Goal: Task Accomplishment & Management: Manage account settings

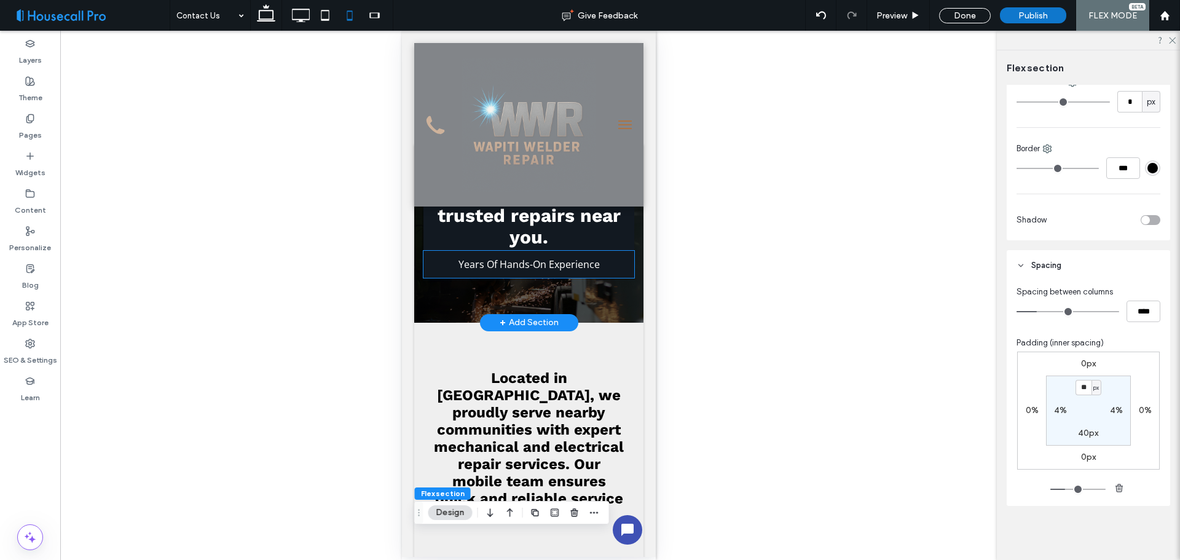
drag, startPoint x: 541, startPoint y: 266, endPoint x: 434, endPoint y: 347, distance: 134.7
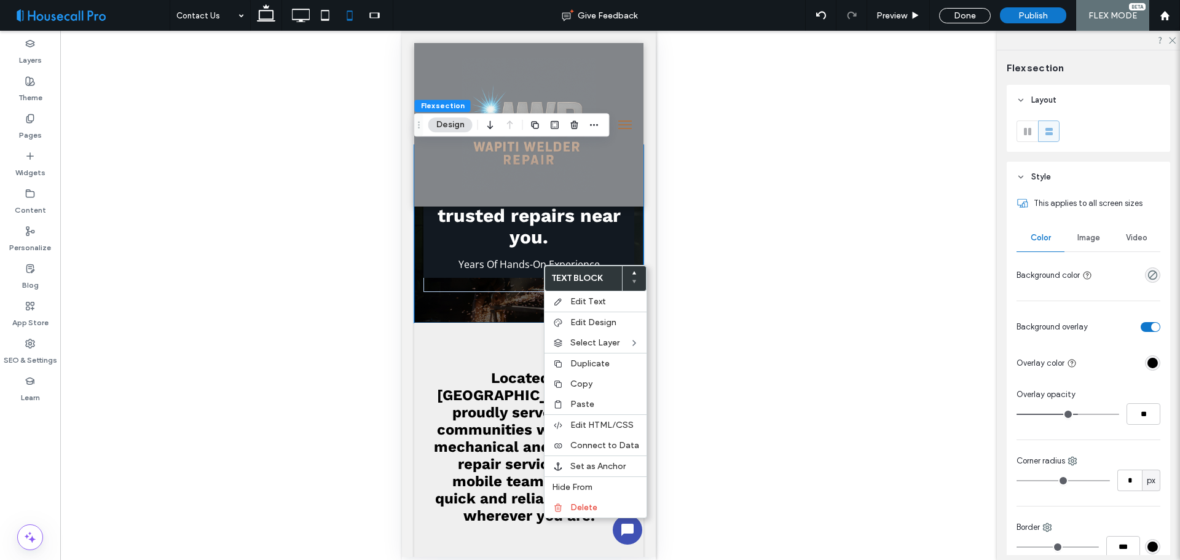
click at [402, 354] on iframe at bounding box center [529, 294] width 254 height 526
click at [261, 14] on icon at bounding box center [266, 15] width 25 height 25
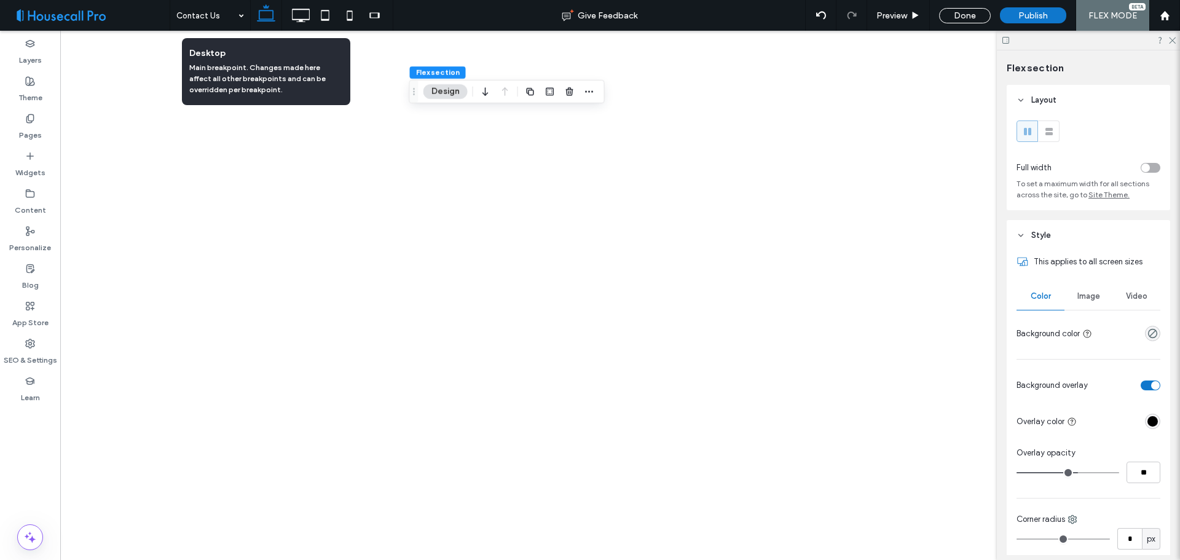
type input "*"
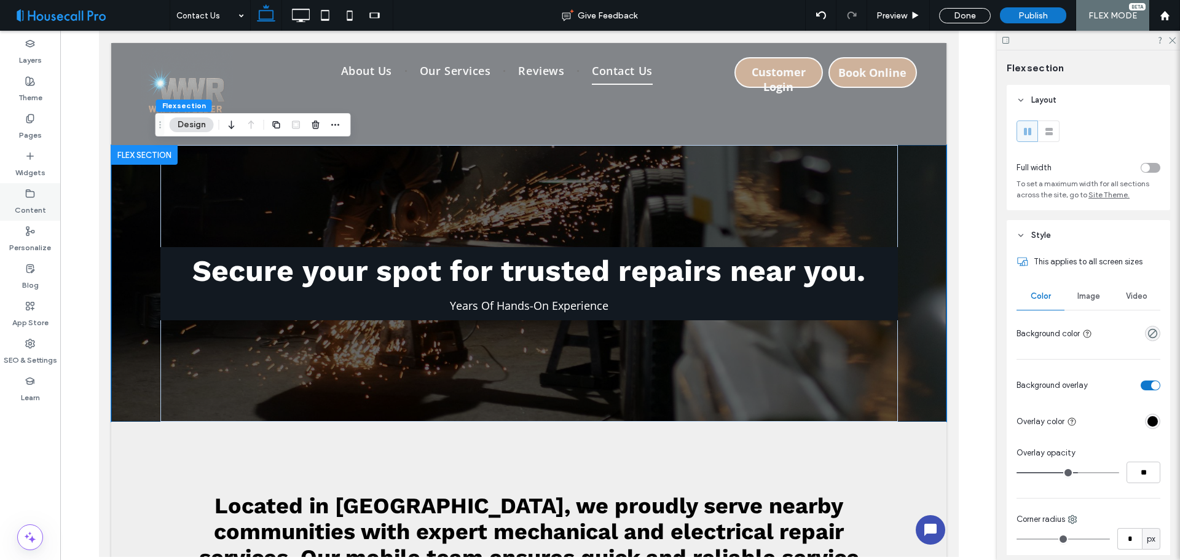
click at [31, 192] on icon at bounding box center [30, 194] width 10 height 10
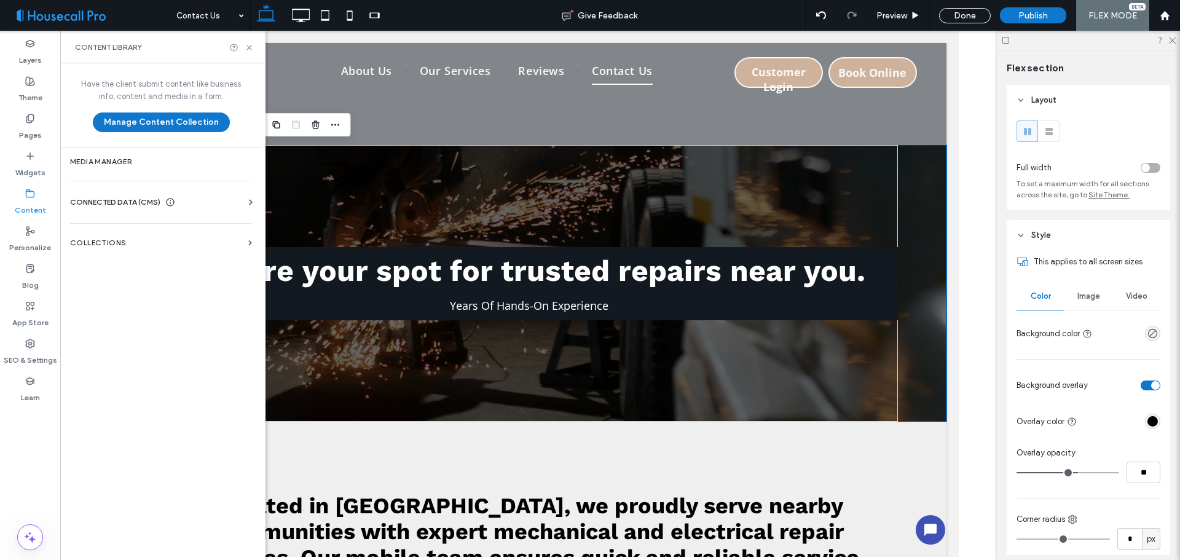
click at [149, 200] on span "CONNECTED DATA (CMS)" at bounding box center [115, 202] width 90 height 12
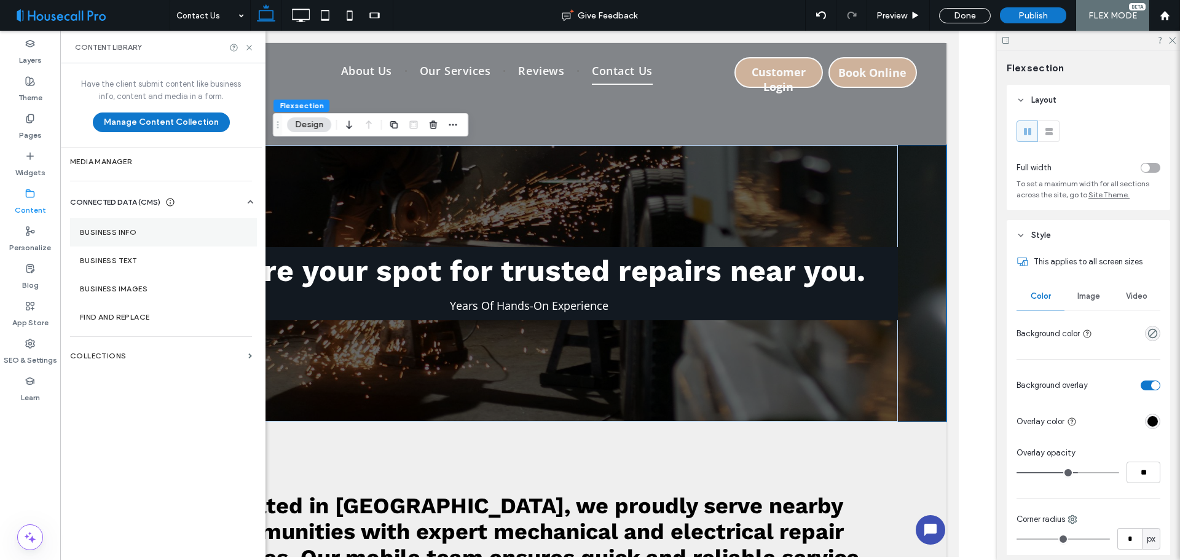
click at [141, 223] on section "Business Info" at bounding box center [163, 232] width 187 height 28
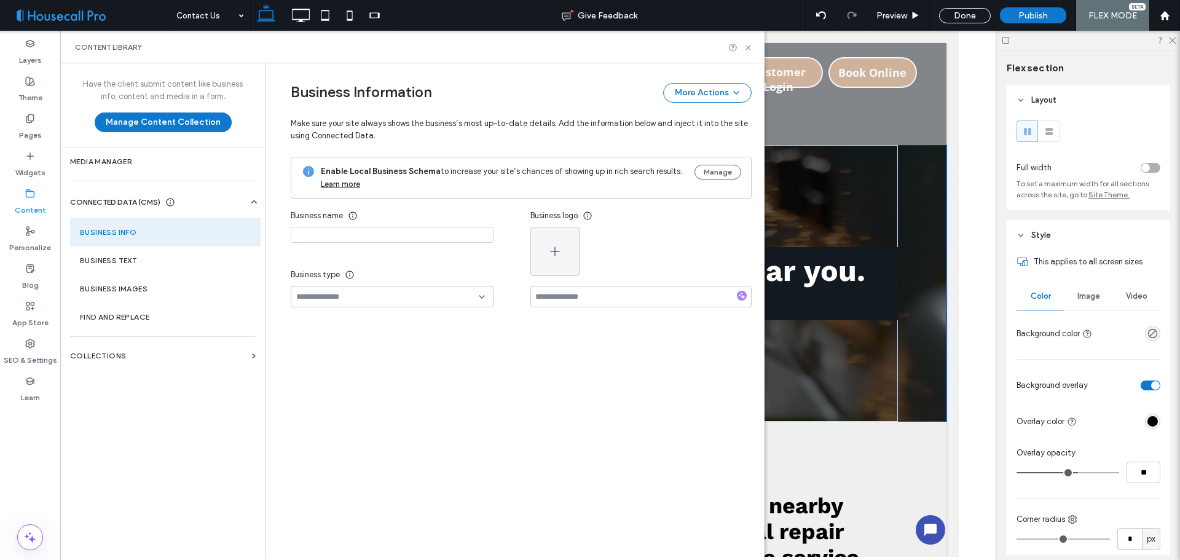
type input "**********"
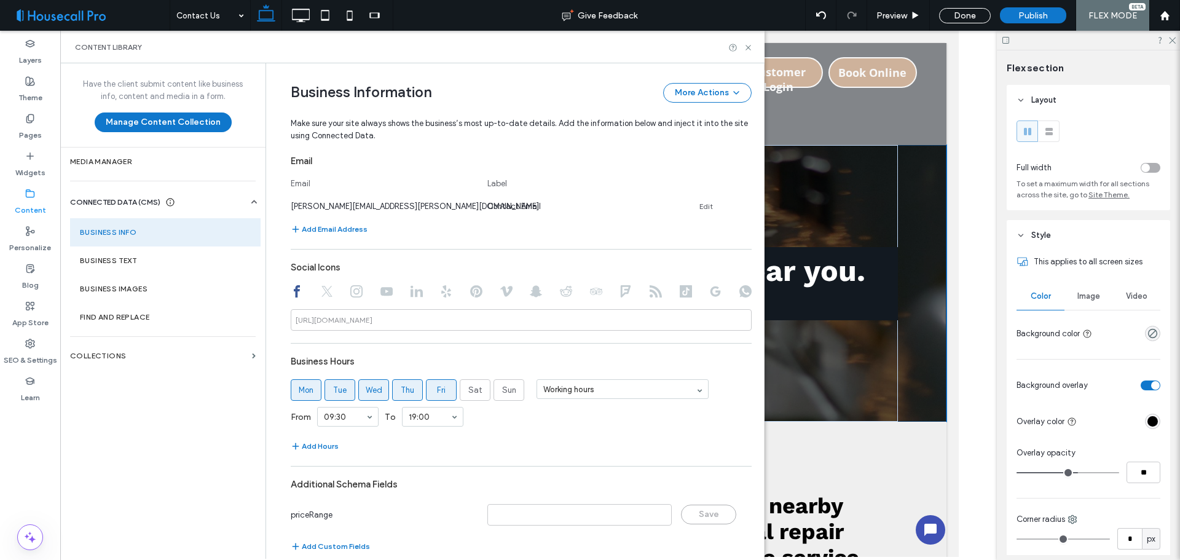
scroll to position [508, 0]
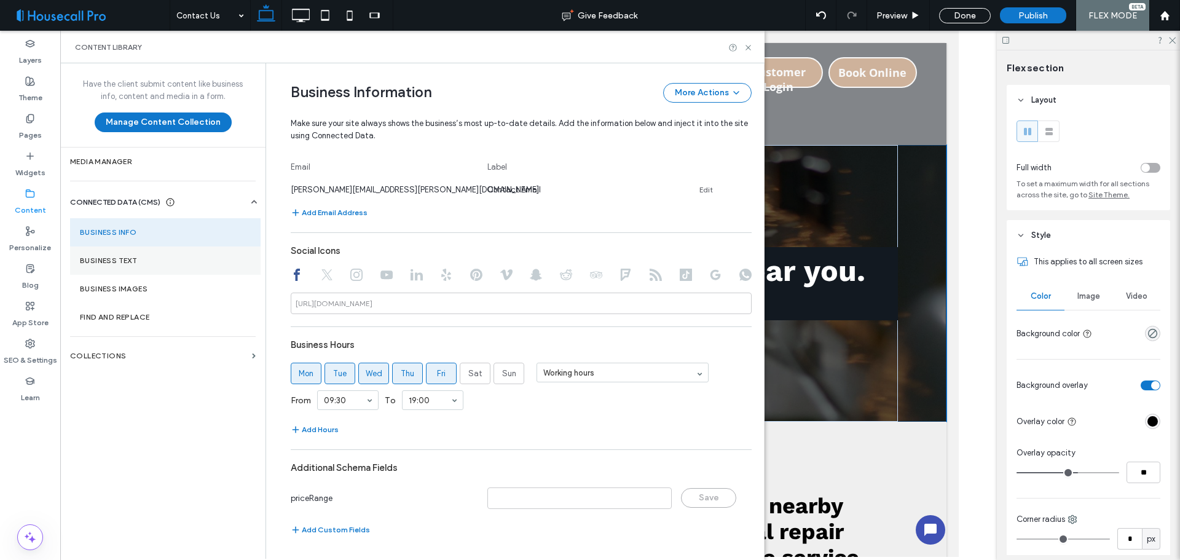
click at [136, 262] on label "Business Text" at bounding box center [165, 260] width 171 height 9
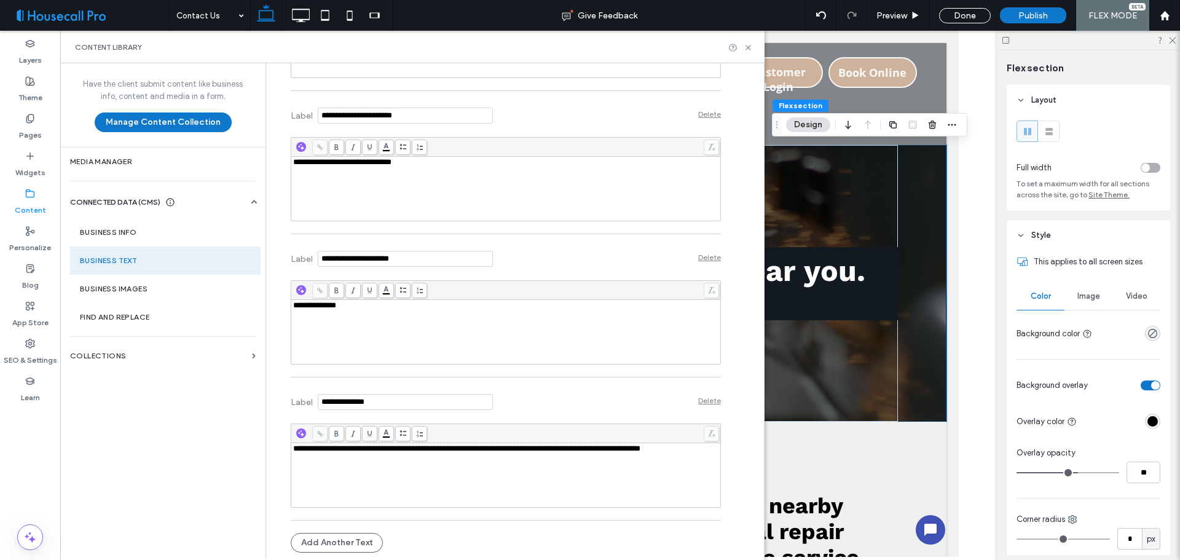
scroll to position [0, 0]
click at [147, 288] on label "Business Images" at bounding box center [165, 289] width 171 height 9
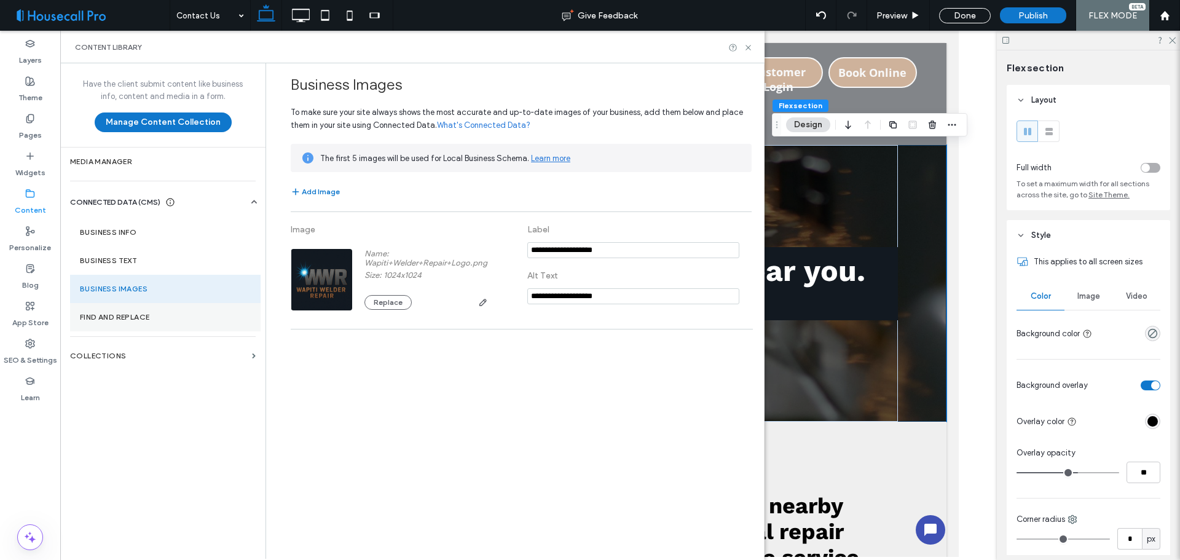
click at [146, 312] on section "Find and Replace" at bounding box center [165, 317] width 190 height 28
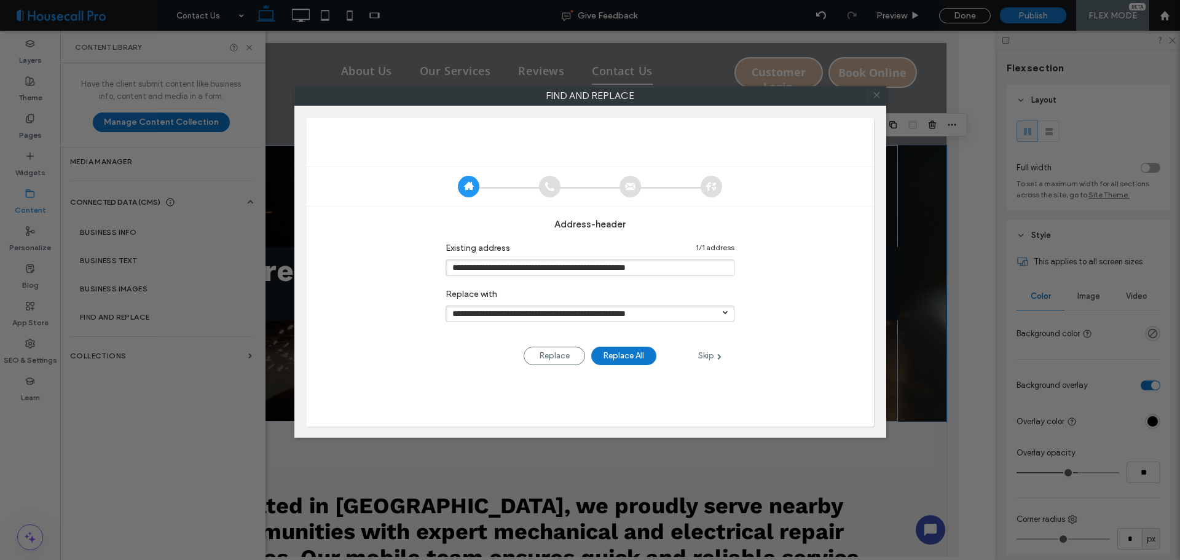
click at [877, 98] on icon at bounding box center [877, 95] width 18 height 18
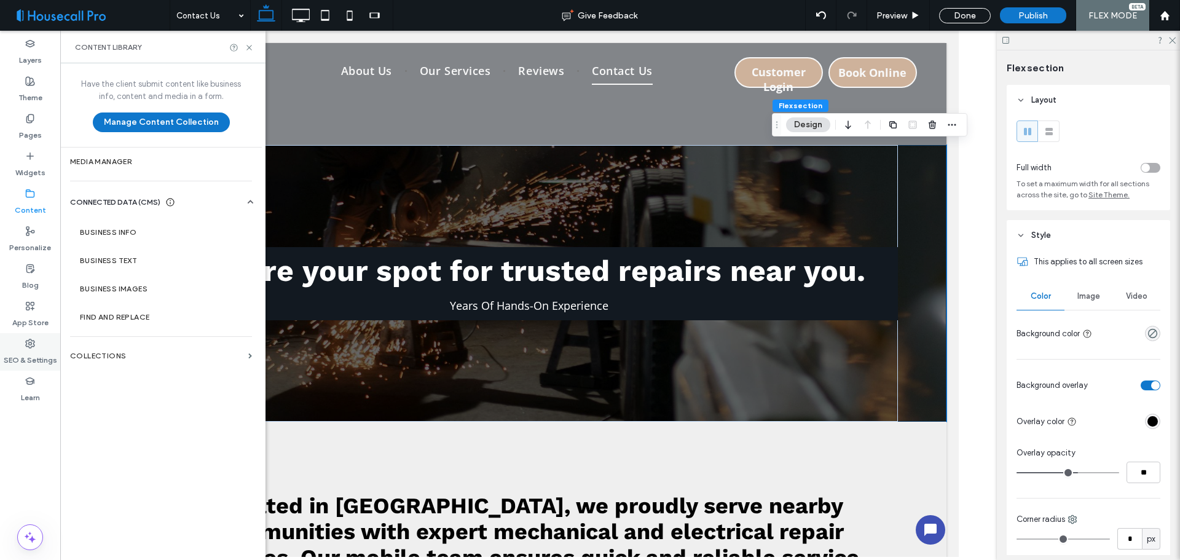
click at [31, 359] on label "SEO & Settings" at bounding box center [30, 356] width 53 height 17
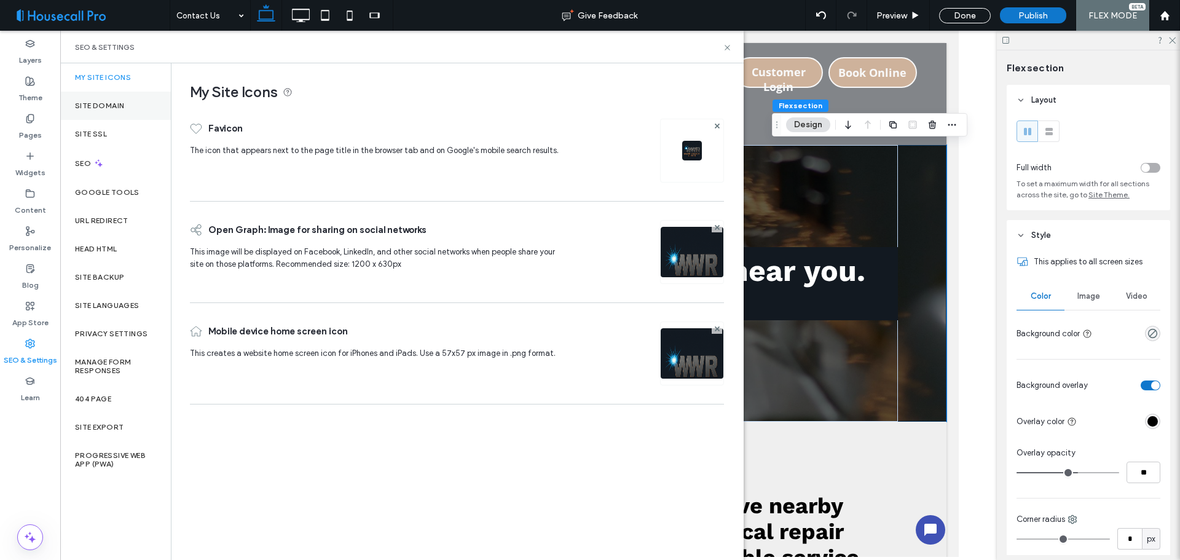
click at [109, 112] on div "Site Domain" at bounding box center [115, 106] width 111 height 28
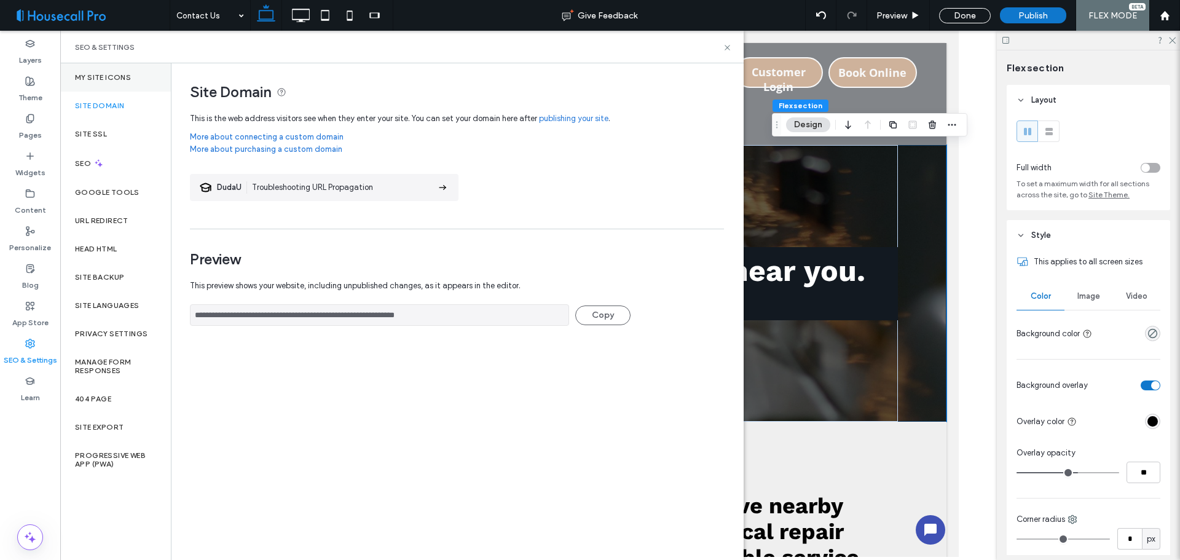
click at [116, 79] on label "My Site Icons" at bounding box center [103, 77] width 56 height 9
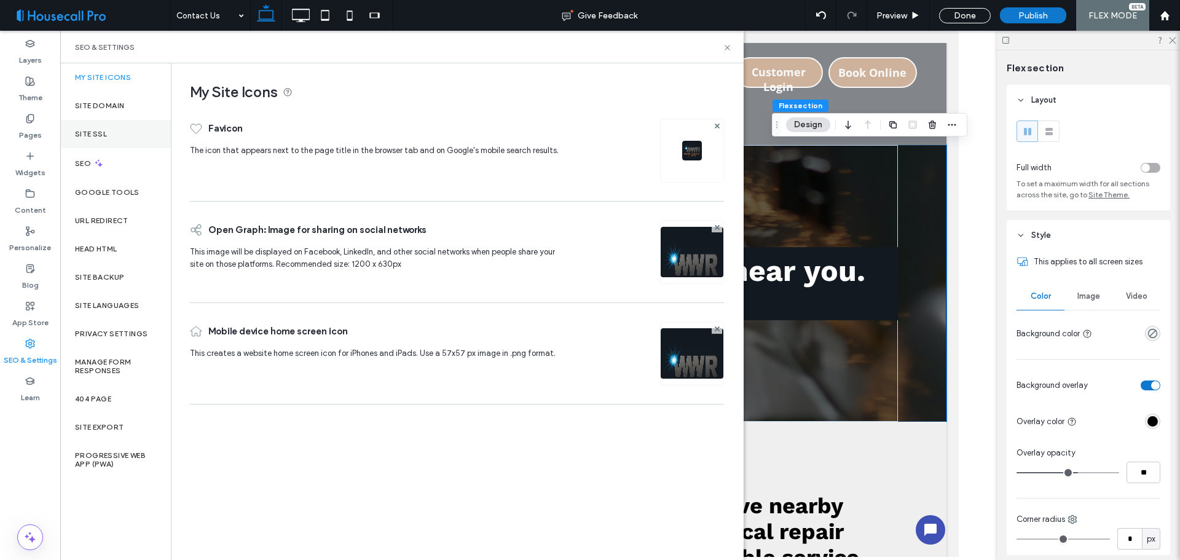
click at [109, 141] on div "Site SSL" at bounding box center [115, 134] width 111 height 28
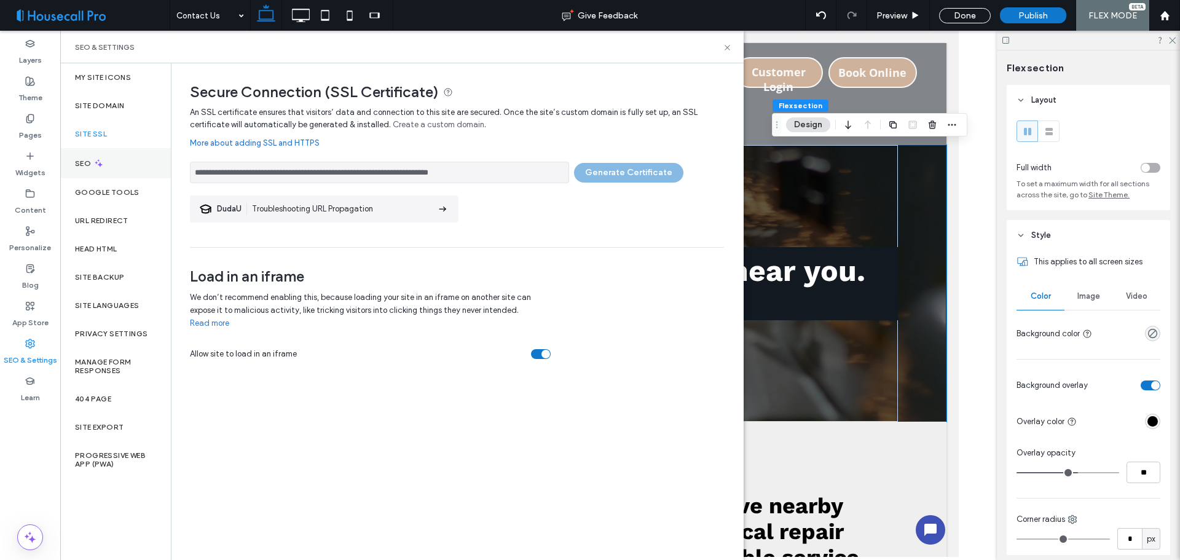
click at [109, 166] on div "SEO" at bounding box center [115, 163] width 111 height 30
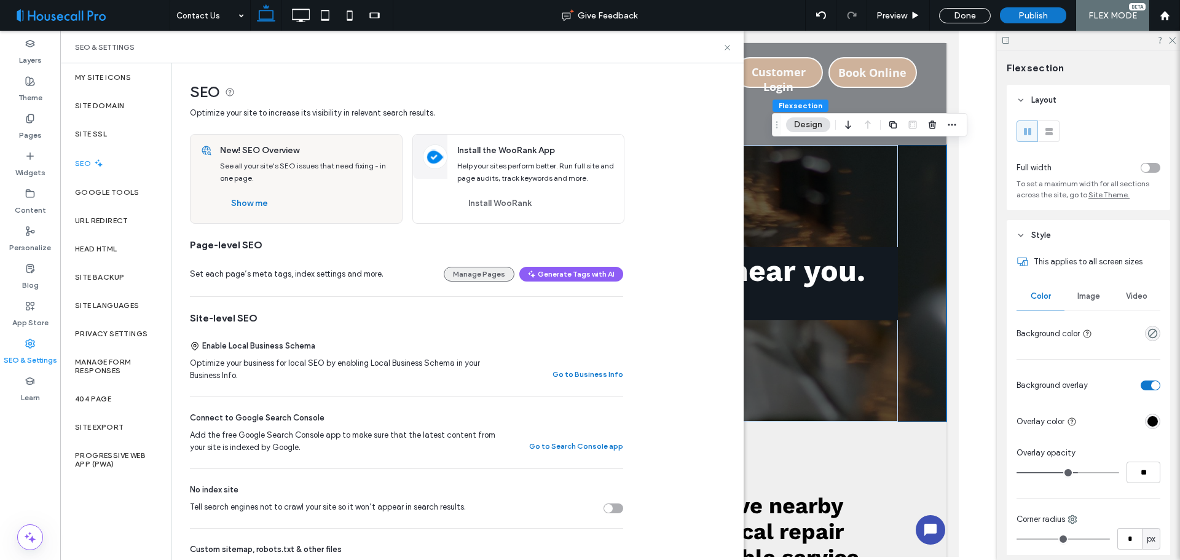
click at [471, 276] on button "Manage Pages" at bounding box center [479, 274] width 71 height 15
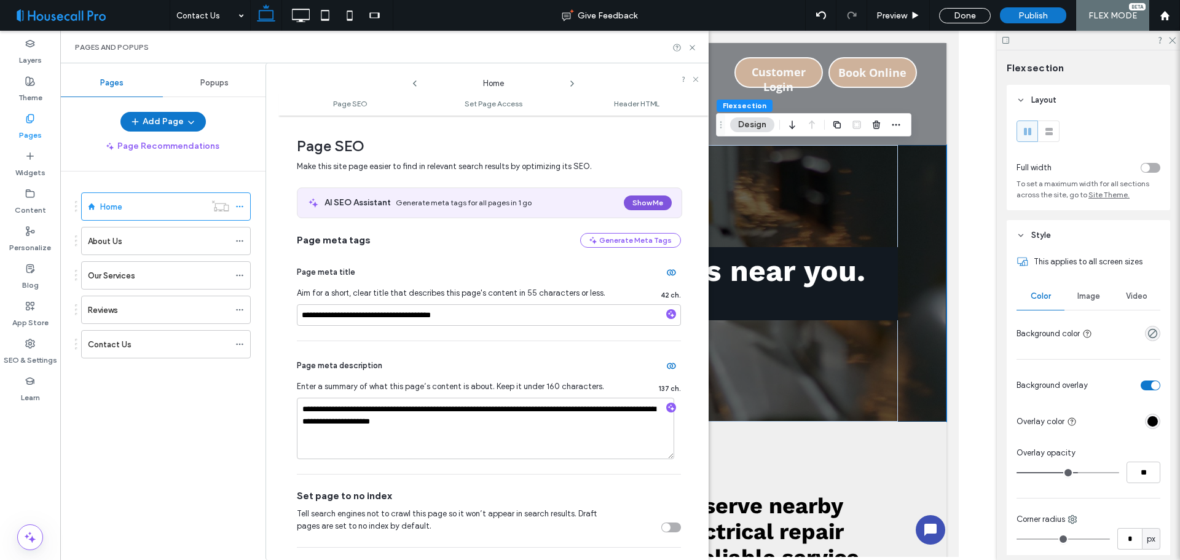
click at [650, 202] on button "Show Me" at bounding box center [648, 202] width 48 height 15
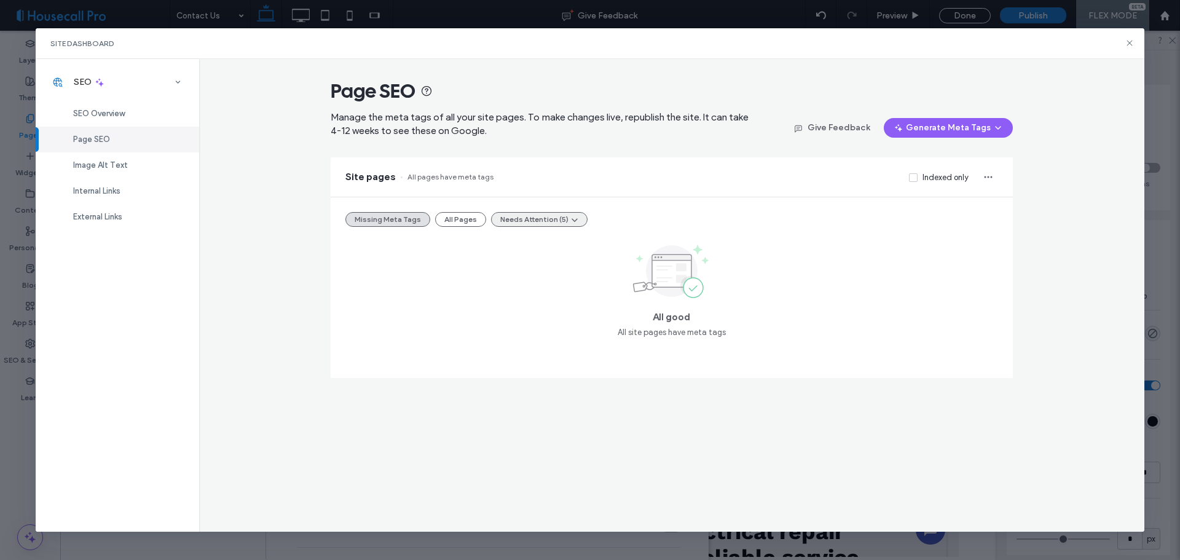
click at [528, 222] on button "Needs Attention (5)" at bounding box center [539, 219] width 96 height 15
click at [548, 244] on span "Duplicate Description Tags (5)" at bounding box center [552, 249] width 111 height 12
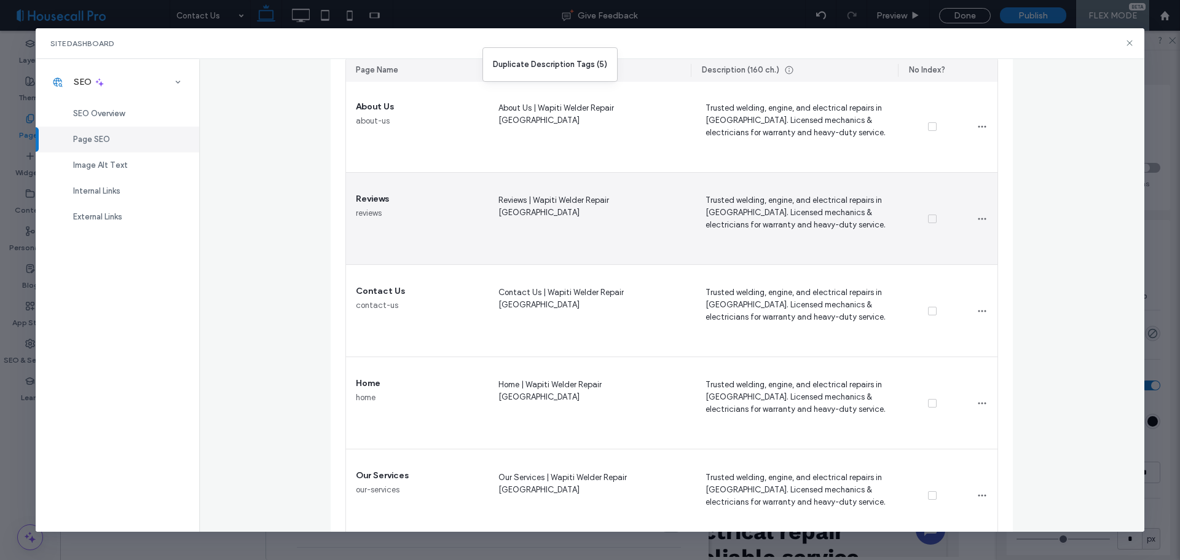
scroll to position [209, 0]
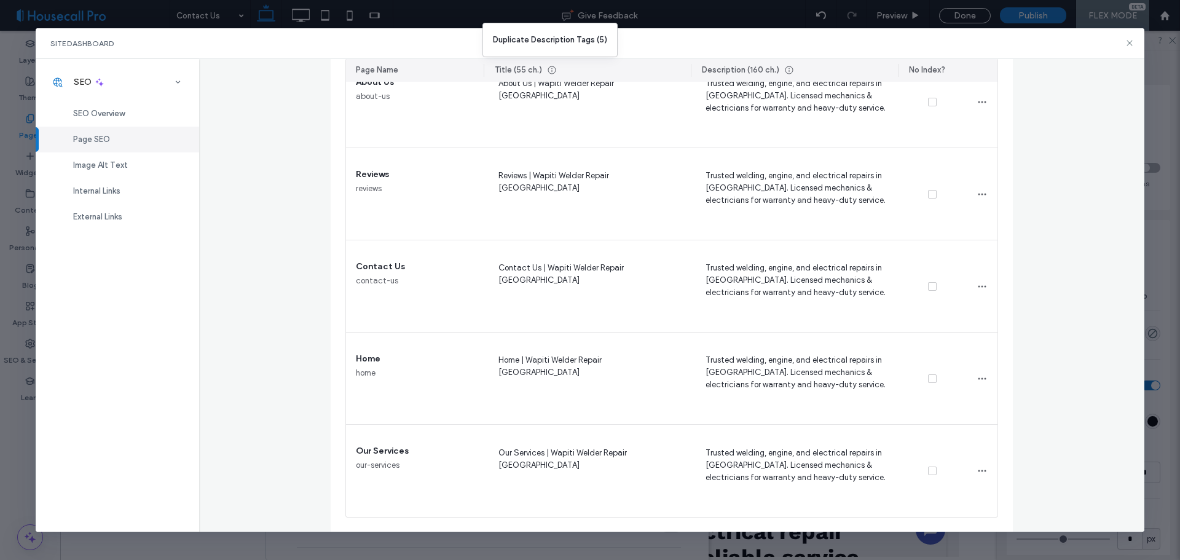
click at [1047, 232] on div "Page SEO Manage the meta tags of all your site pages. To make changes live, rep…" at bounding box center [672, 295] width 946 height 473
click at [230, 267] on div "Page SEO Manage the meta tags of all your site pages. To make changes live, rep…" at bounding box center [672, 295] width 946 height 473
click at [100, 168] on span "Image Alt Text" at bounding box center [100, 164] width 55 height 9
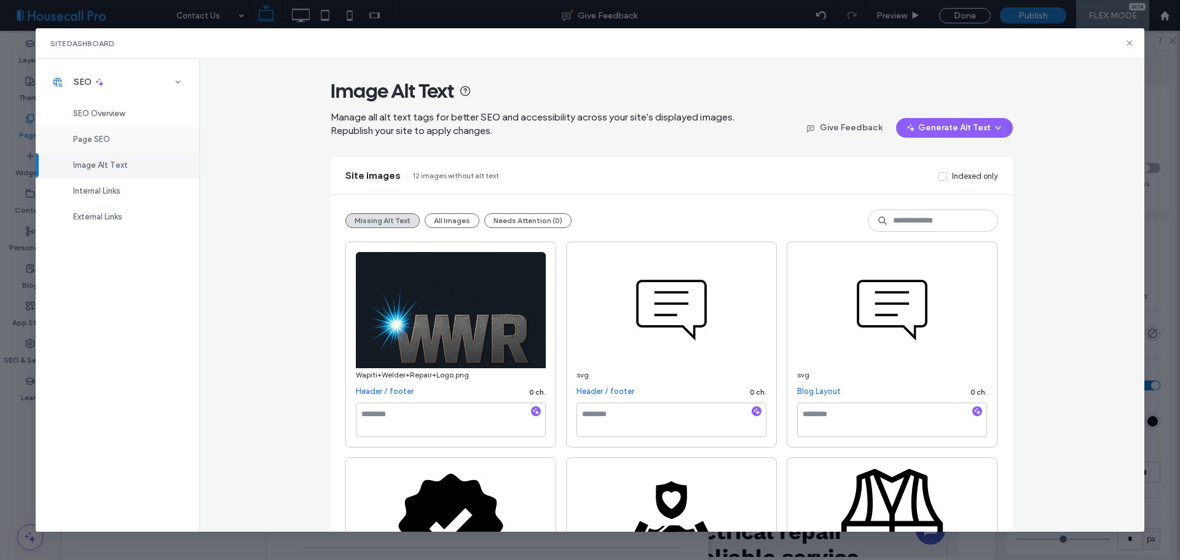
click at [103, 140] on span "Page SEO" at bounding box center [91, 139] width 37 height 9
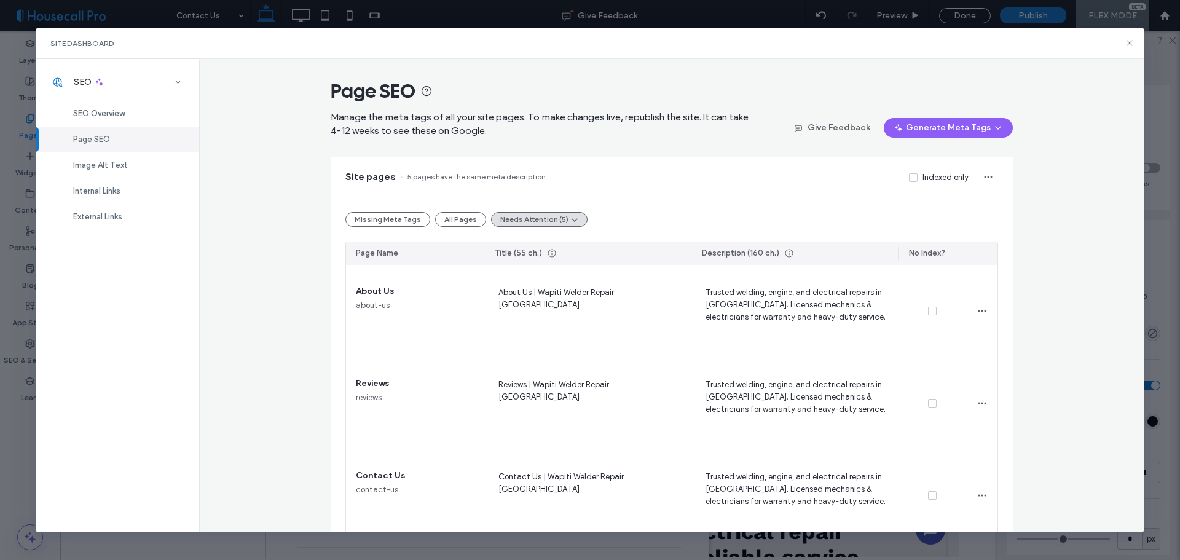
click at [308, 343] on div "Page SEO Manage the meta tags of all your site pages. To make changes live, rep…" at bounding box center [672, 295] width 946 height 473
click at [300, 382] on div "Page SEO Manage the meta tags of all your site pages. To make changes live, rep…" at bounding box center [672, 295] width 946 height 473
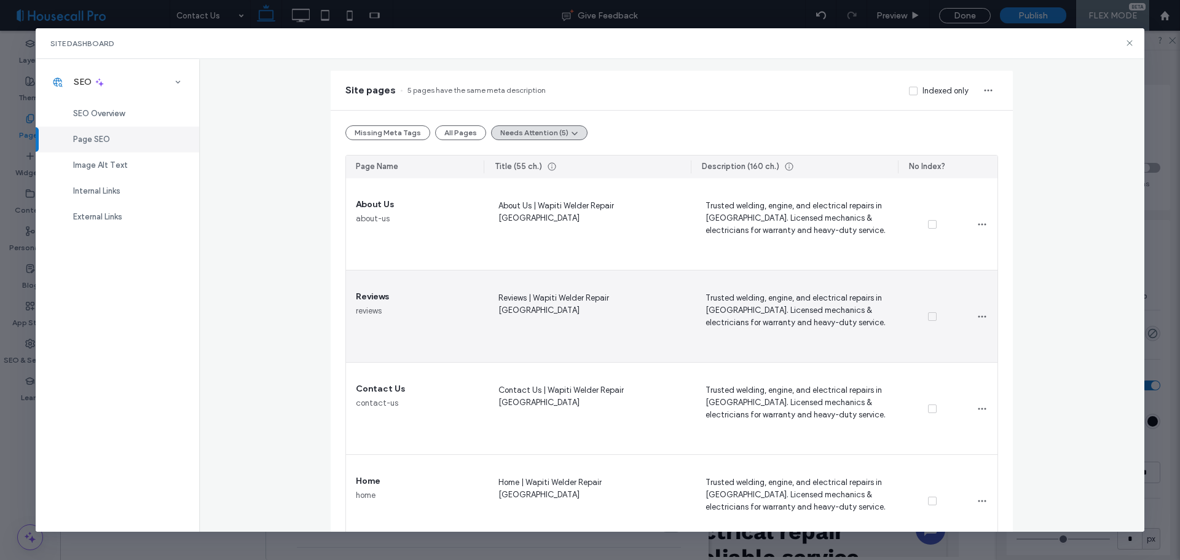
scroll to position [209, 0]
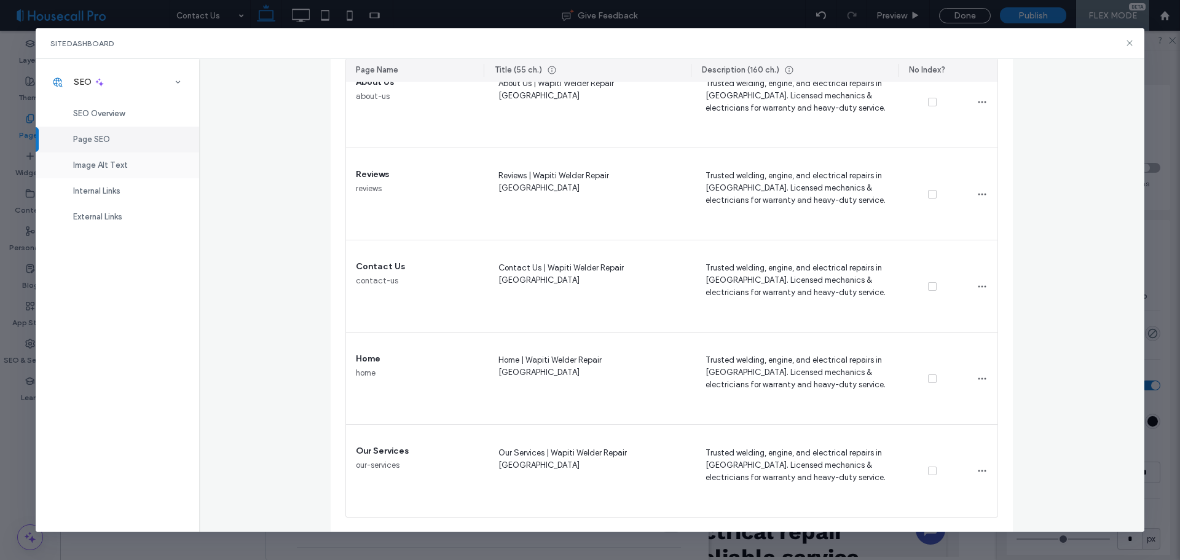
click at [122, 163] on span "Image Alt Text" at bounding box center [100, 164] width 55 height 9
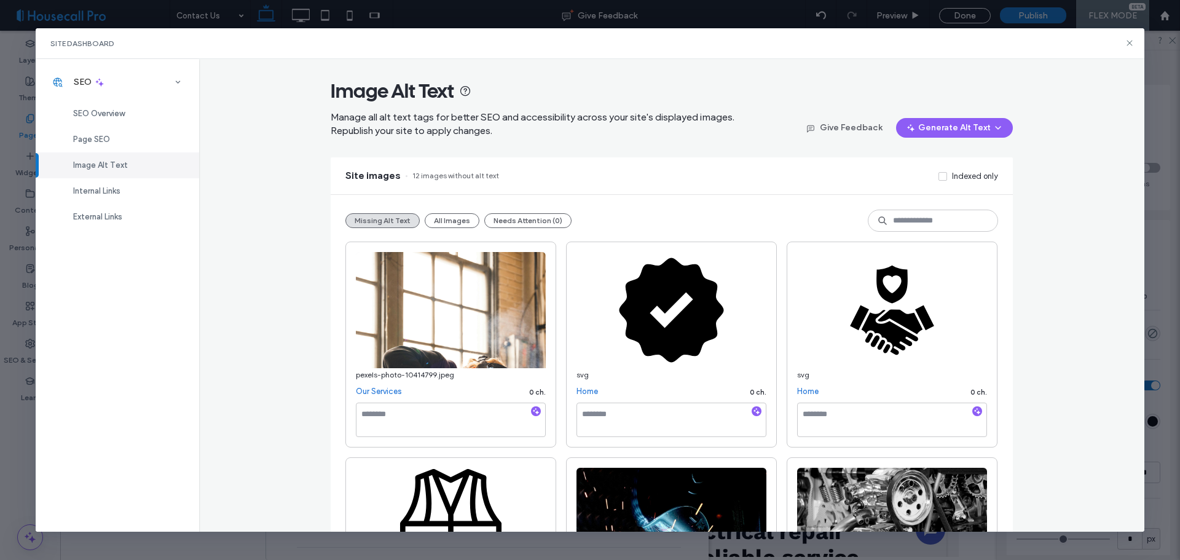
scroll to position [61, 0]
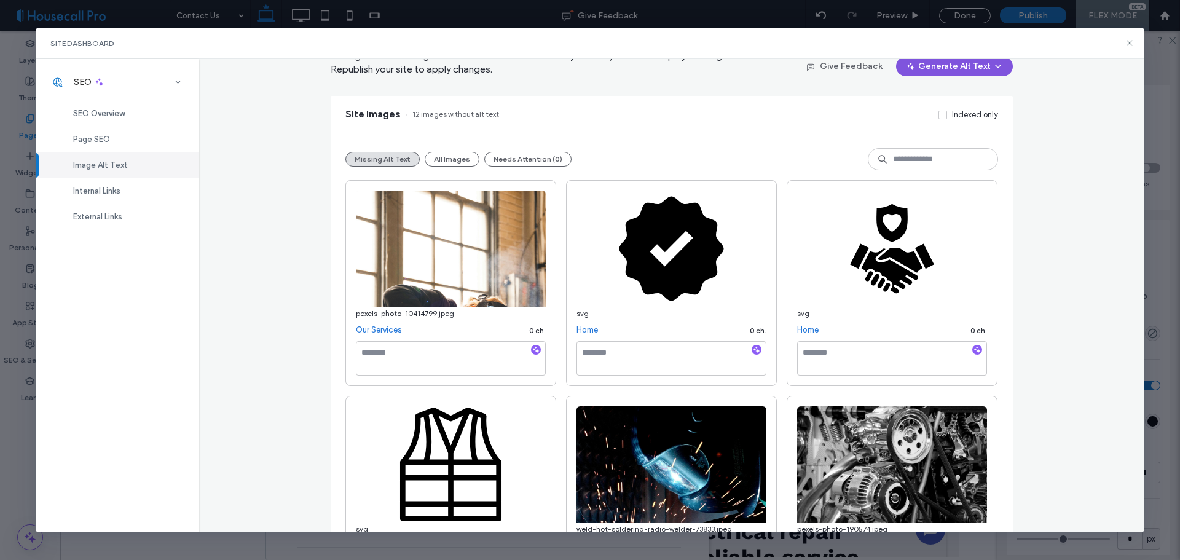
click at [941, 68] on button "Generate Alt Text" at bounding box center [954, 67] width 117 height 20
click at [922, 115] on div "Generate Alt Text for All Images" at bounding box center [932, 121] width 151 height 23
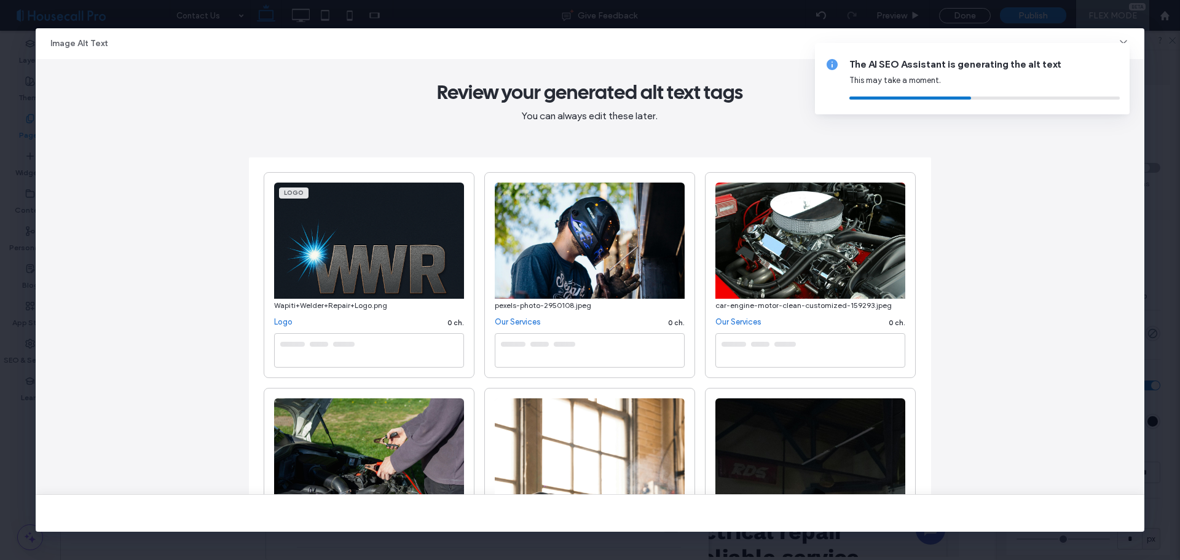
type textarea "**********"
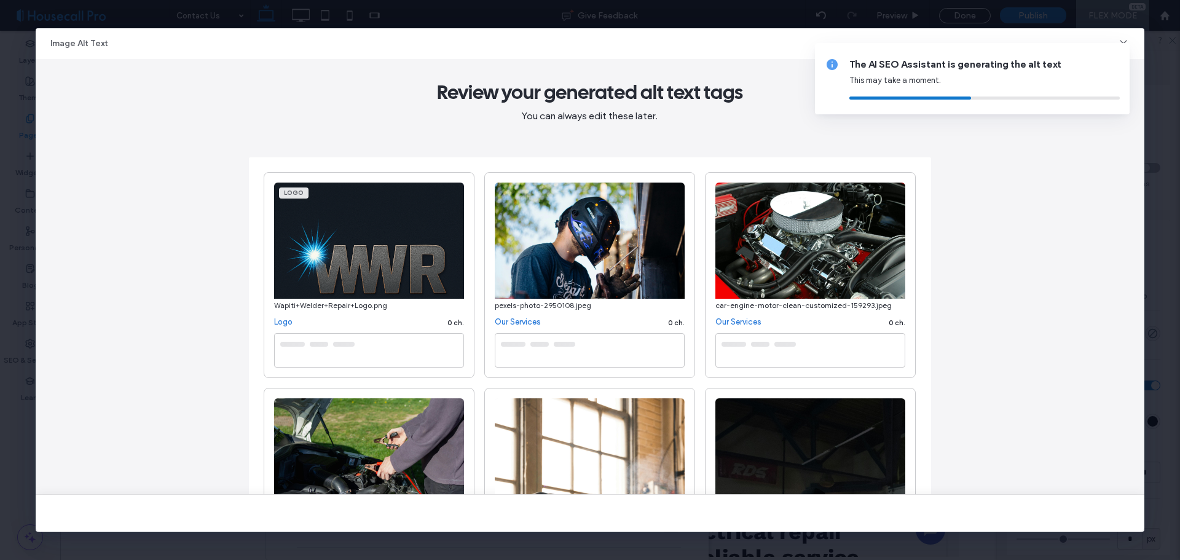
type textarea "**********"
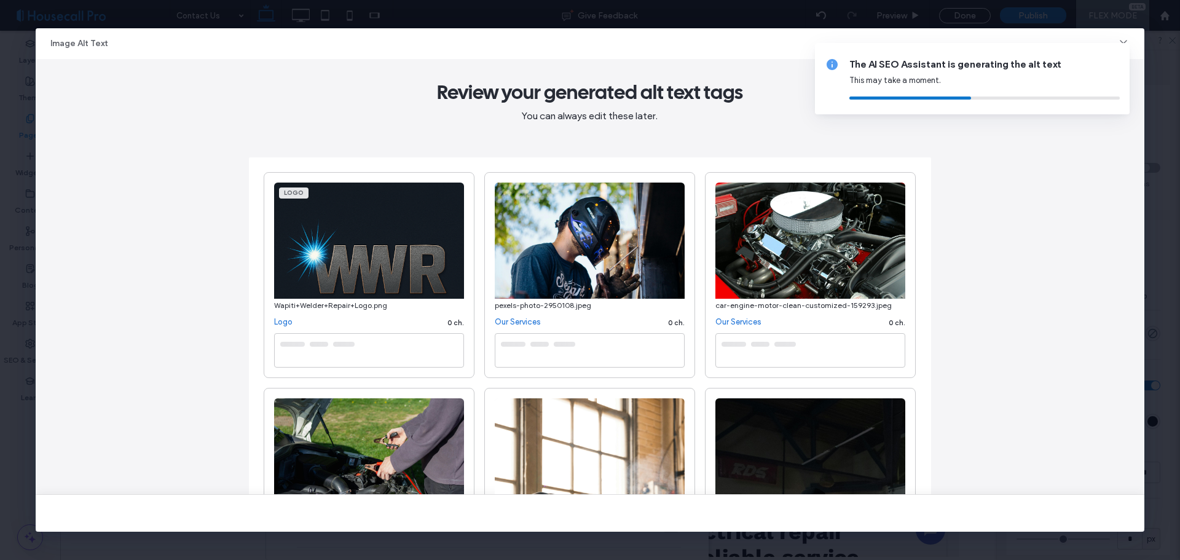
type textarea "**********"
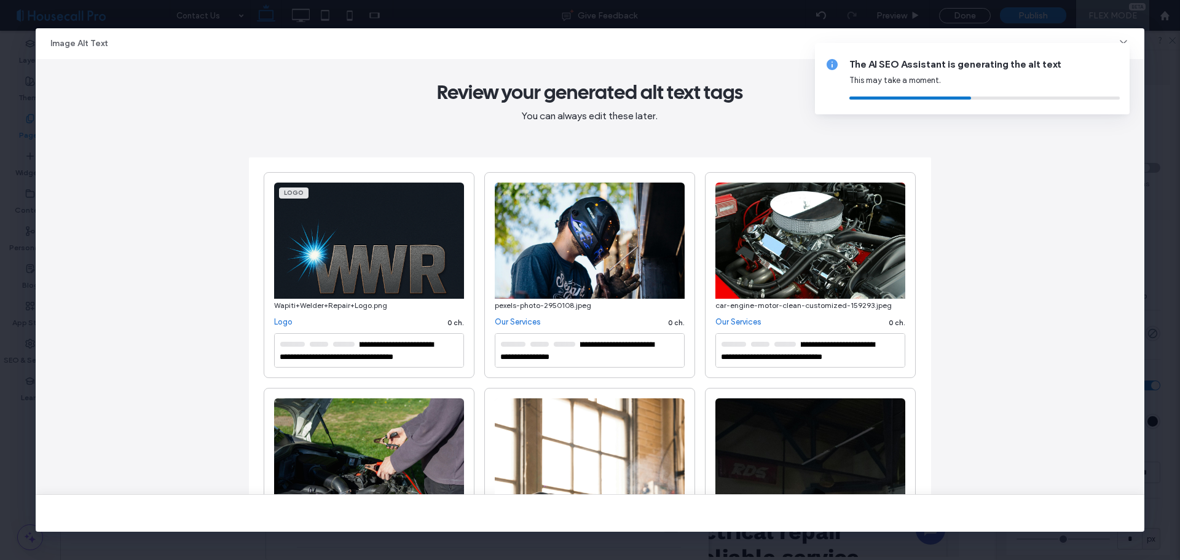
type textarea "**********"
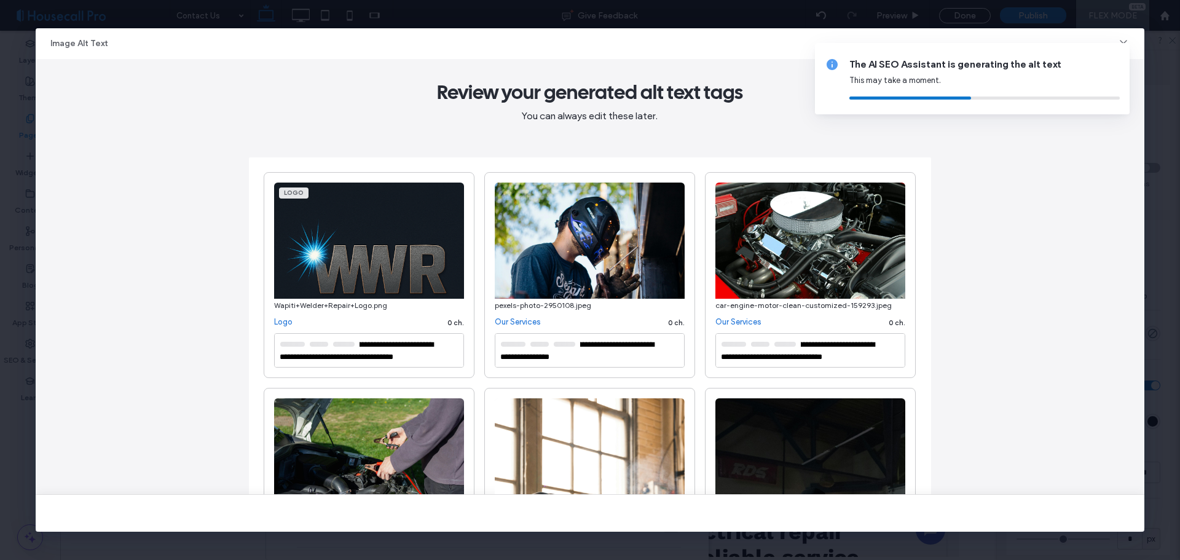
type textarea "**********"
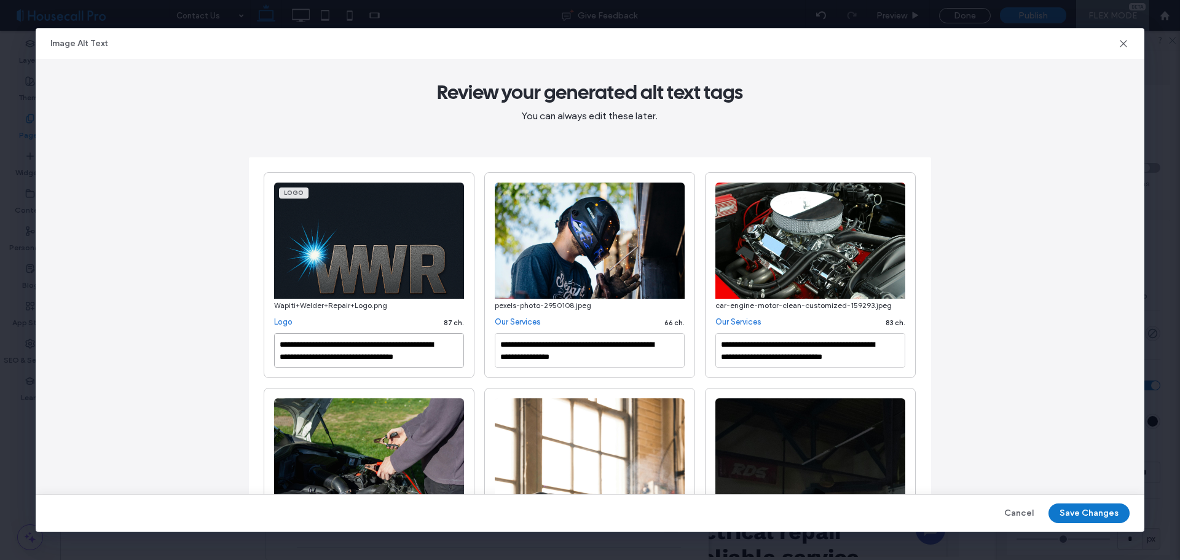
click at [372, 355] on textarea "**********" at bounding box center [369, 350] width 190 height 34
click at [313, 347] on textarea "**********" at bounding box center [369, 350] width 190 height 34
click at [308, 343] on textarea "**********" at bounding box center [369, 350] width 190 height 34
drag, startPoint x: 414, startPoint y: 356, endPoint x: 366, endPoint y: 342, distance: 50.6
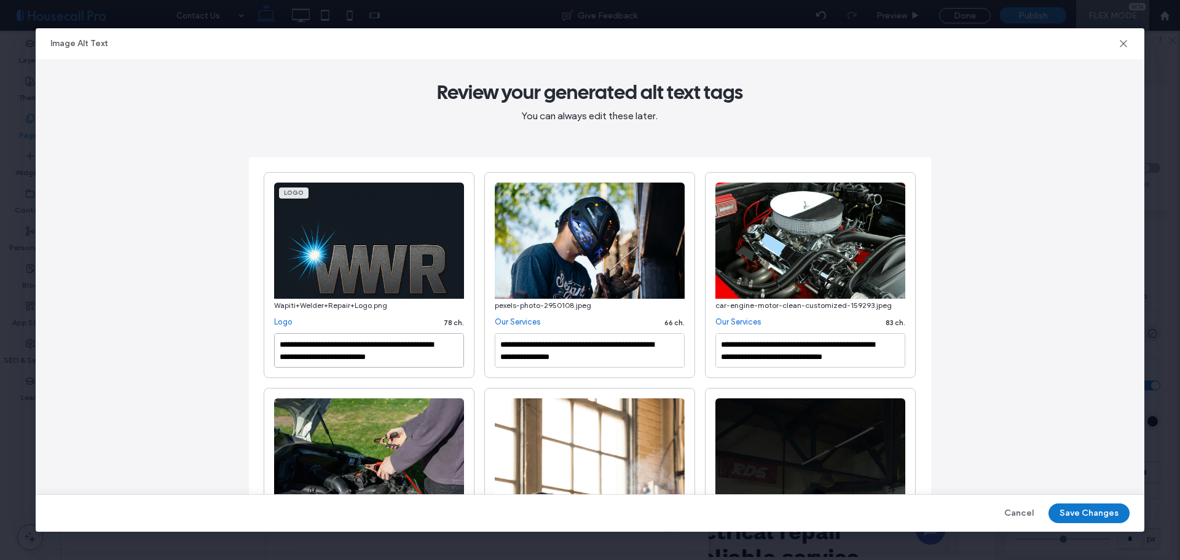
click at [366, 342] on textarea "**********" at bounding box center [369, 350] width 190 height 34
type textarea "**********"
drag, startPoint x: 1026, startPoint y: 292, endPoint x: 1007, endPoint y: 290, distance: 19.1
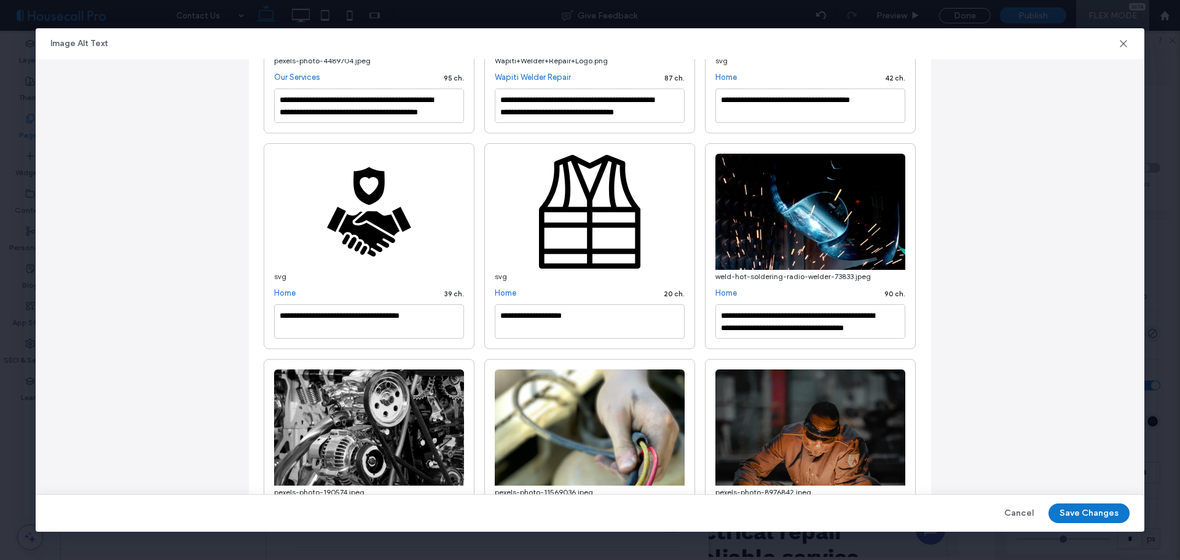
scroll to position [369, 0]
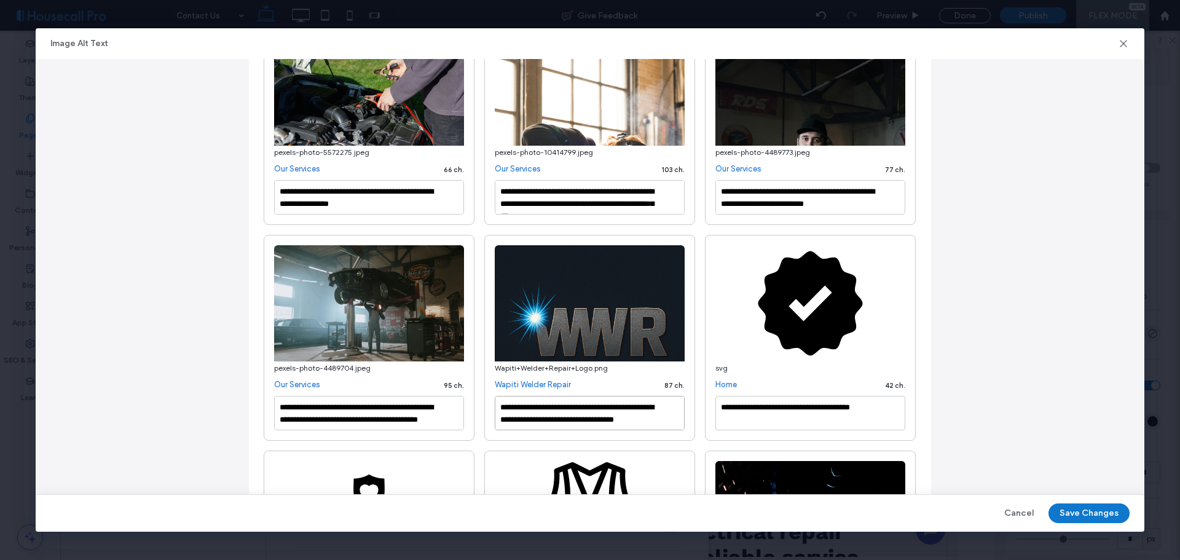
click at [531, 403] on textarea "**********" at bounding box center [590, 413] width 190 height 34
click at [648, 420] on textarea "**********" at bounding box center [590, 413] width 190 height 34
drag, startPoint x: 642, startPoint y: 422, endPoint x: 578, endPoint y: 409, distance: 65.2
click at [578, 409] on textarea "**********" at bounding box center [590, 413] width 190 height 34
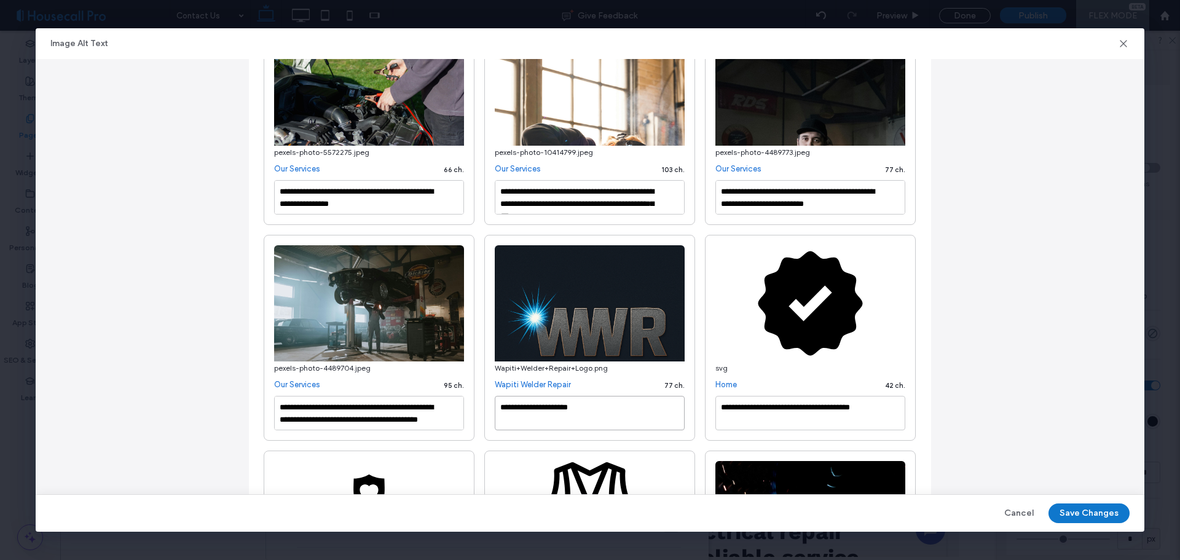
scroll to position [0, 0]
type textarea "**********"
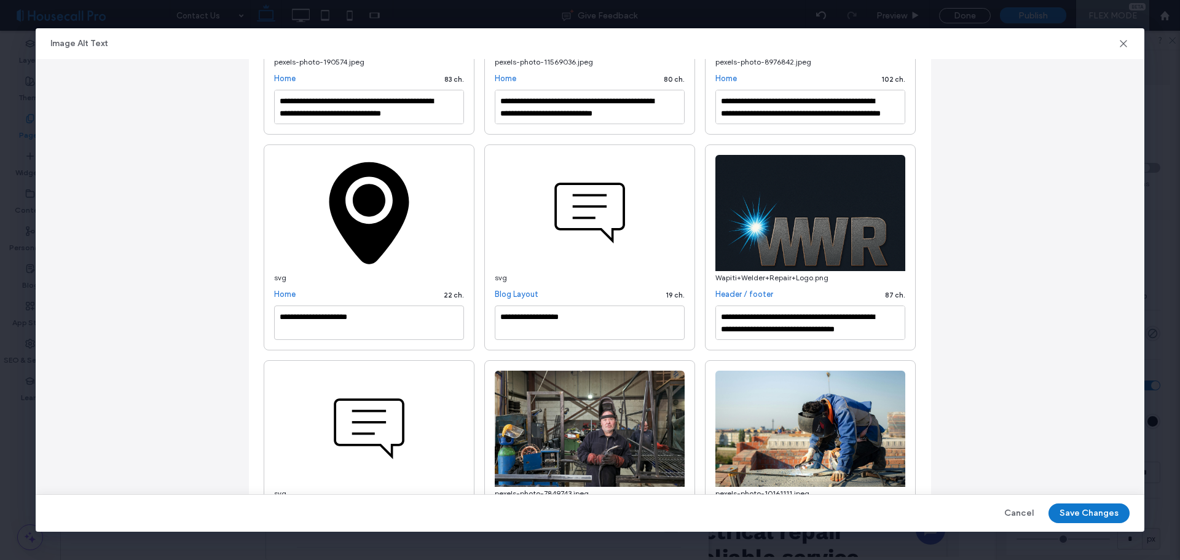
scroll to position [1168, 0]
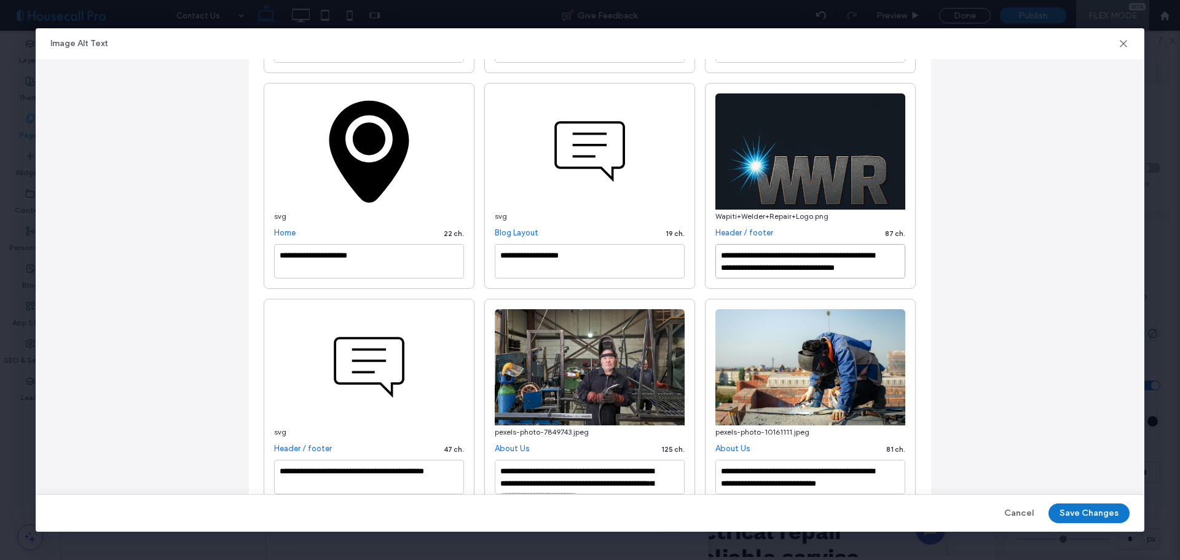
click at [750, 249] on textarea "**********" at bounding box center [810, 261] width 190 height 34
click at [856, 269] on textarea "**********" at bounding box center [810, 261] width 190 height 34
drag, startPoint x: 856, startPoint y: 269, endPoint x: 806, endPoint y: 258, distance: 50.9
click at [806, 258] on textarea "**********" at bounding box center [810, 261] width 190 height 34
type textarea "**********"
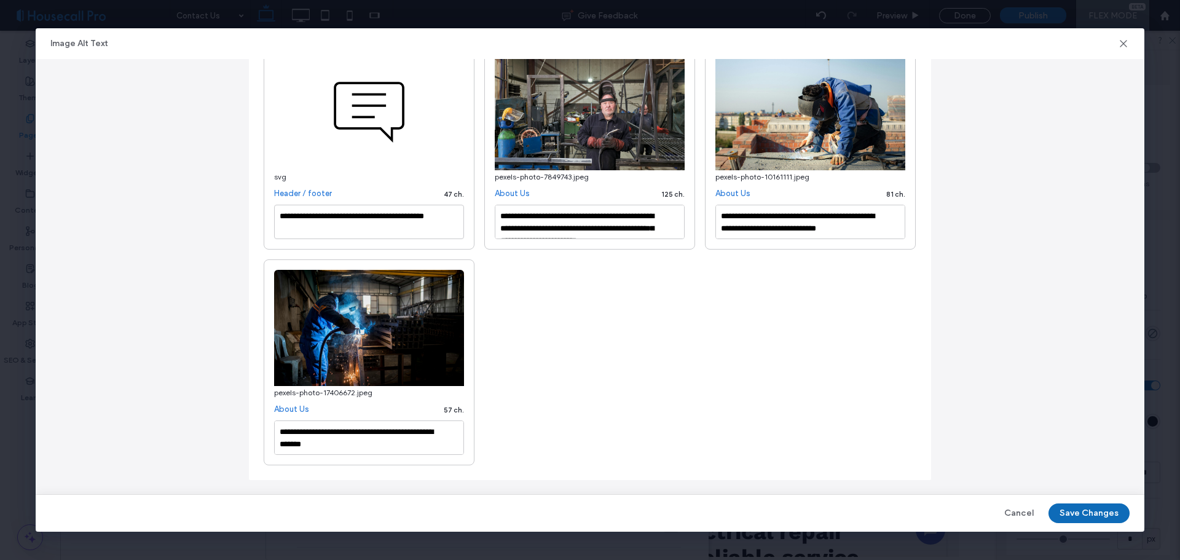
click at [1091, 513] on button "Save Changes" at bounding box center [1088, 513] width 81 height 20
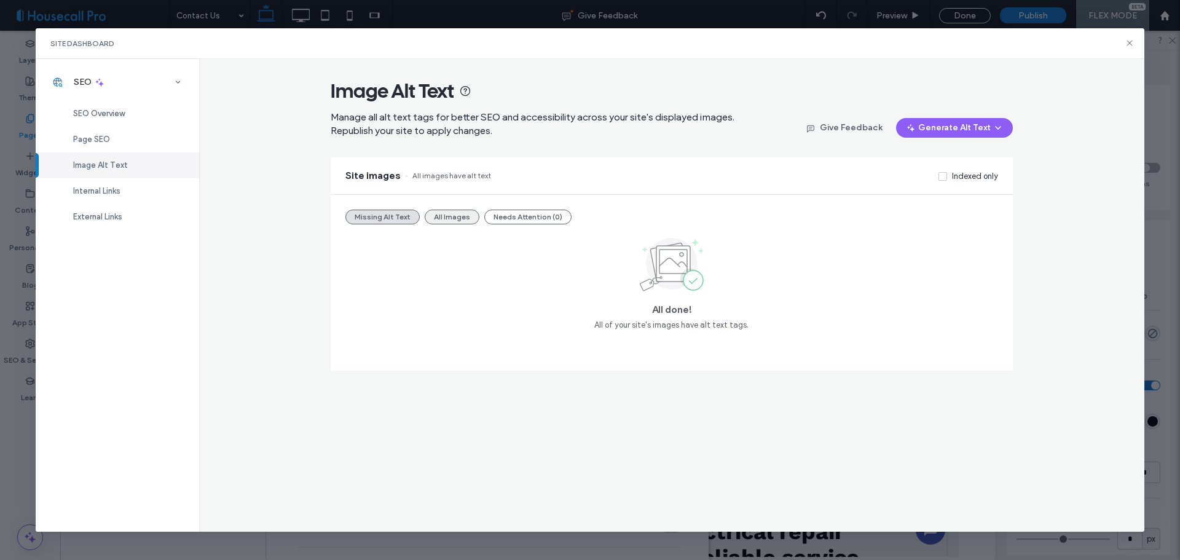
click at [456, 219] on button "All Images" at bounding box center [452, 217] width 55 height 15
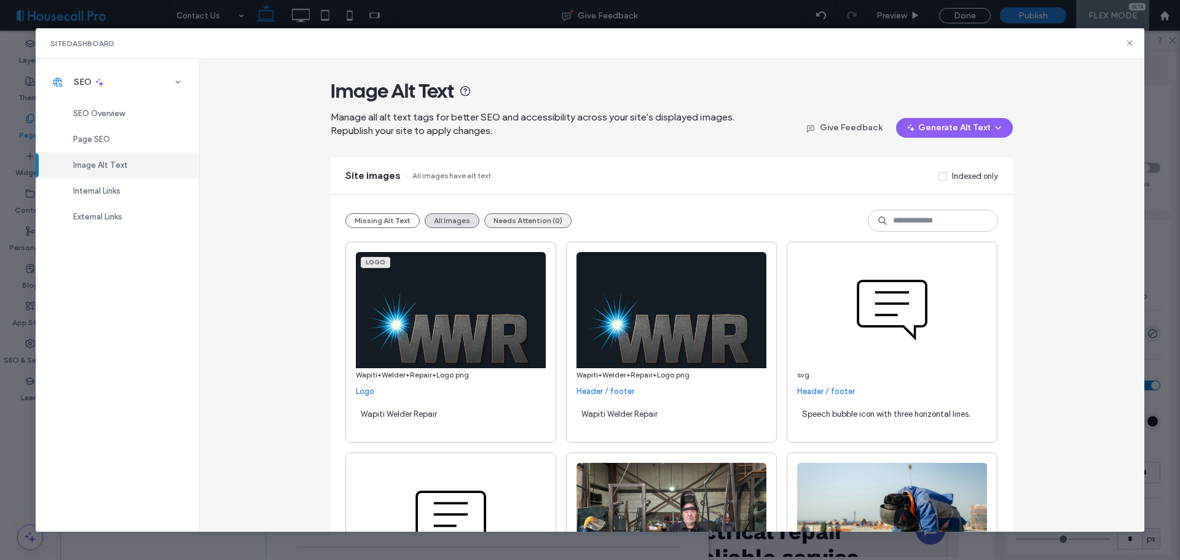
click at [531, 222] on button "Needs Attention (0)" at bounding box center [527, 220] width 87 height 15
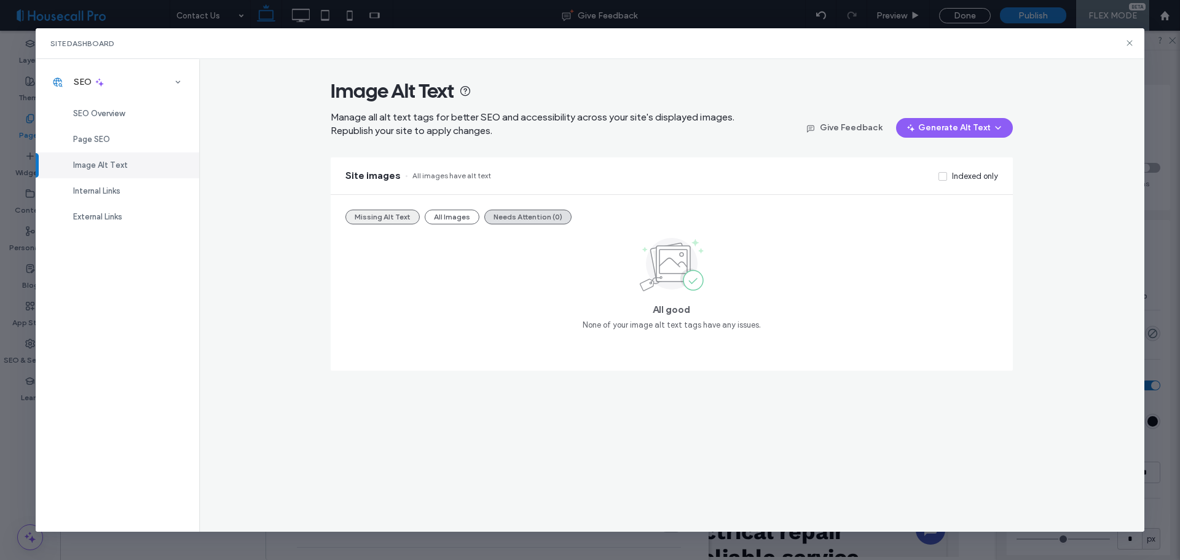
click at [391, 222] on button "Missing Alt Text" at bounding box center [382, 217] width 74 height 15
click at [104, 198] on div "Internal Links" at bounding box center [117, 191] width 163 height 26
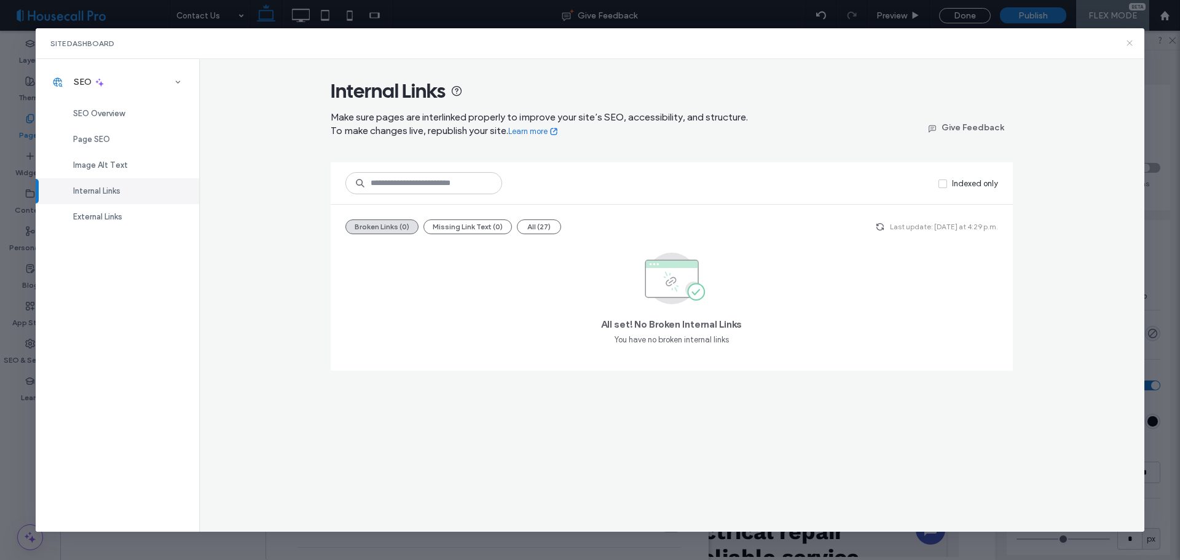
click at [1128, 45] on use at bounding box center [1130, 44] width 6 height 6
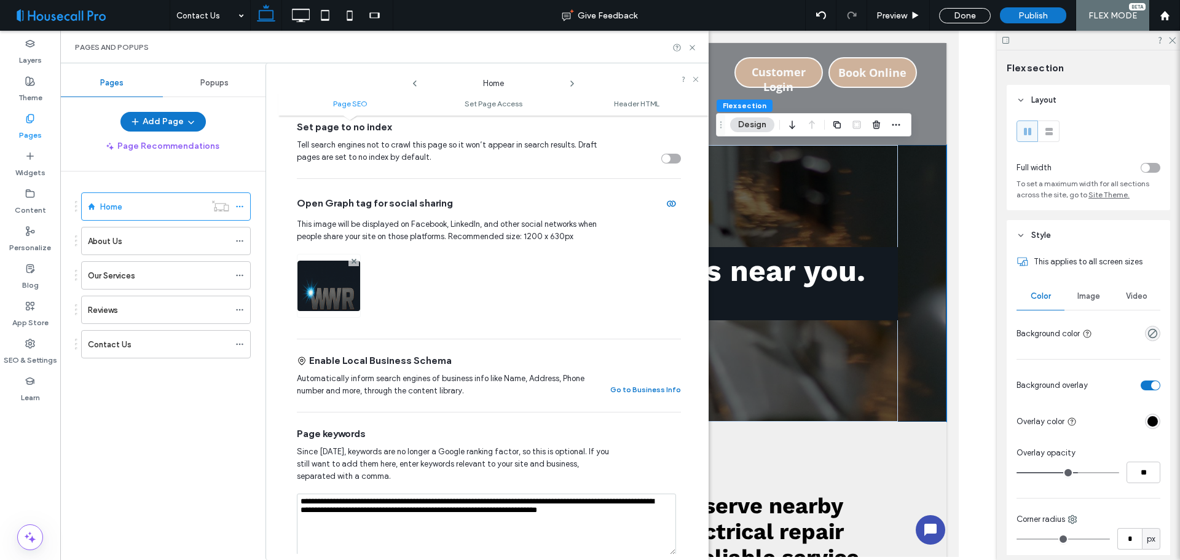
scroll to position [184, 0]
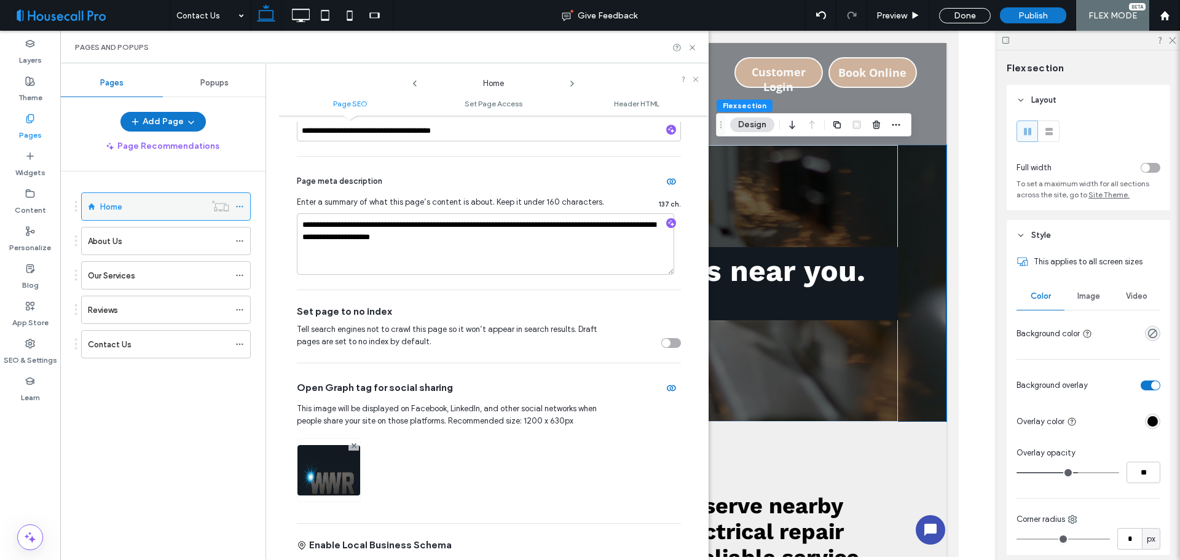
click at [237, 205] on icon at bounding box center [239, 206] width 9 height 9
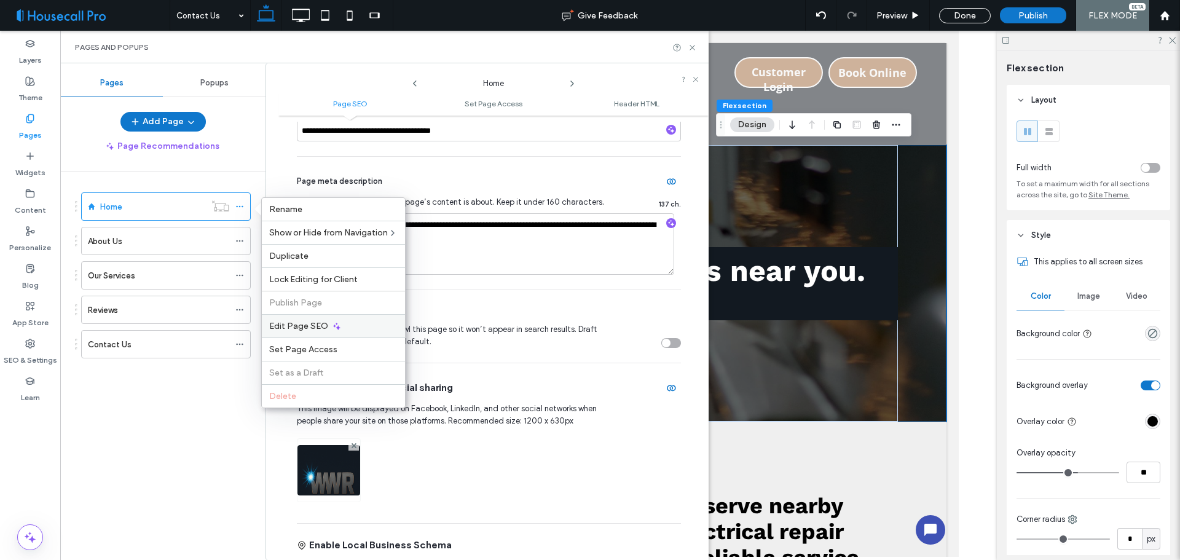
click at [332, 326] on icon at bounding box center [337, 326] width 10 height 10
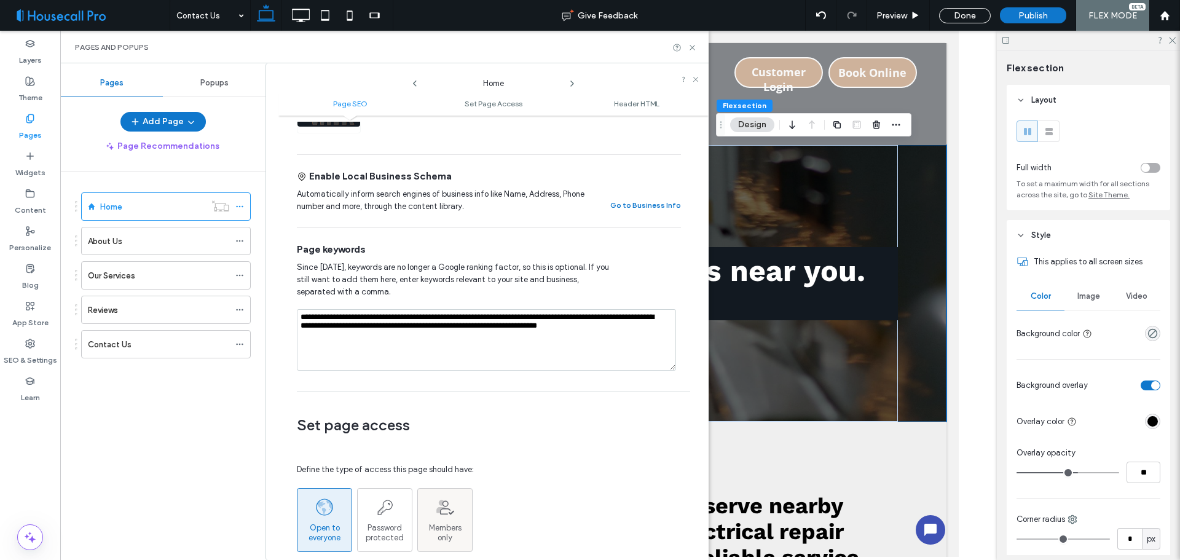
scroll to position [492, 0]
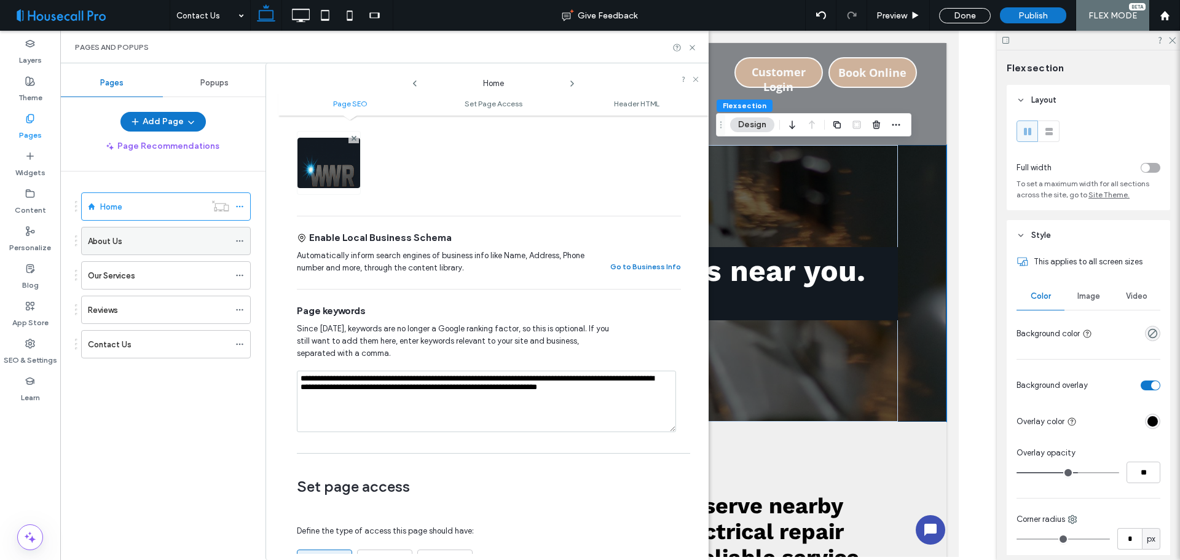
click at [240, 240] on icon at bounding box center [239, 241] width 9 height 9
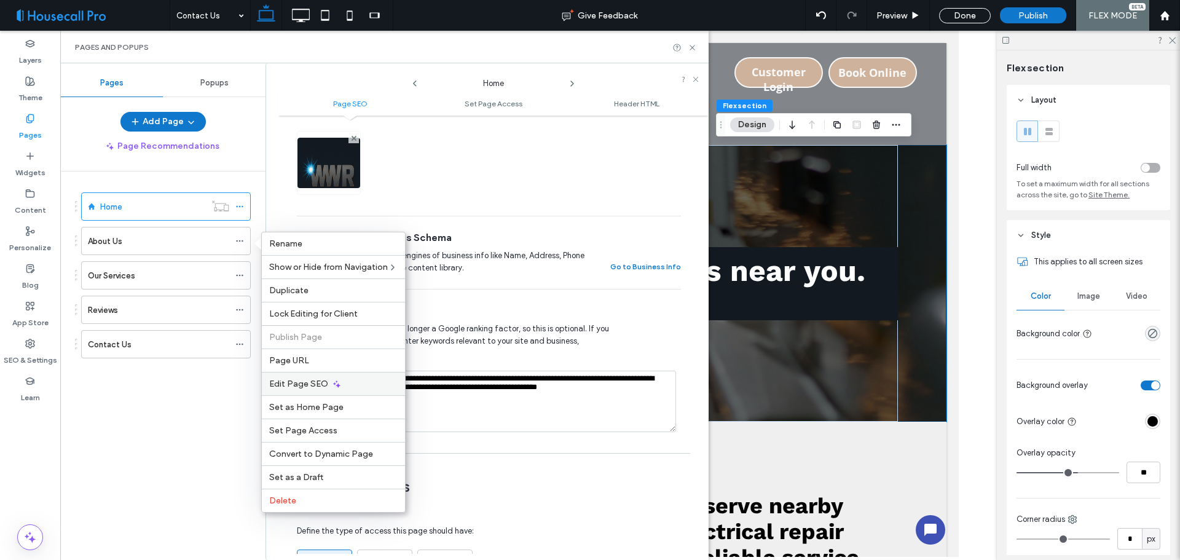
click at [336, 385] on use at bounding box center [336, 383] width 7 height 7
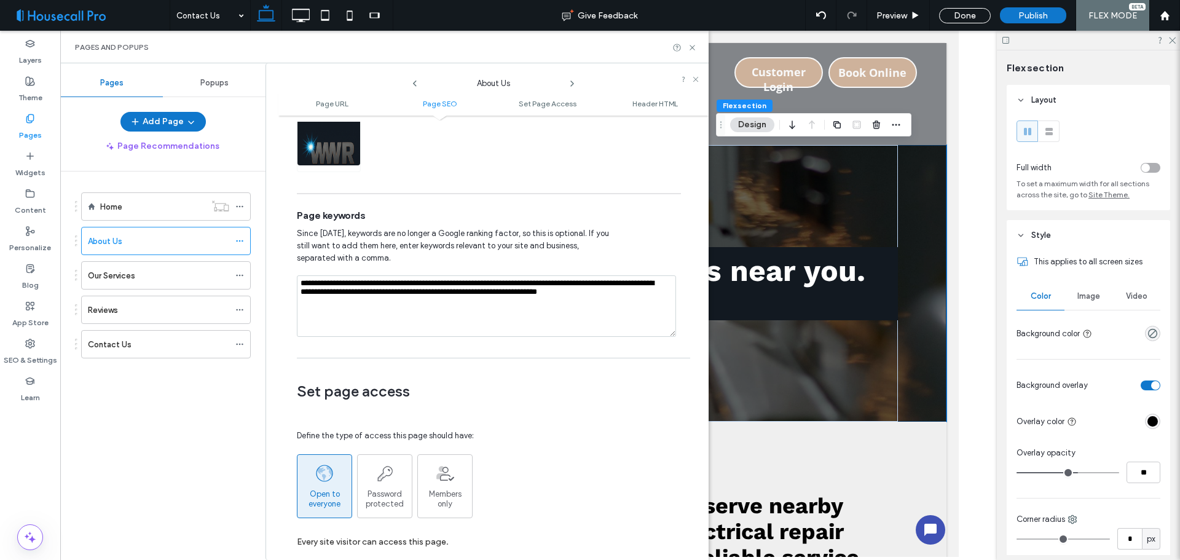
scroll to position [799, 0]
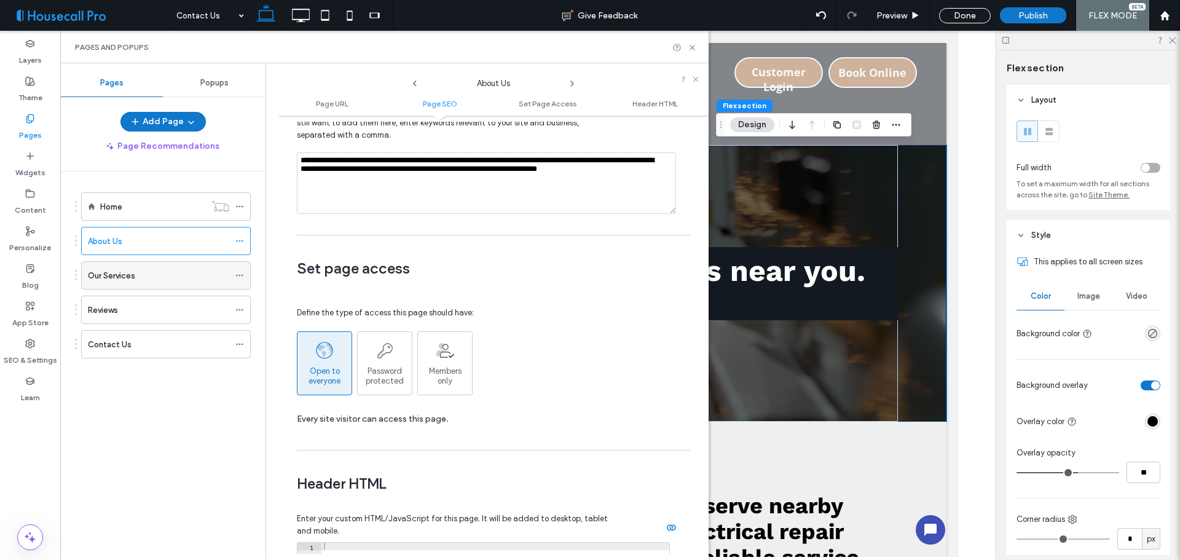
click at [238, 273] on icon at bounding box center [239, 275] width 9 height 9
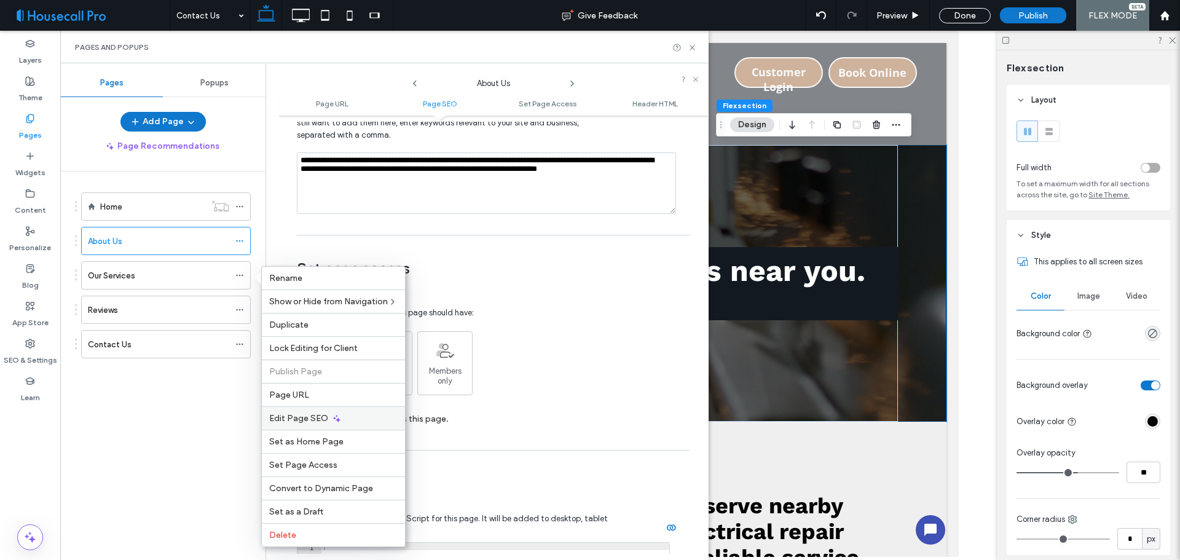
click at [334, 419] on icon at bounding box center [337, 419] width 10 height 10
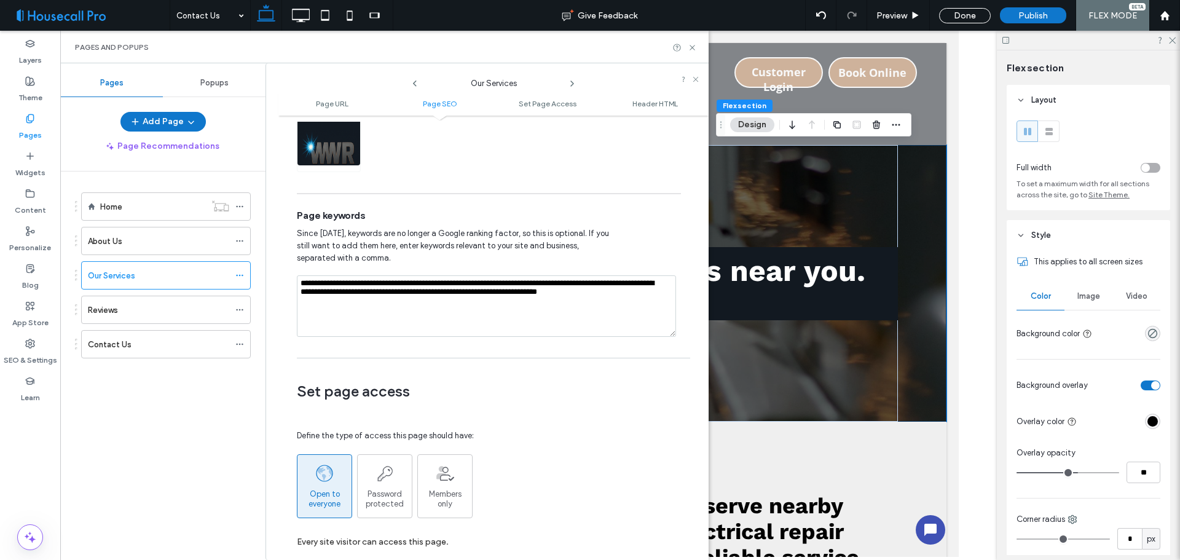
scroll to position [737, 0]
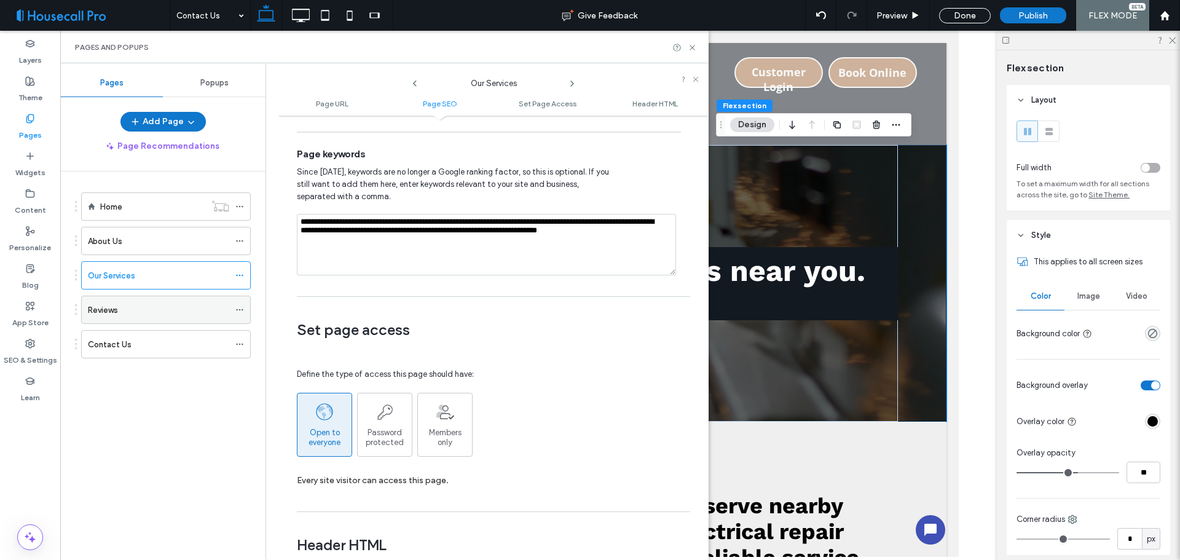
click at [240, 310] on use at bounding box center [239, 310] width 7 height 2
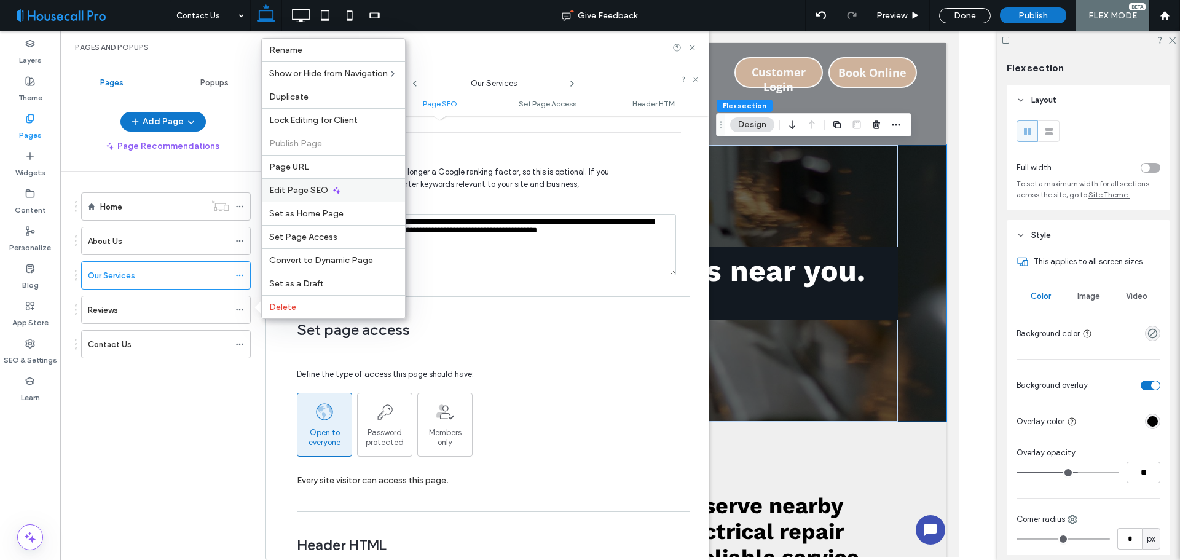
click at [332, 187] on icon at bounding box center [337, 191] width 10 height 10
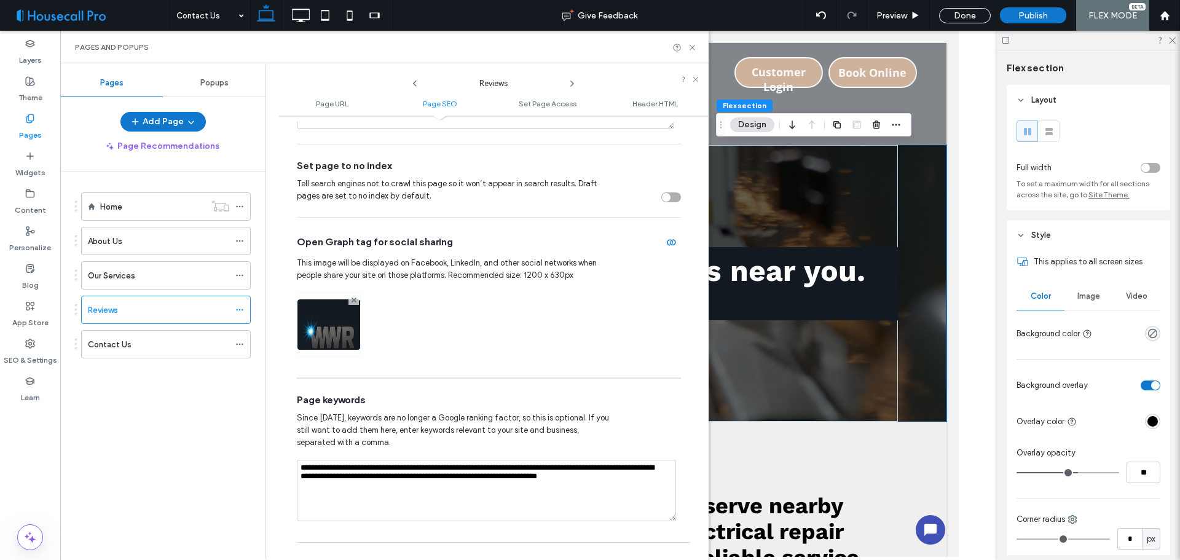
scroll to position [615, 0]
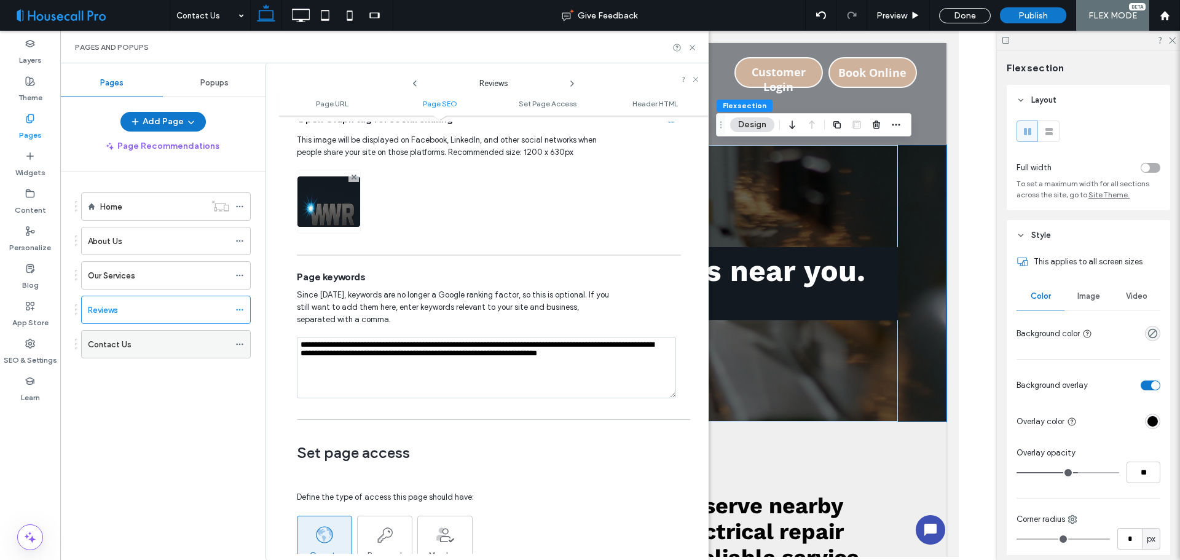
click at [243, 342] on icon at bounding box center [239, 344] width 9 height 9
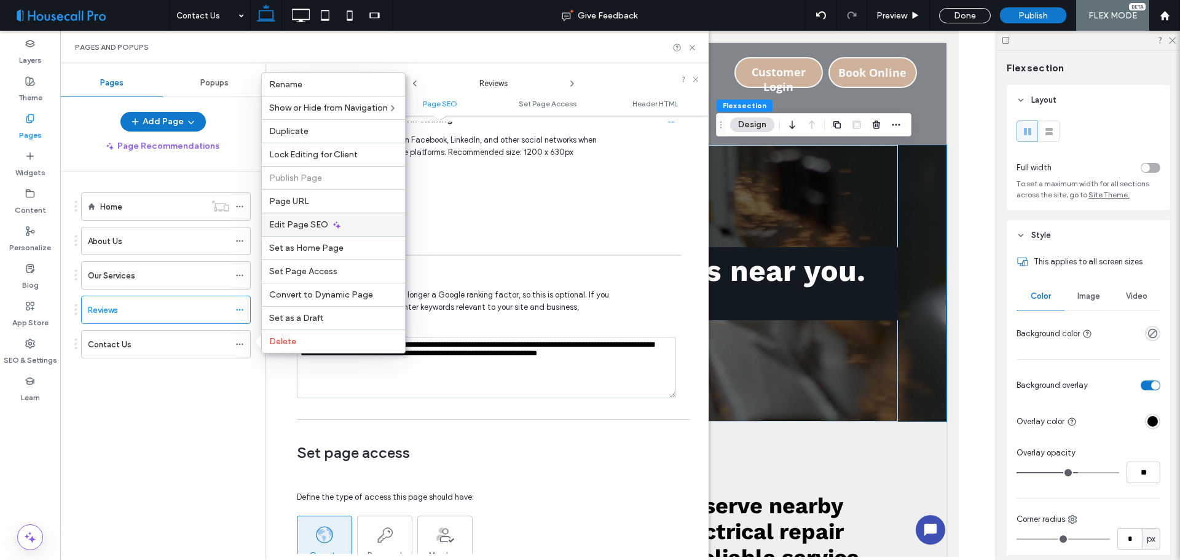
click at [358, 226] on div "Edit Page SEO" at bounding box center [333, 224] width 143 height 23
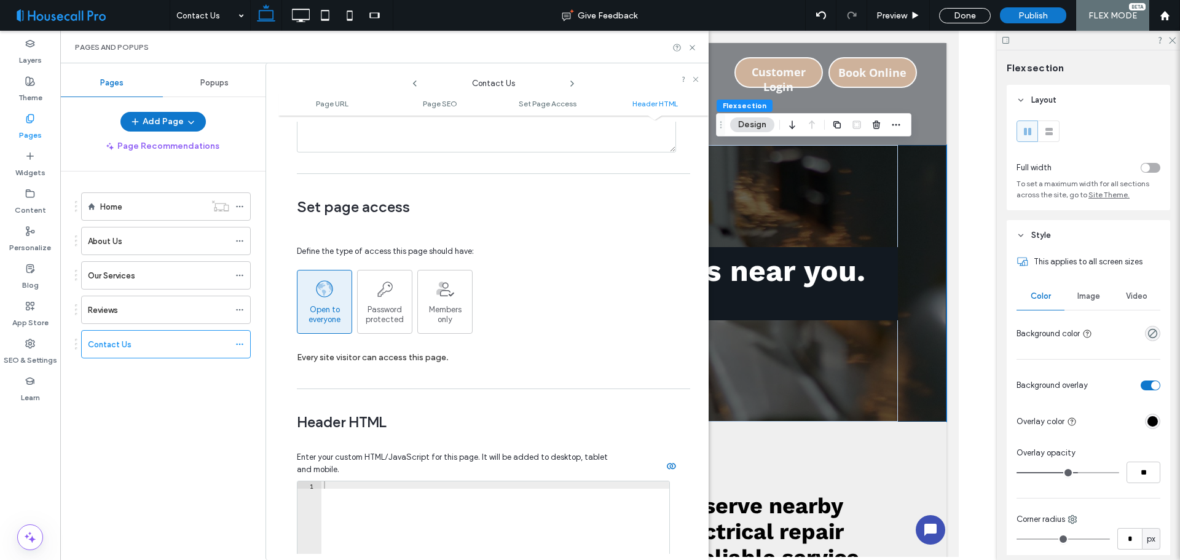
scroll to position [1134, 0]
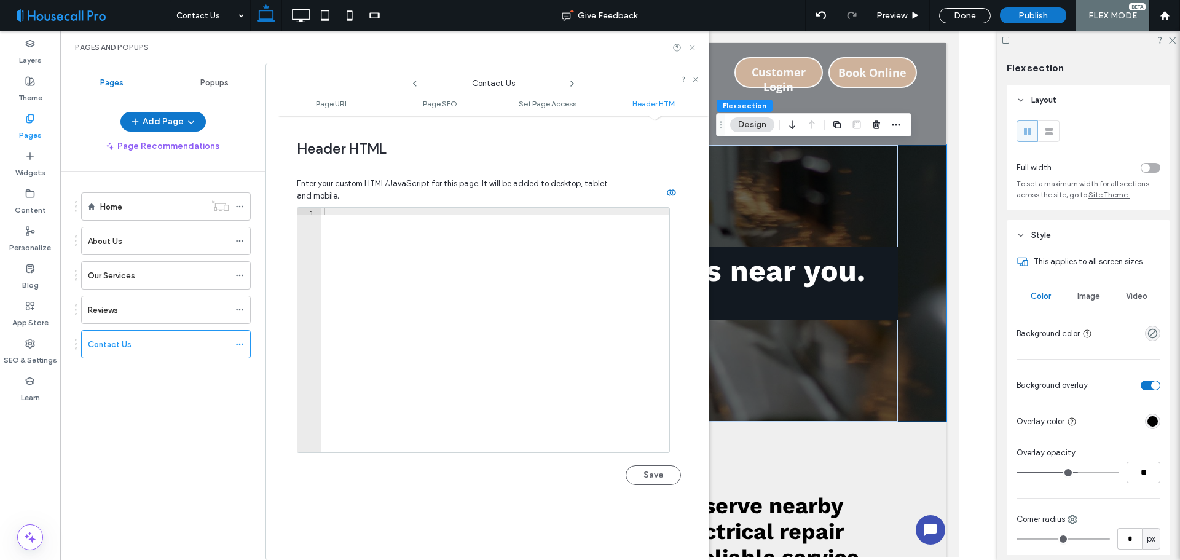
click at [693, 47] on use at bounding box center [691, 47] width 5 height 5
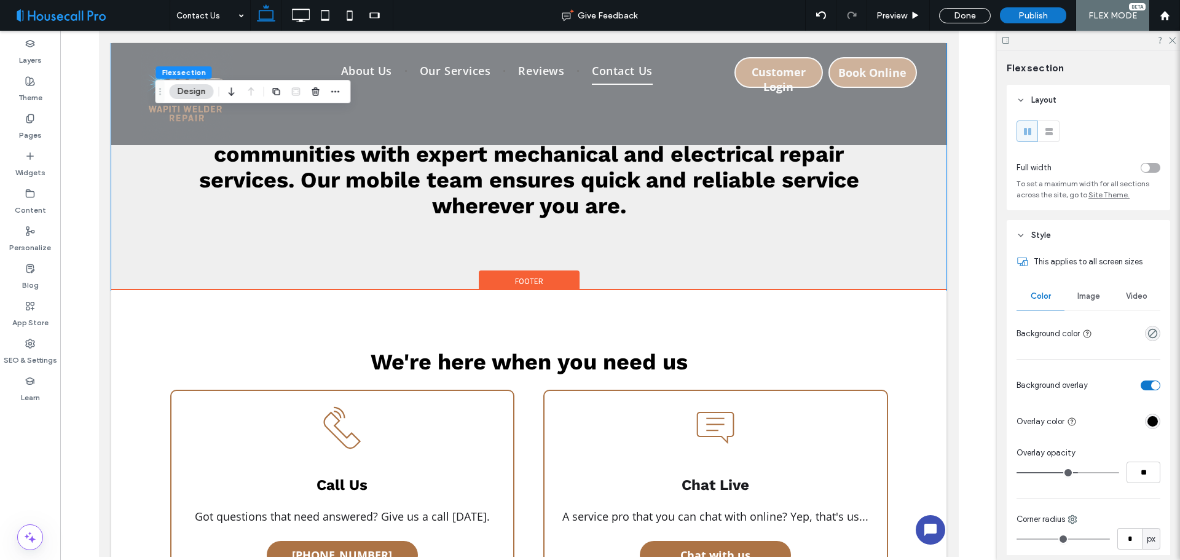
scroll to position [0, 0]
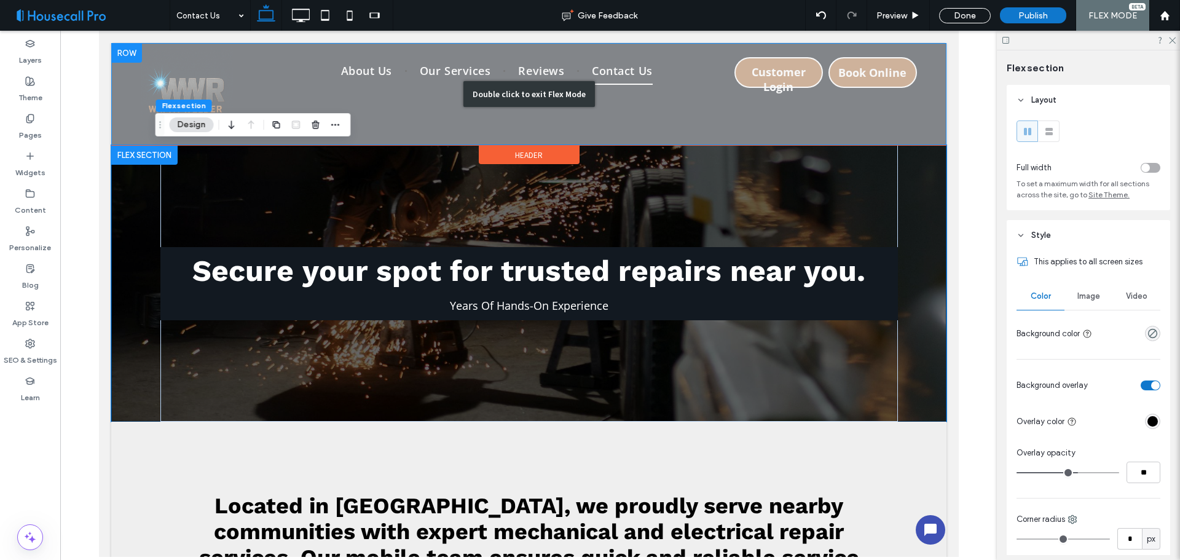
click at [179, 79] on div "Double click to exit Flex Mode" at bounding box center [528, 94] width 835 height 102
click at [205, 66] on div "Double click to exit Flex Mode" at bounding box center [528, 94] width 835 height 102
click at [391, 81] on span "About Us" at bounding box center [365, 70] width 51 height 29
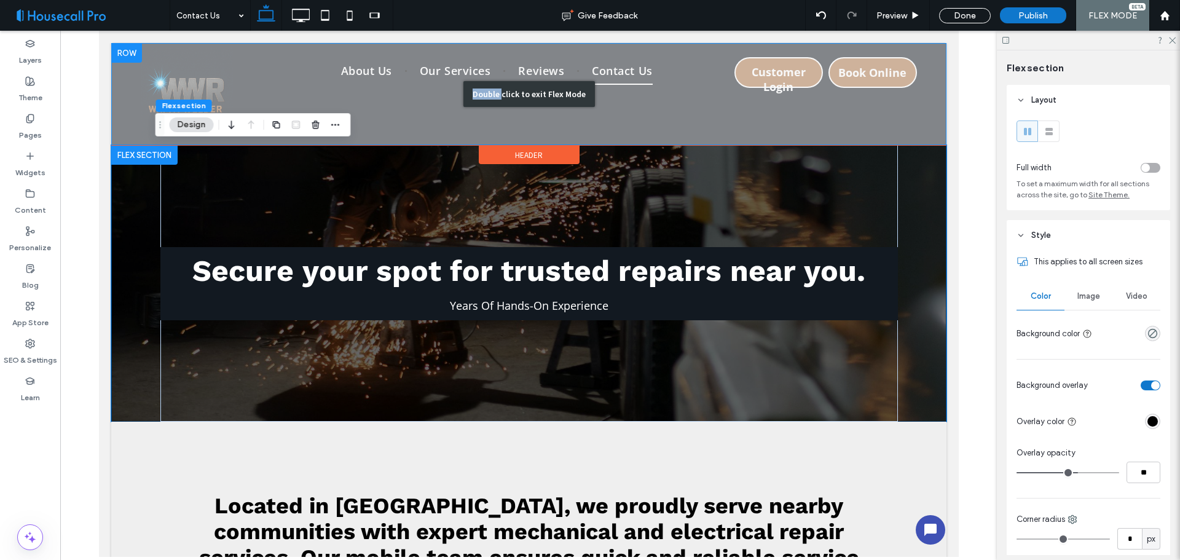
click at [423, 98] on div "About Us Our Services Reviews Contact Us Click To Paste" at bounding box center [496, 94] width 453 height 92
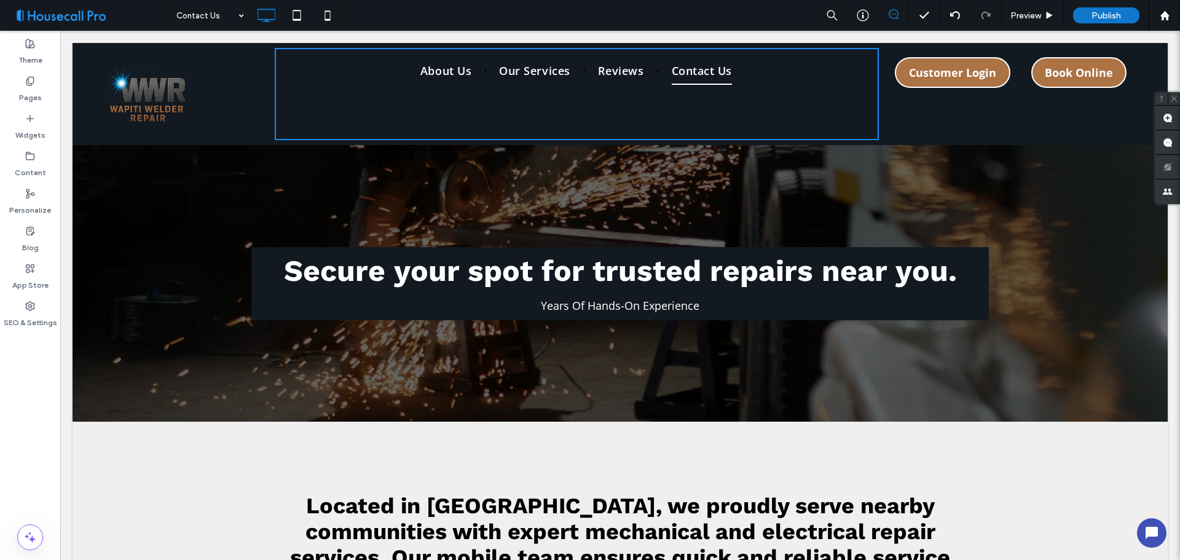
click at [152, 112] on img at bounding box center [148, 94] width 92 height 92
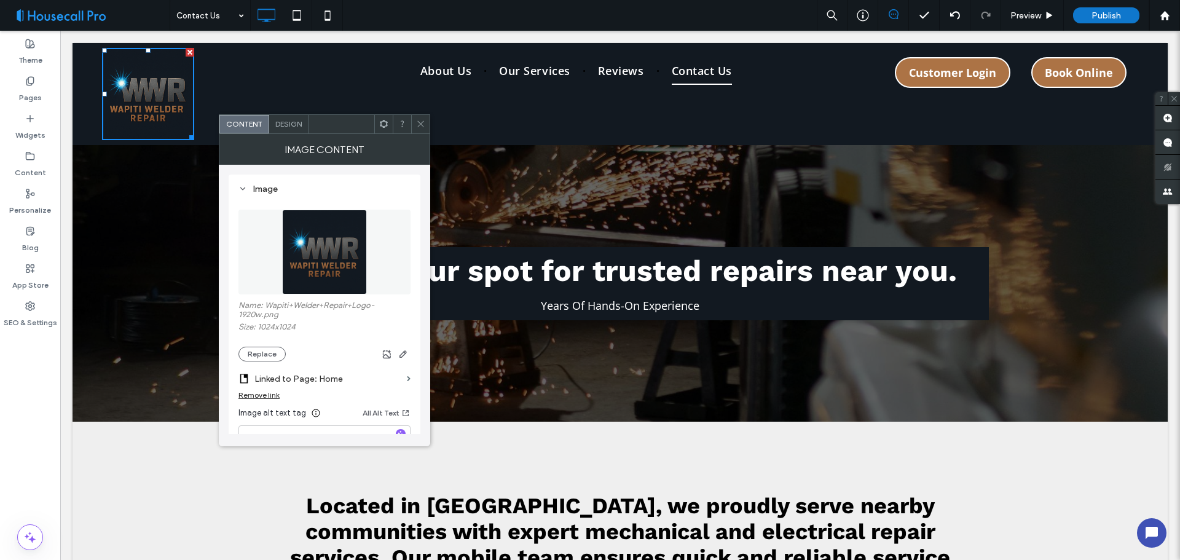
click at [287, 123] on span "Design" at bounding box center [288, 123] width 26 height 9
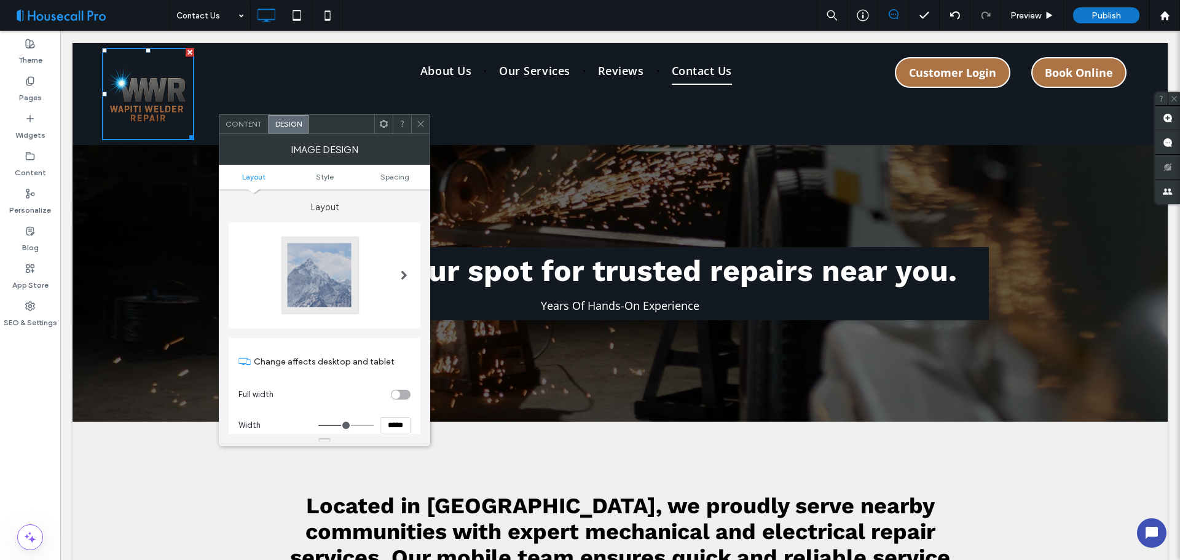
click at [251, 125] on span "Content" at bounding box center [244, 123] width 36 height 9
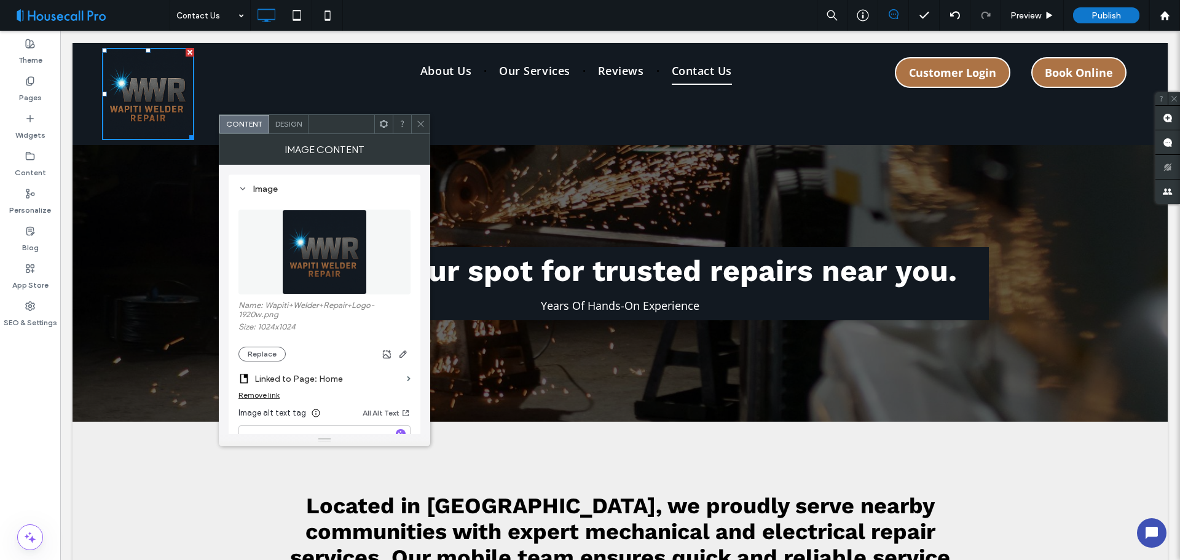
scroll to position [123, 0]
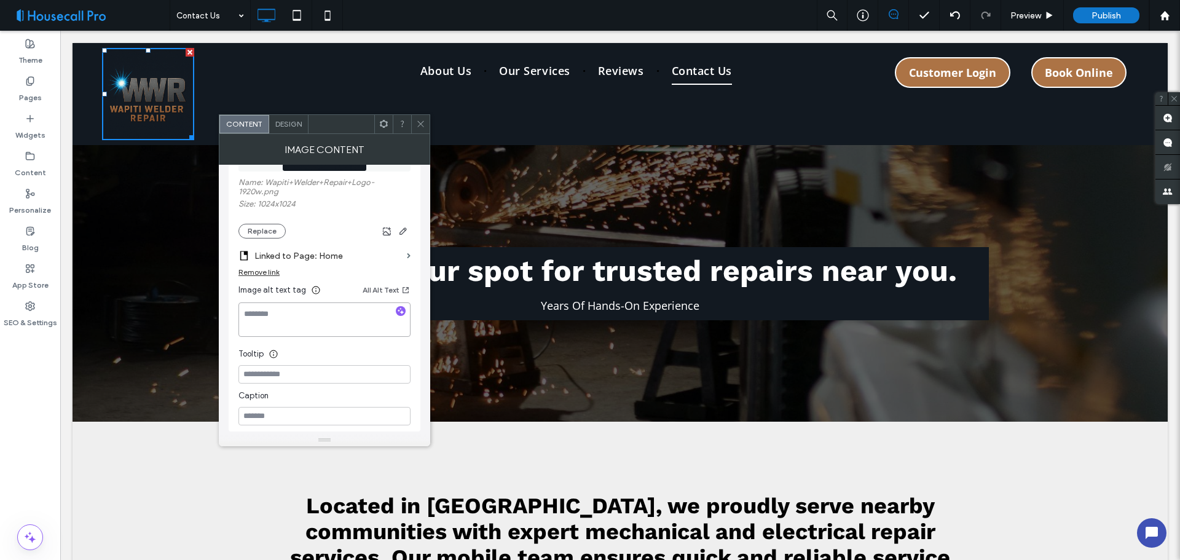
click at [327, 323] on textarea at bounding box center [324, 319] width 172 height 34
type textarea "**********"
click at [423, 127] on use at bounding box center [420, 124] width 6 height 6
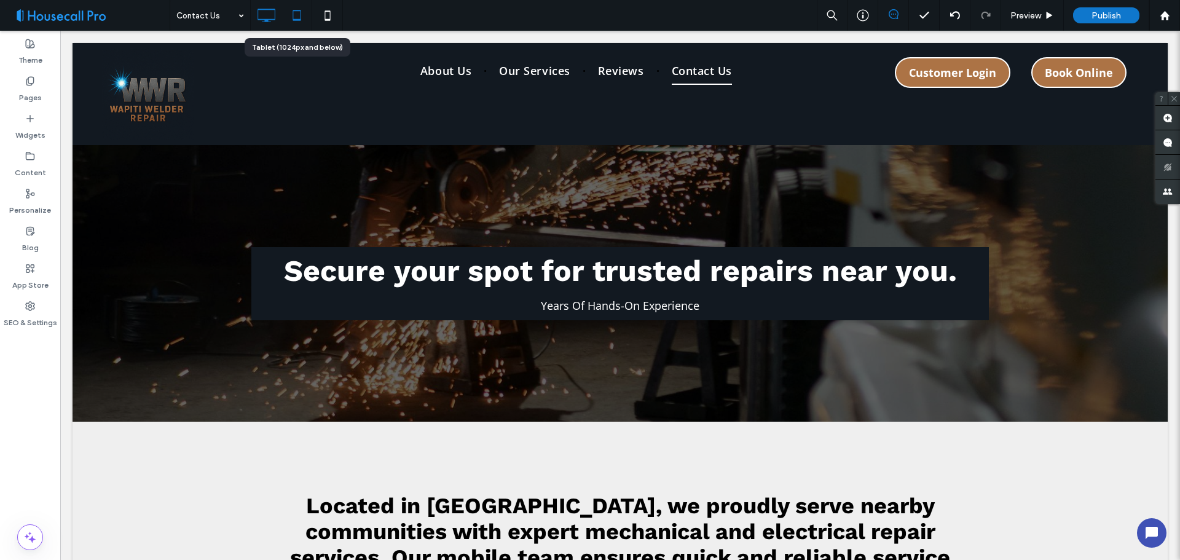
click at [298, 10] on icon at bounding box center [297, 15] width 25 height 25
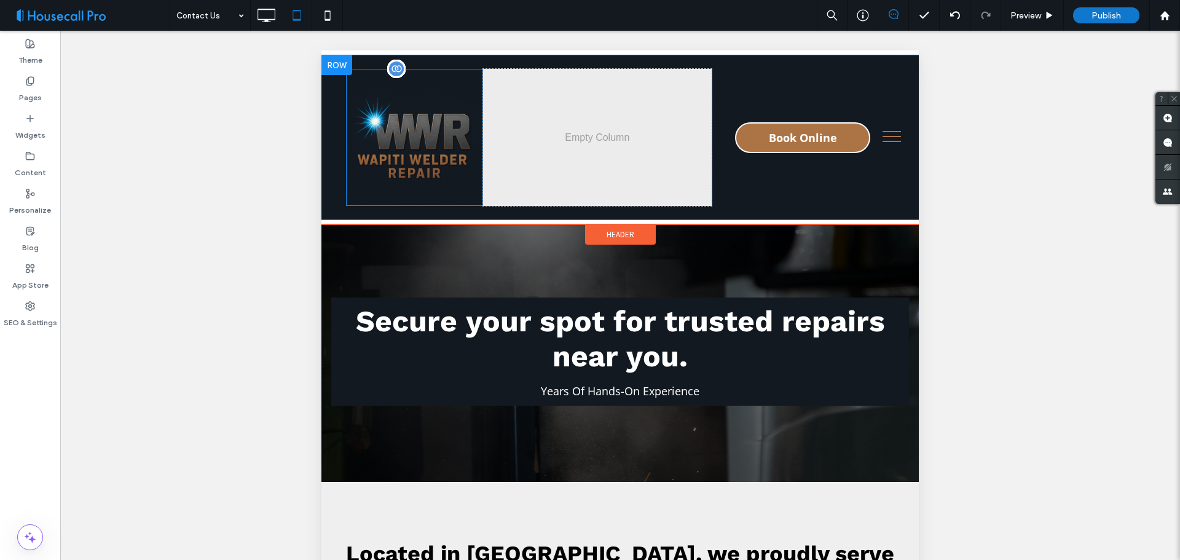
click at [437, 141] on img at bounding box center [414, 137] width 137 height 137
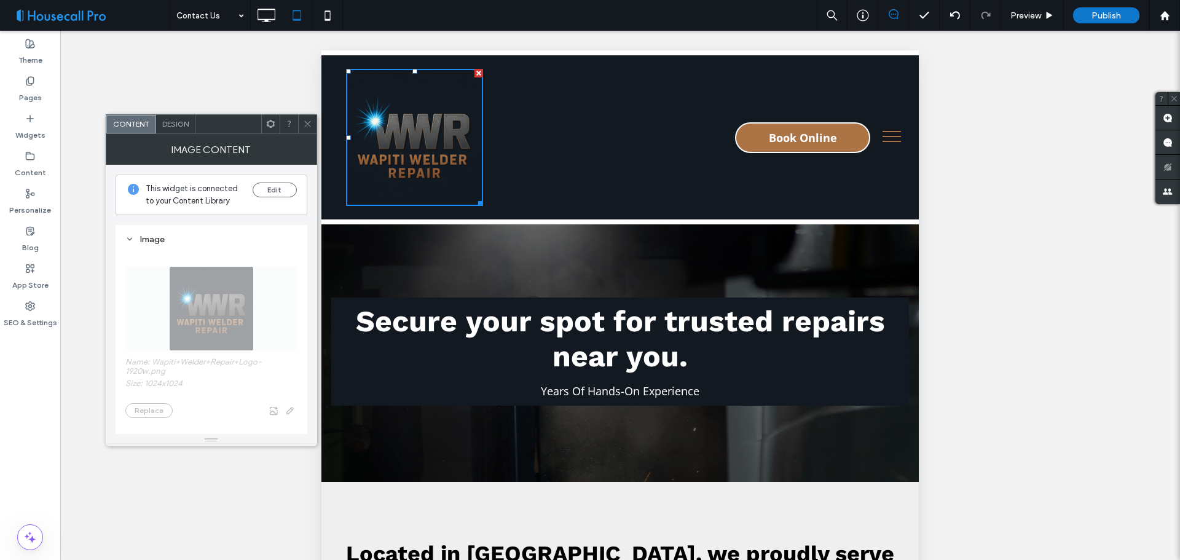
scroll to position [184, 0]
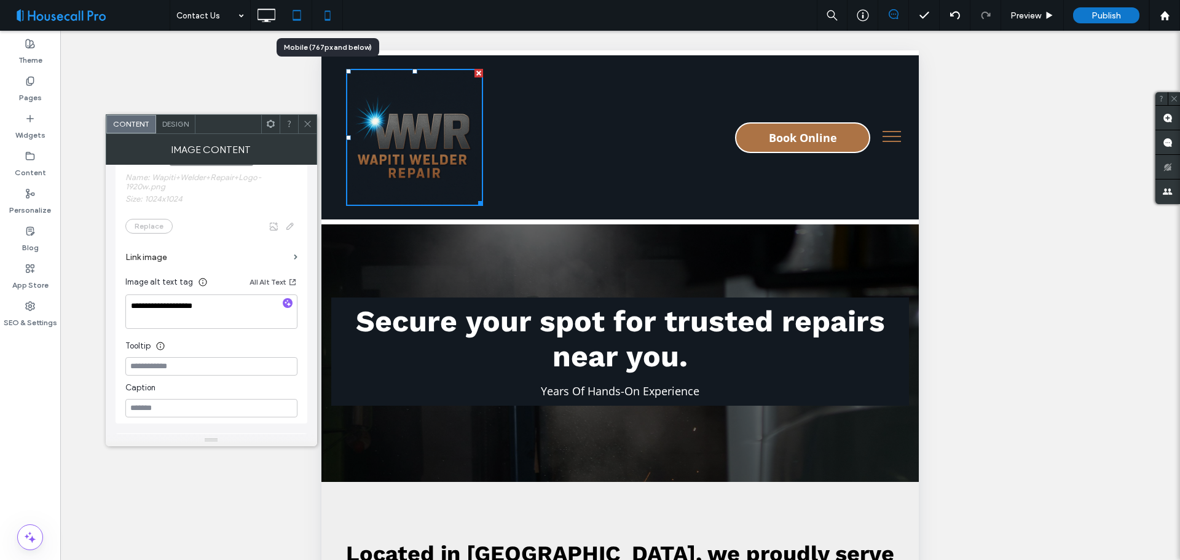
click at [327, 22] on icon at bounding box center [327, 15] width 25 height 25
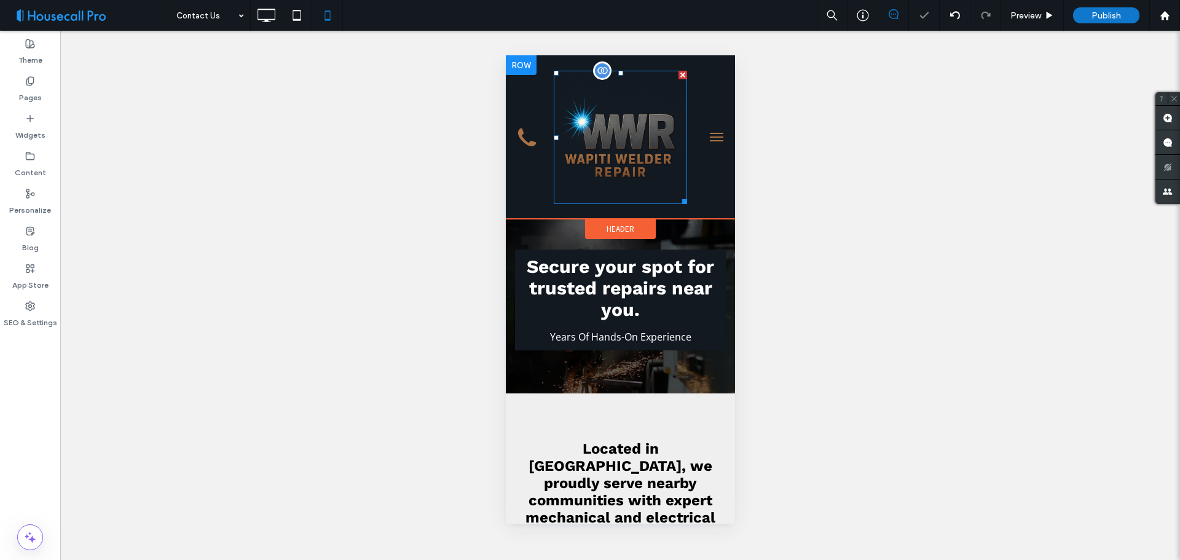
drag, startPoint x: 1255, startPoint y: 228, endPoint x: 605, endPoint y: 138, distance: 656.3
click at [605, 138] on img at bounding box center [619, 137] width 133 height 133
click at [586, 156] on img at bounding box center [619, 137] width 133 height 133
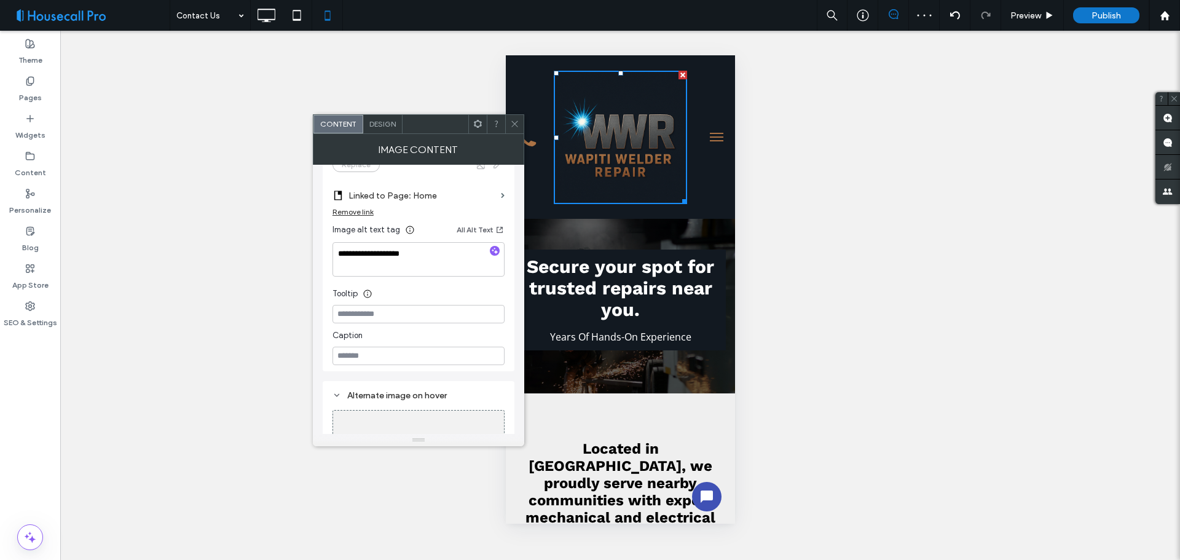
click at [519, 125] on icon at bounding box center [514, 123] width 9 height 9
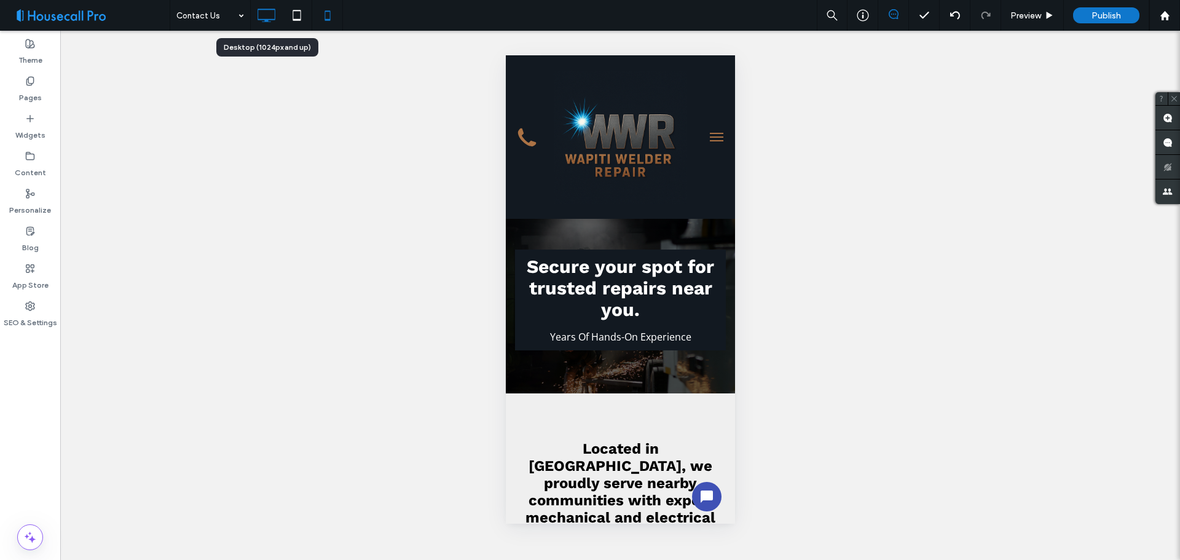
click at [254, 20] on icon at bounding box center [266, 15] width 25 height 25
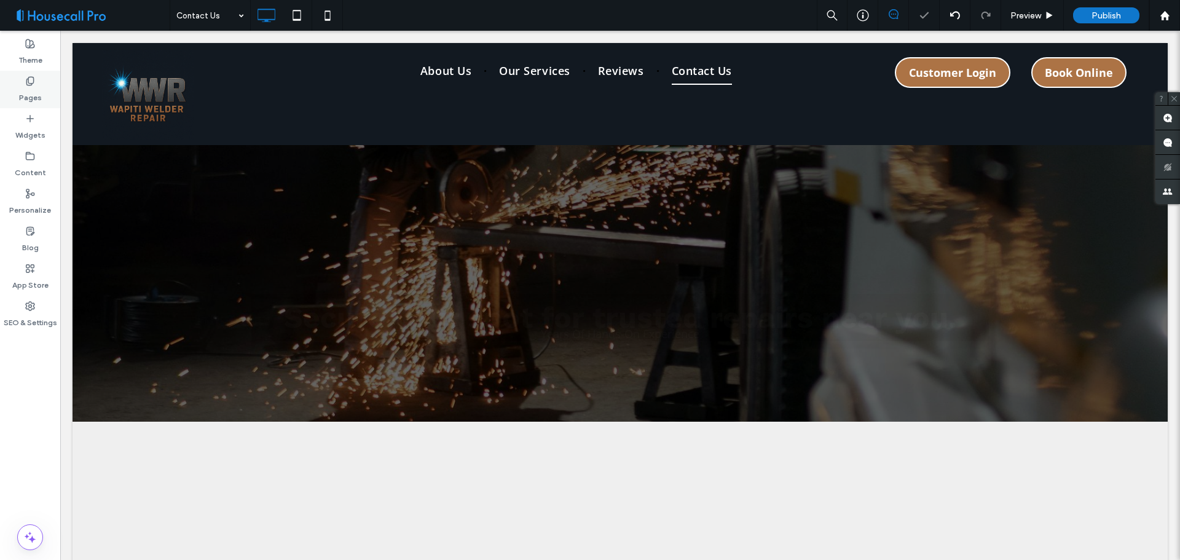
click at [33, 82] on use at bounding box center [29, 81] width 7 height 8
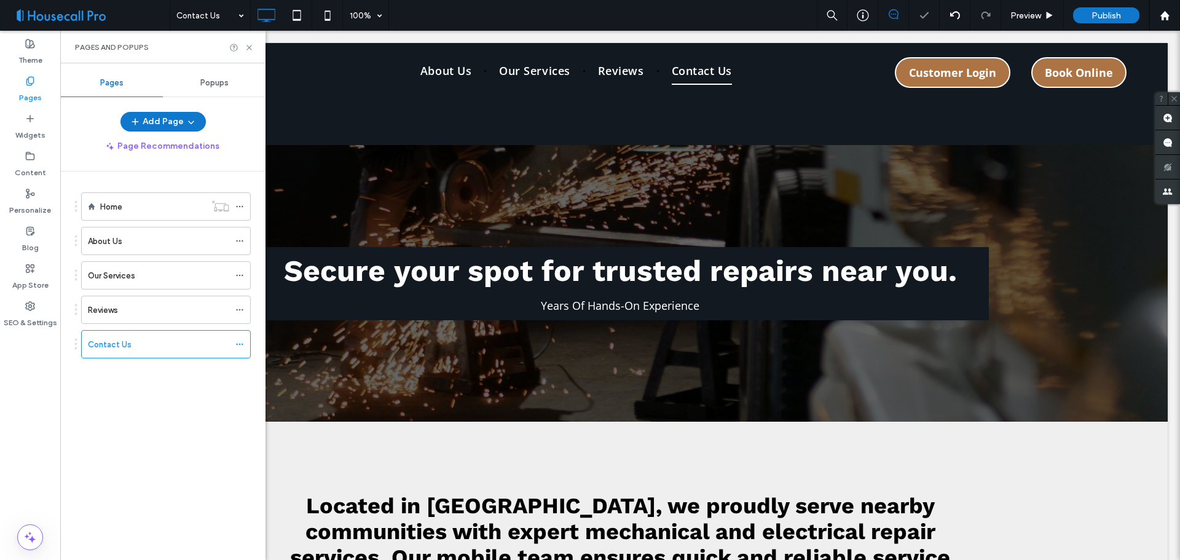
click at [155, 197] on div "Home" at bounding box center [152, 206] width 105 height 27
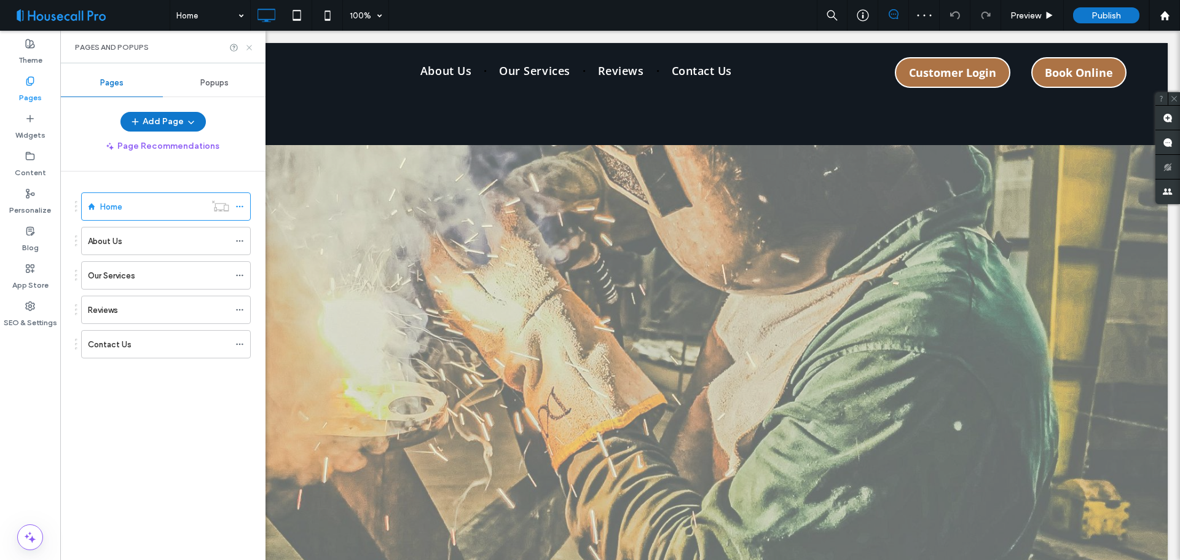
click at [248, 48] on icon at bounding box center [249, 47] width 9 height 9
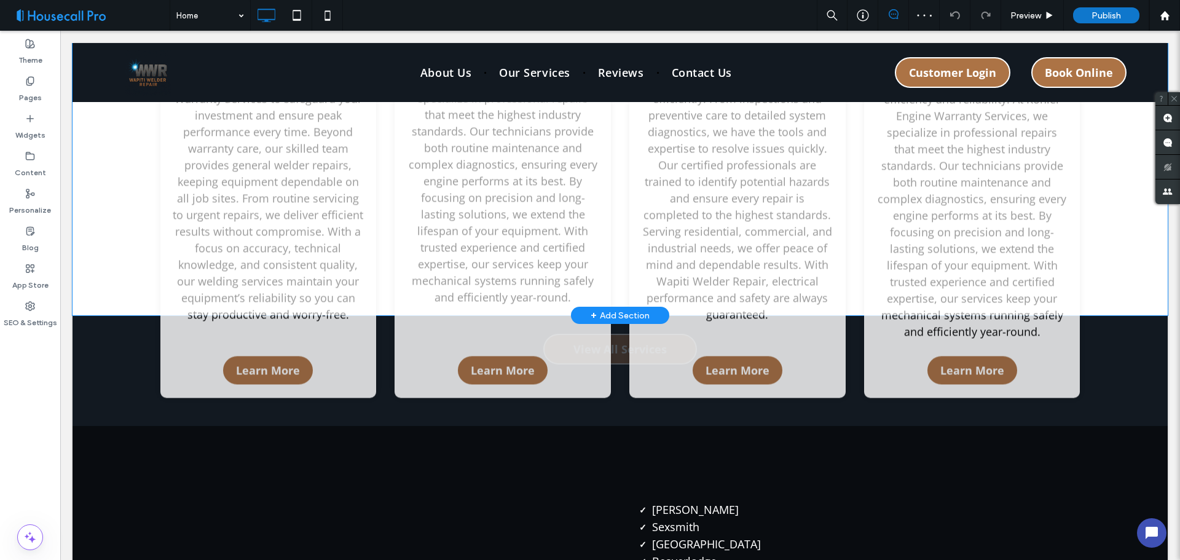
scroll to position [1782, 0]
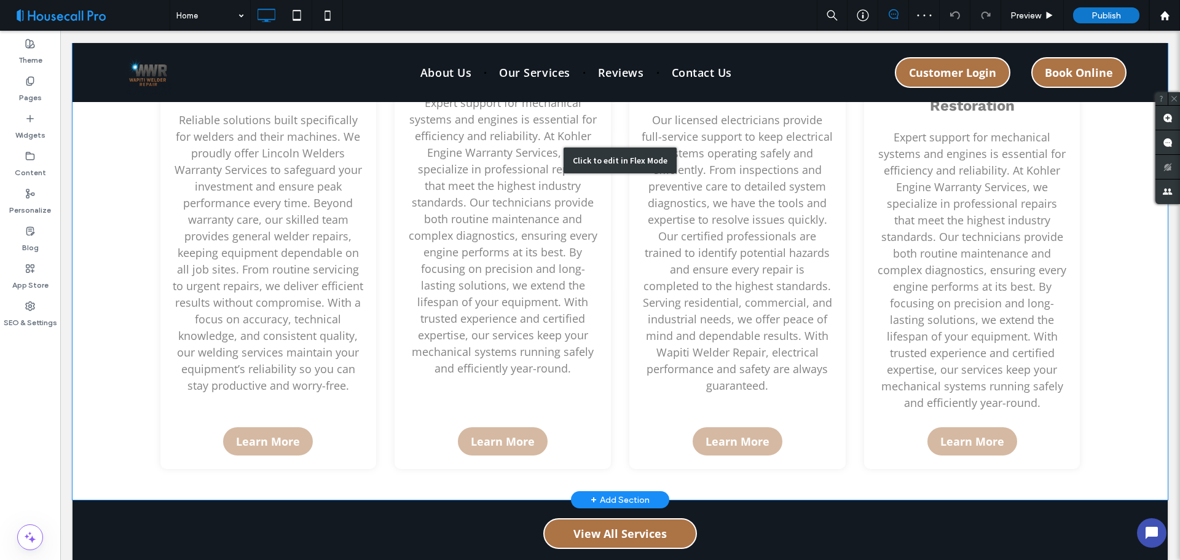
click at [137, 380] on div "Click to edit in Flex Mode" at bounding box center [620, 160] width 1095 height 679
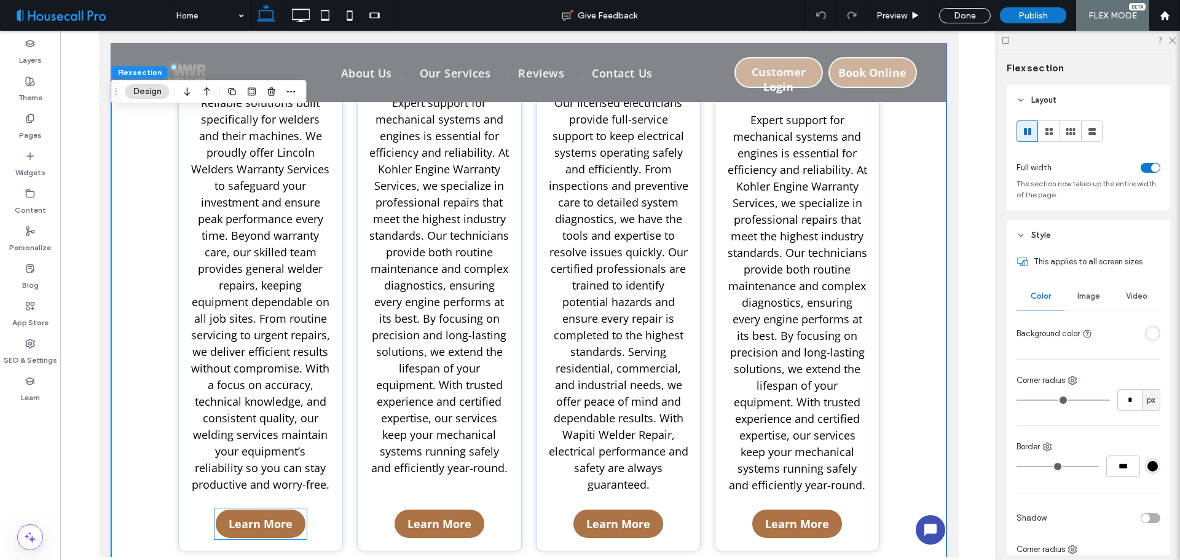
scroll to position [2016, 0]
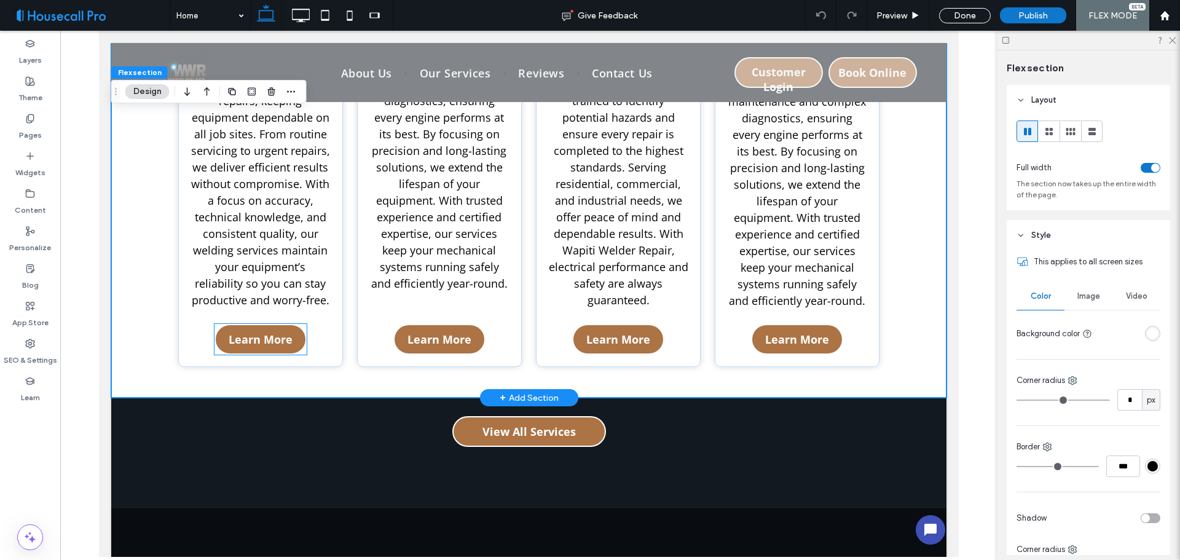
click at [273, 344] on span "Learn More" at bounding box center [260, 339] width 64 height 15
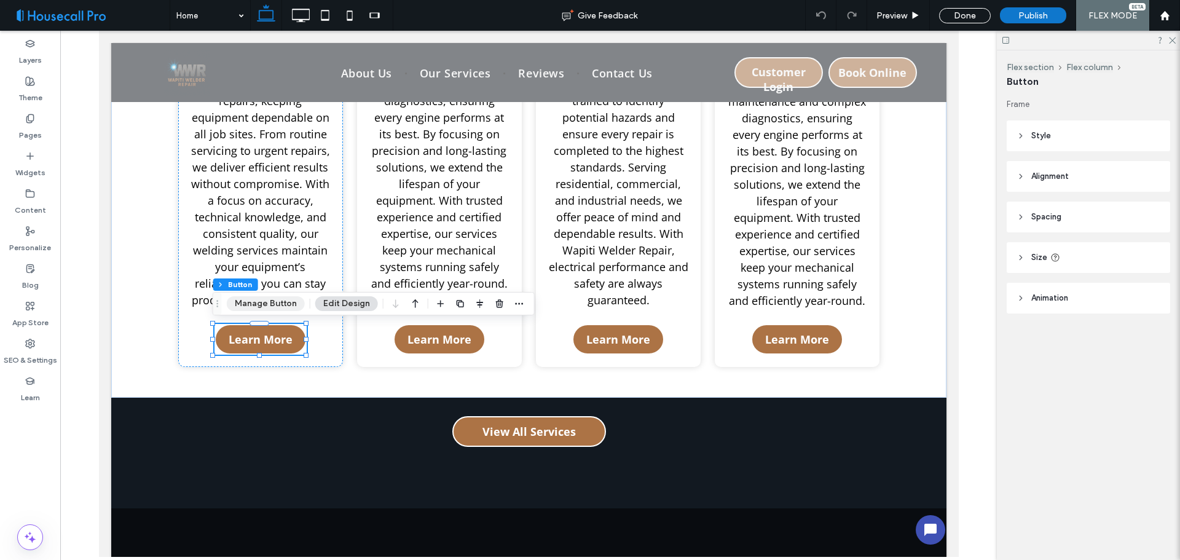
click at [272, 302] on button "Manage Button" at bounding box center [266, 303] width 78 height 15
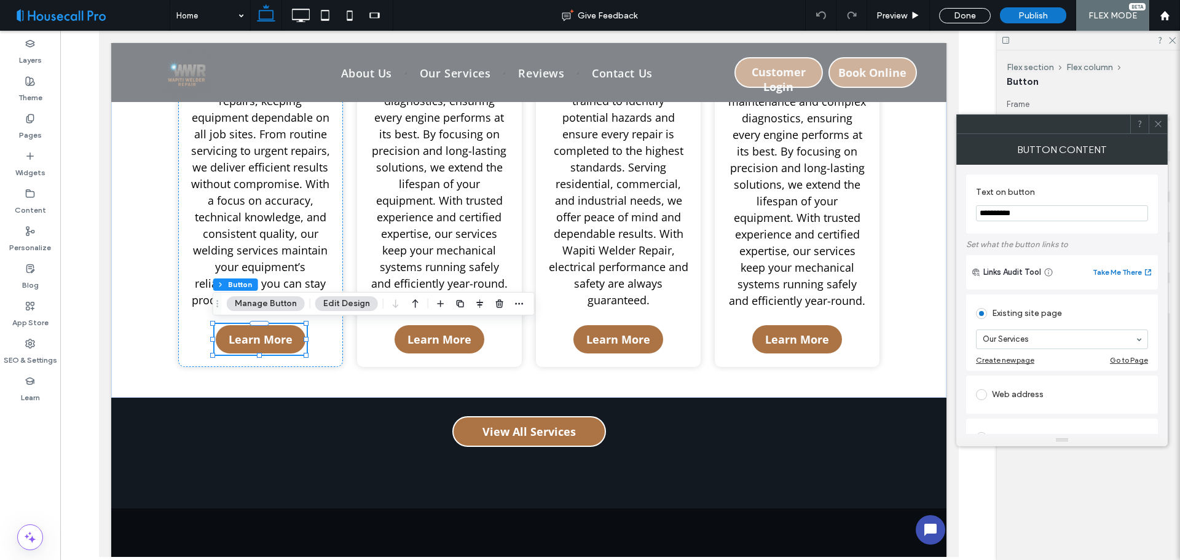
click at [1159, 123] on use at bounding box center [1158, 124] width 6 height 6
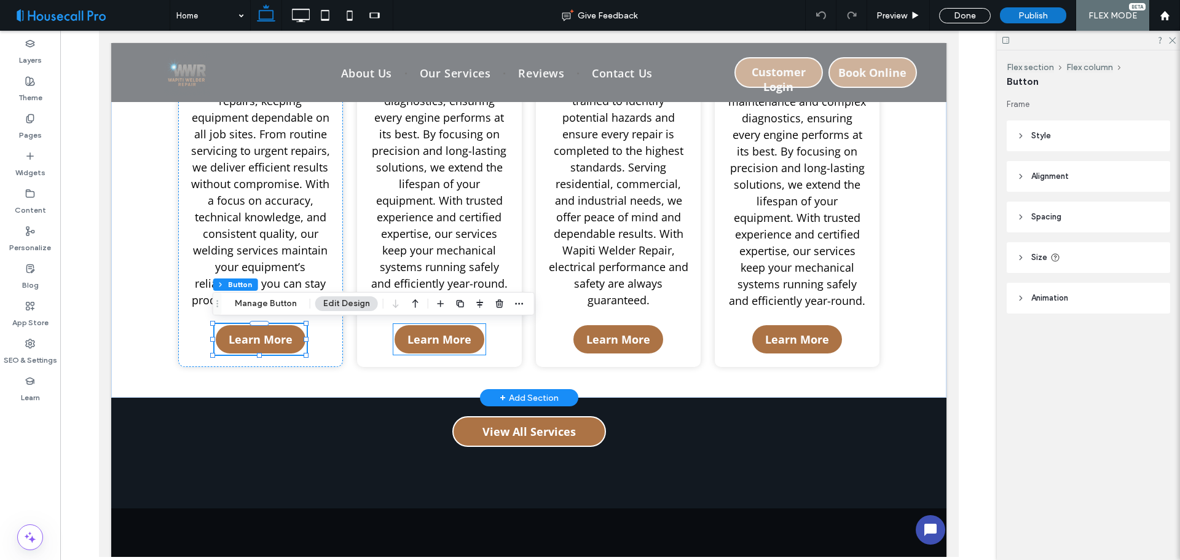
click at [460, 339] on span "Learn More" at bounding box center [439, 339] width 64 height 15
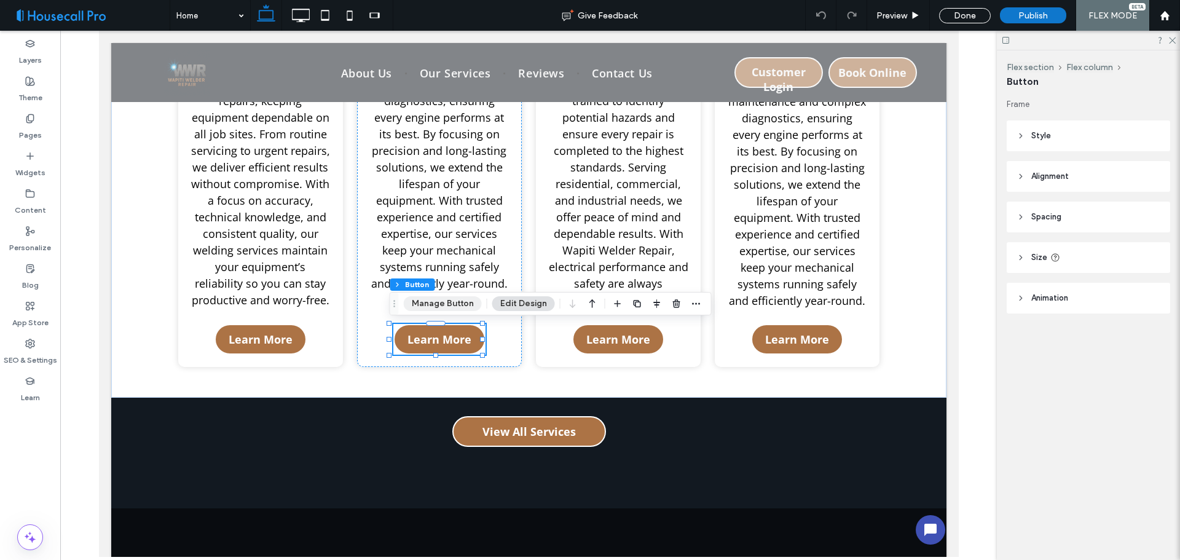
click at [444, 300] on button "Manage Button" at bounding box center [443, 303] width 78 height 15
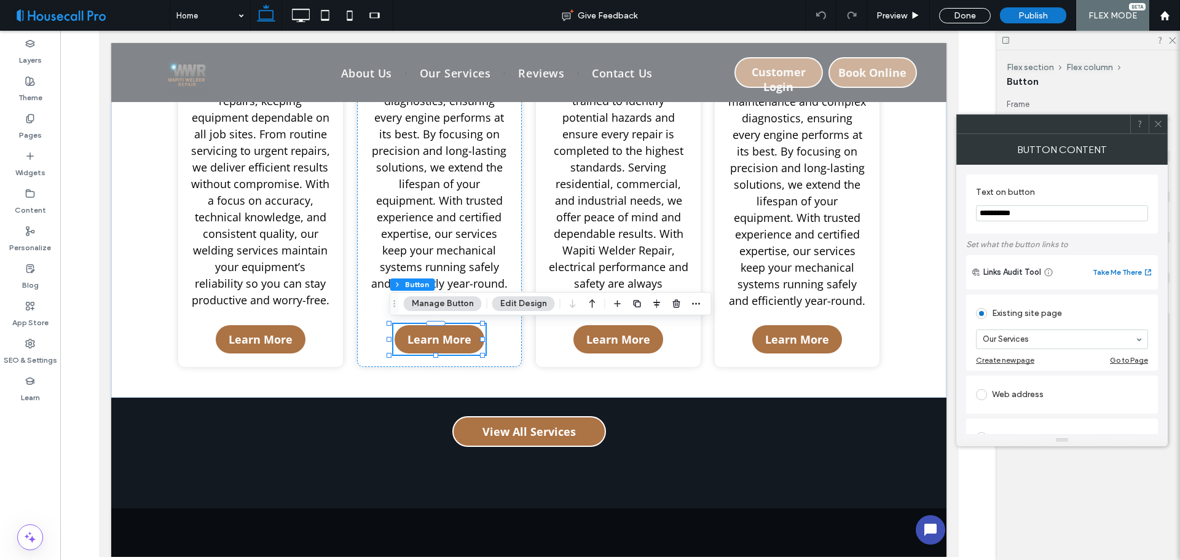
scroll to position [123, 0]
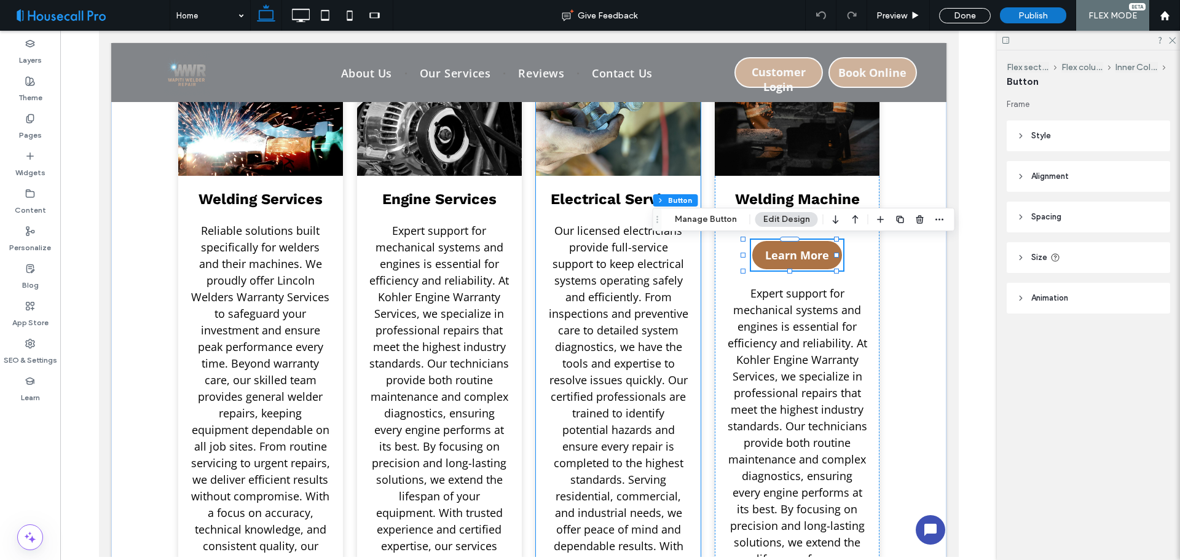
type input "**"
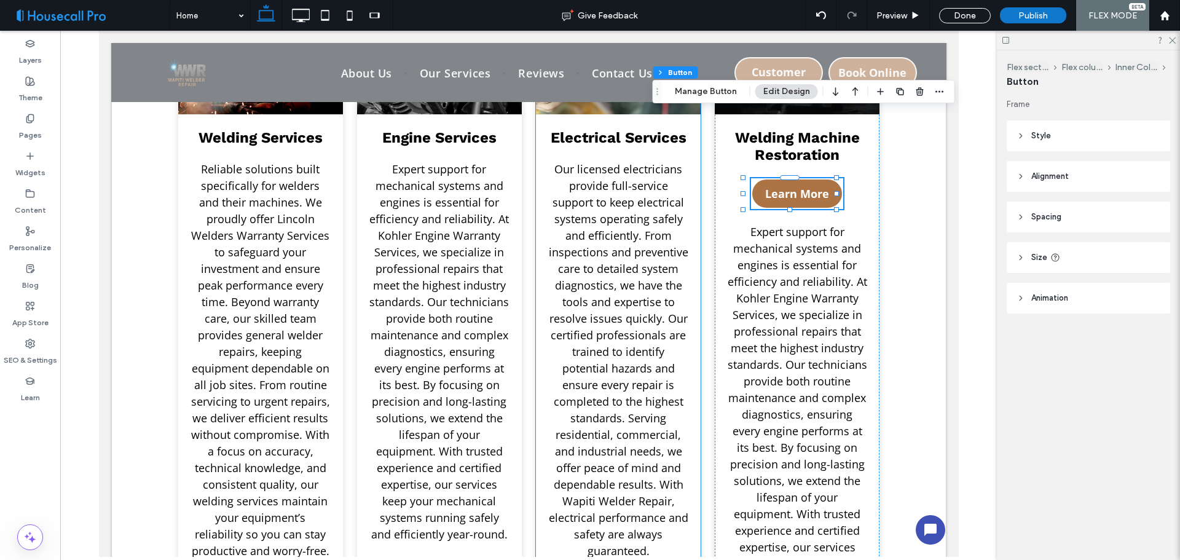
scroll to position [1950, 0]
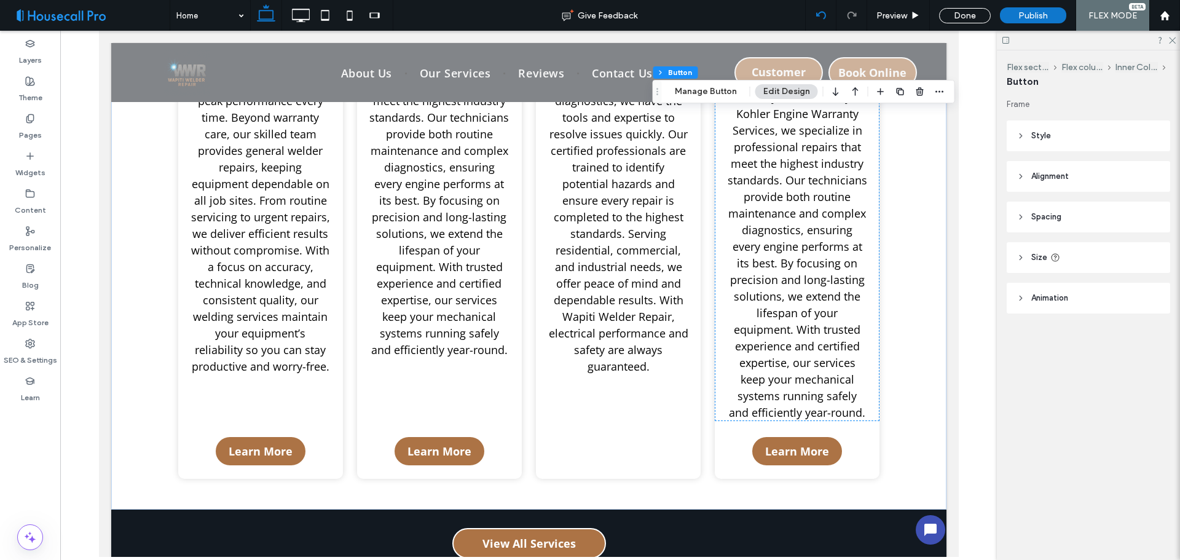
click at [824, 23] on div at bounding box center [821, 15] width 31 height 31
click at [819, 16] on use at bounding box center [820, 15] width 10 height 8
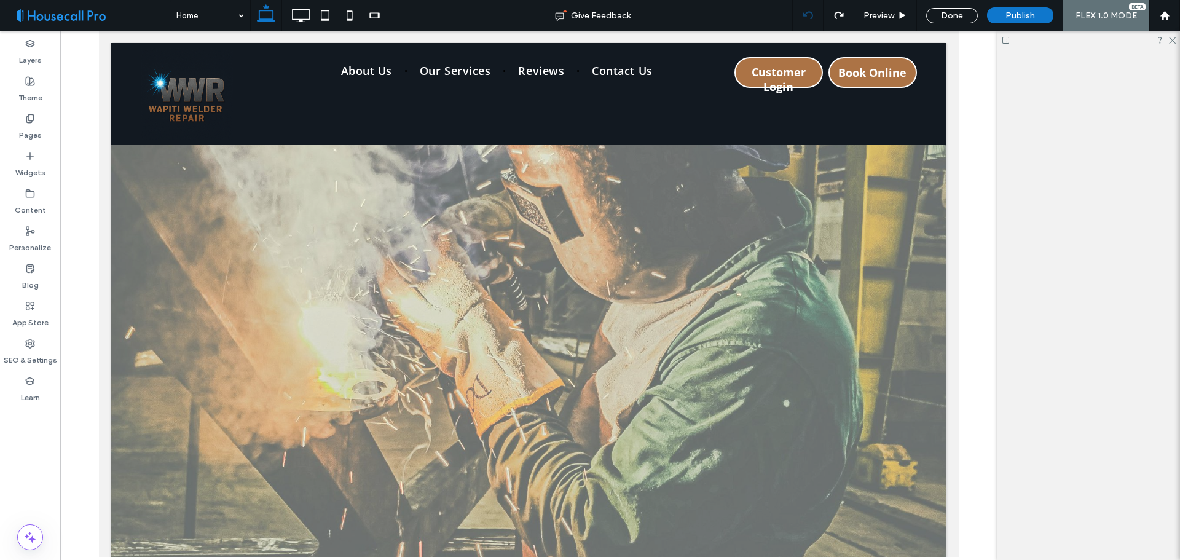
scroll to position [0, 0]
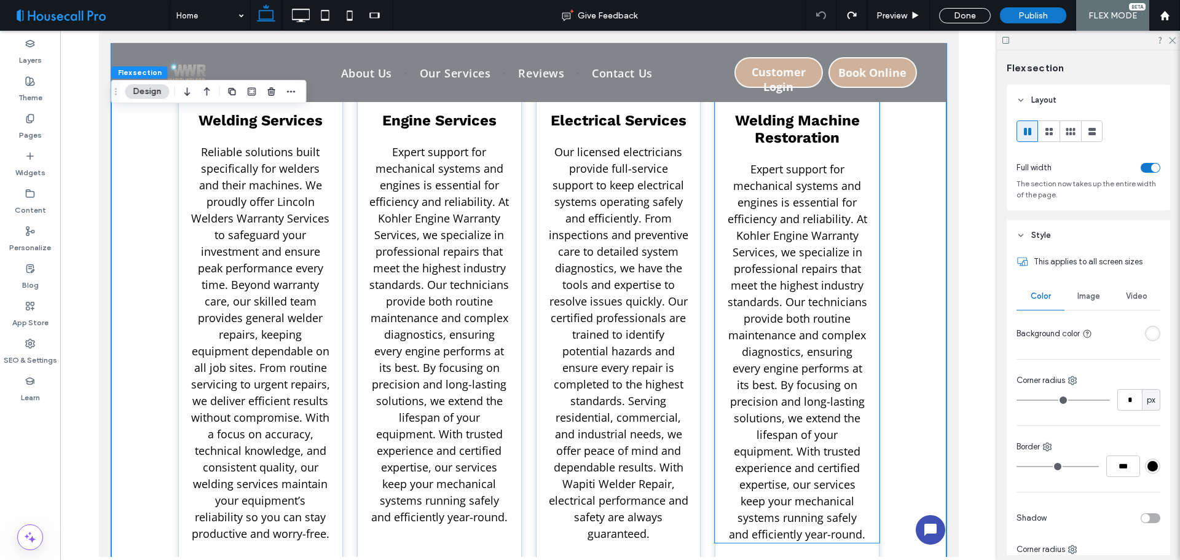
scroll to position [1906, 0]
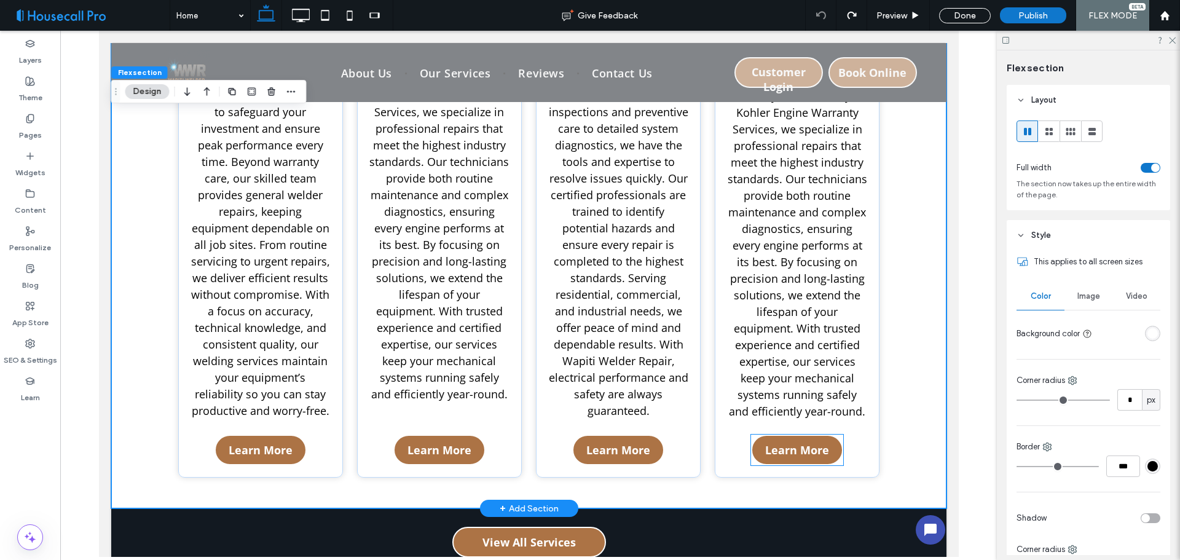
click at [776, 452] on span "Learn More" at bounding box center [796, 449] width 64 height 15
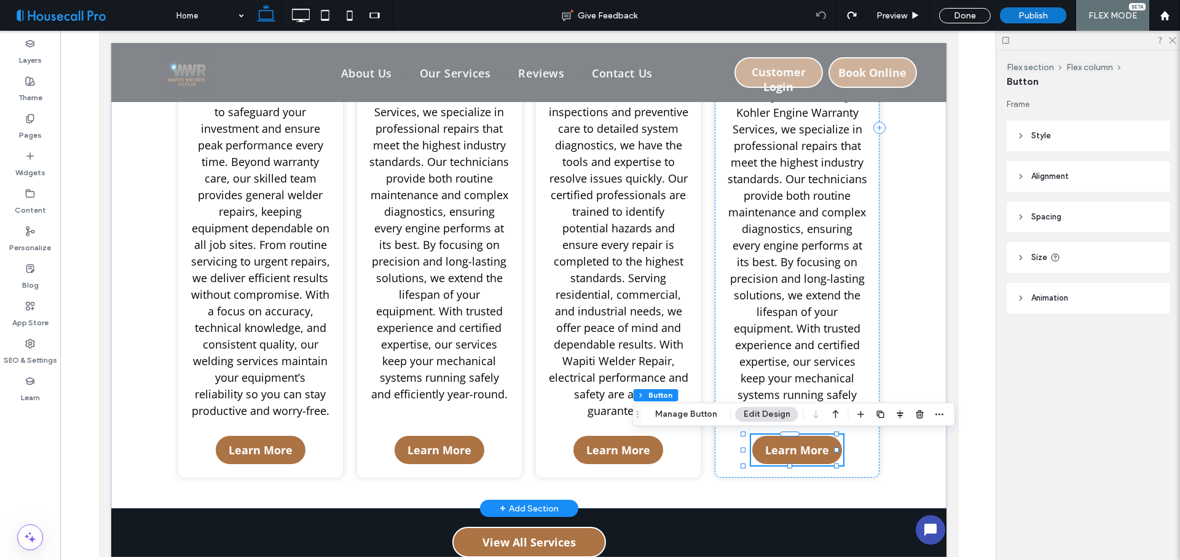
type input "**"
click at [697, 415] on button "Manage Button" at bounding box center [686, 414] width 78 height 15
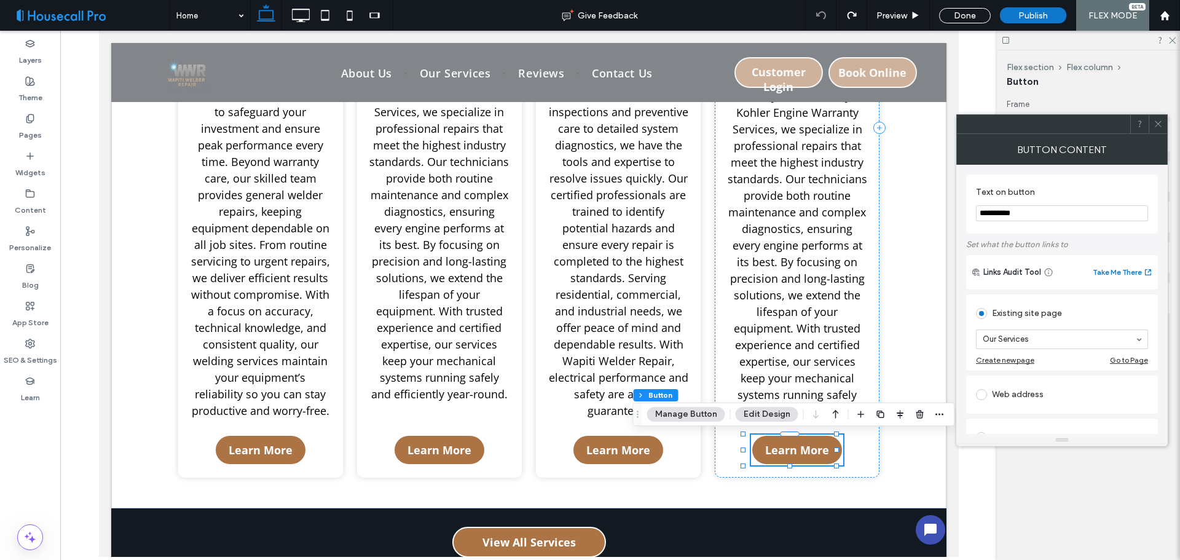
click at [1158, 122] on icon at bounding box center [1157, 123] width 9 height 9
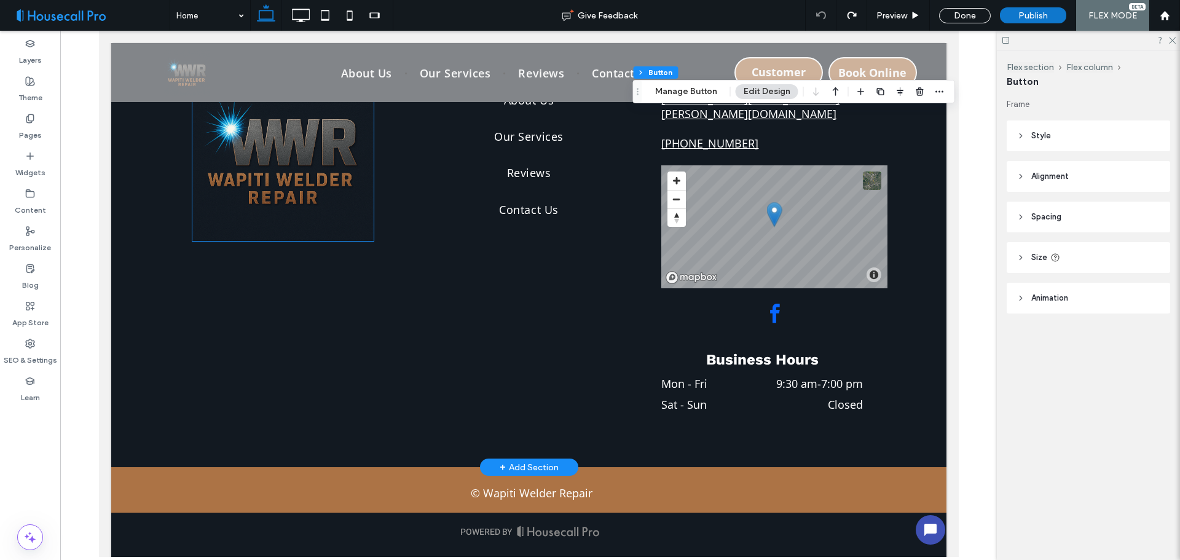
scroll to position [3895, 0]
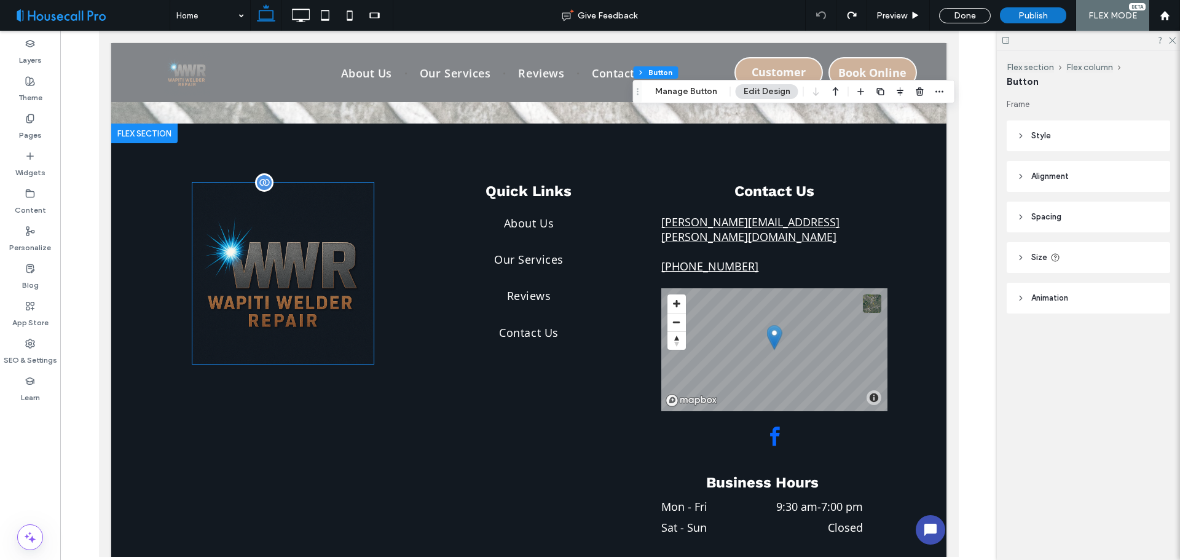
click at [302, 292] on img at bounding box center [282, 273] width 181 height 181
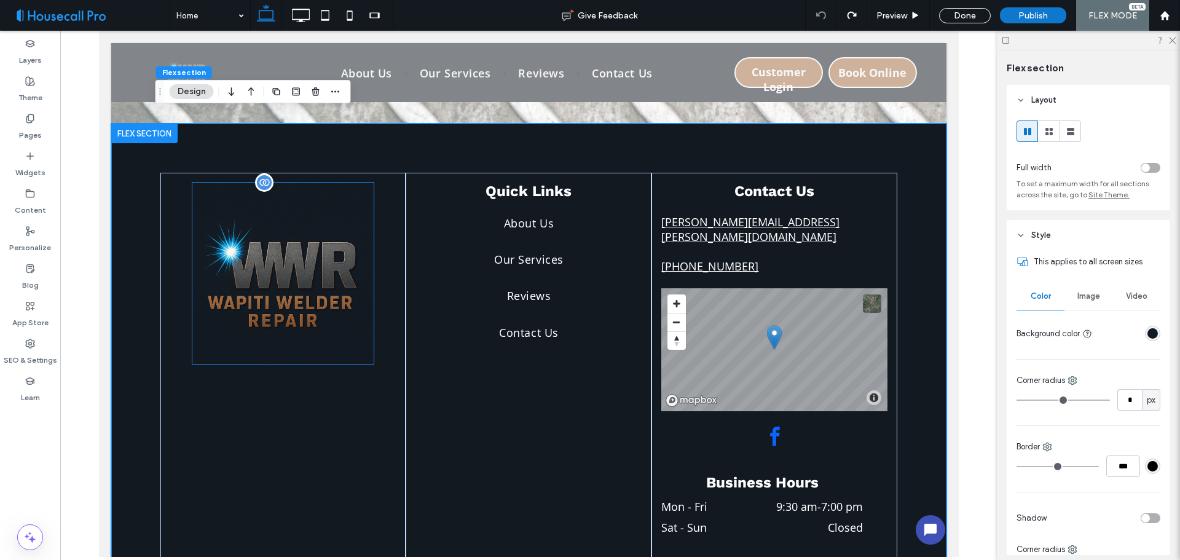
scroll to position [3912, 0]
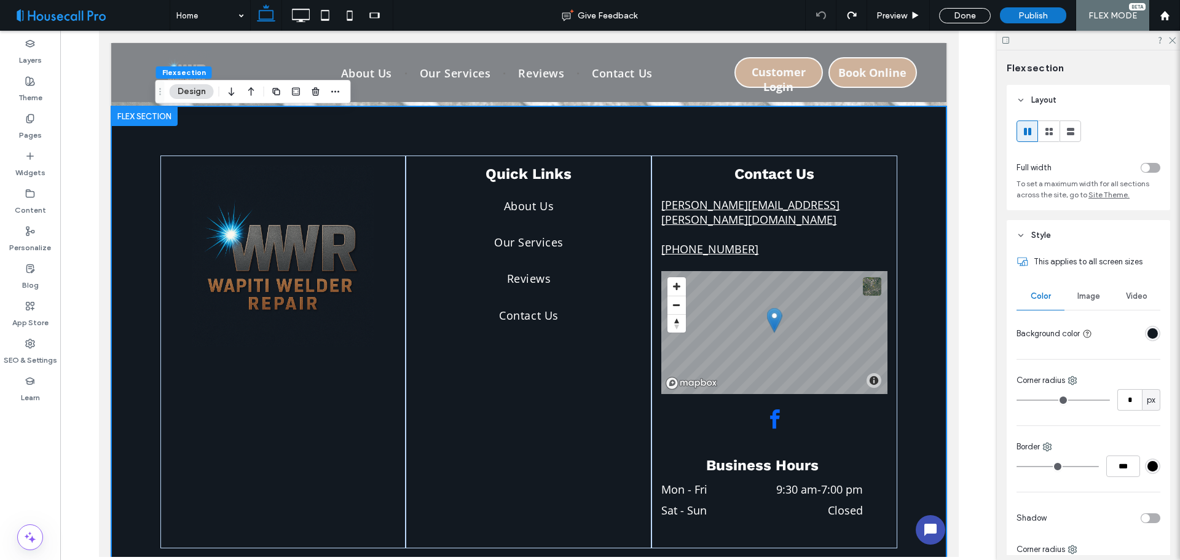
click at [198, 90] on button "Design" at bounding box center [192, 91] width 44 height 15
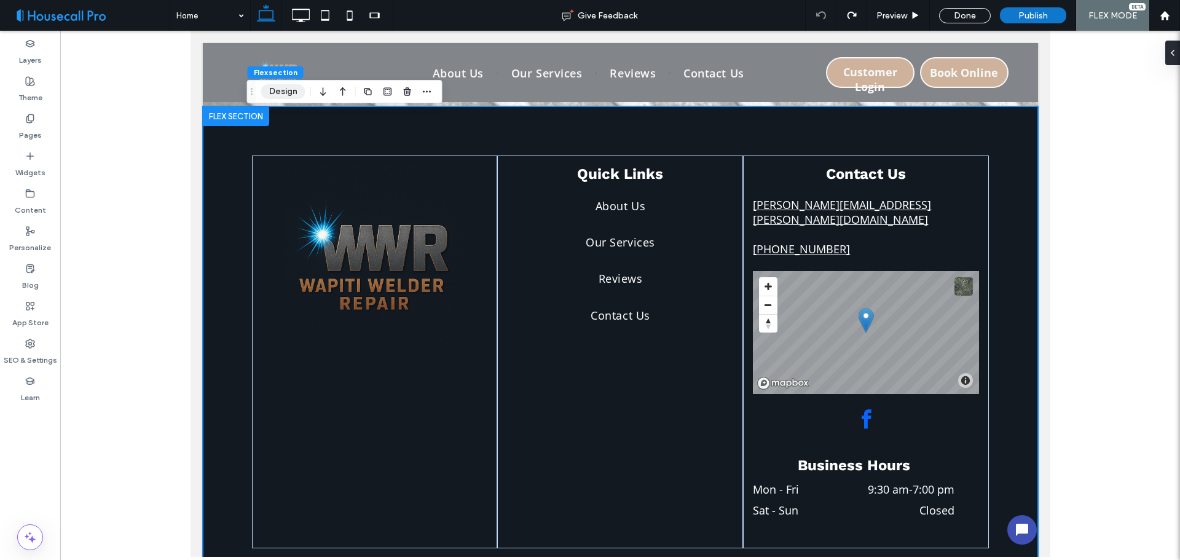
click at [281, 94] on button "Design" at bounding box center [283, 91] width 44 height 15
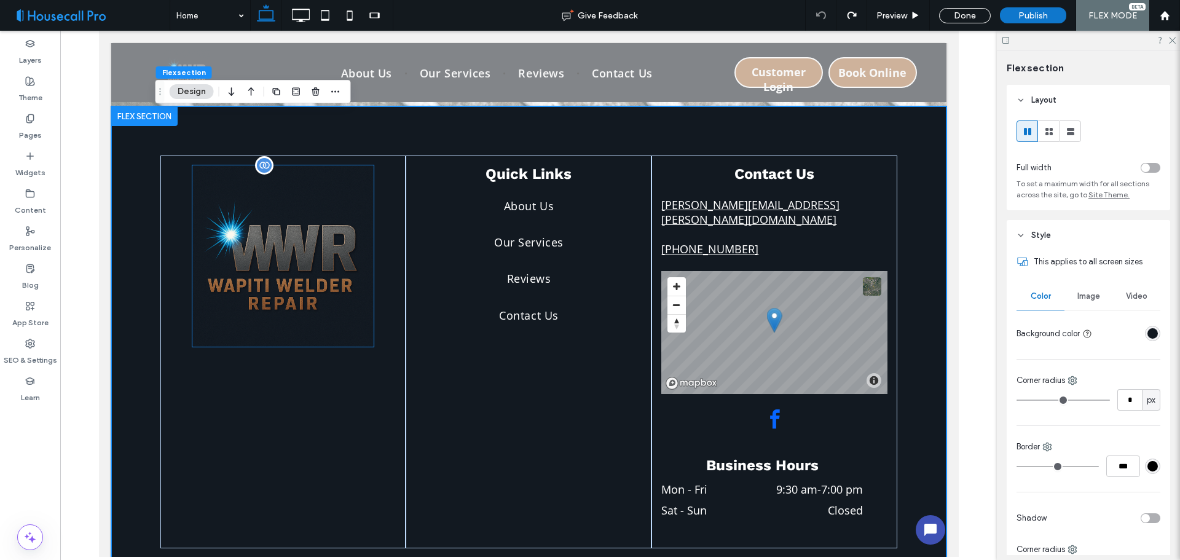
click at [275, 254] on img at bounding box center [282, 255] width 181 height 181
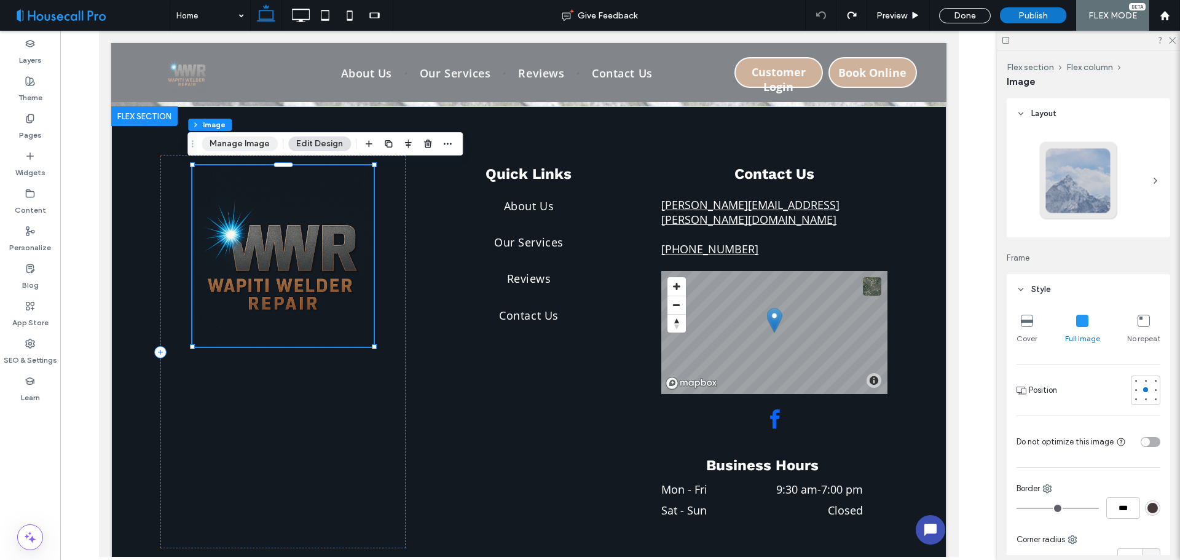
click at [242, 140] on button "Manage Image" at bounding box center [240, 143] width 76 height 15
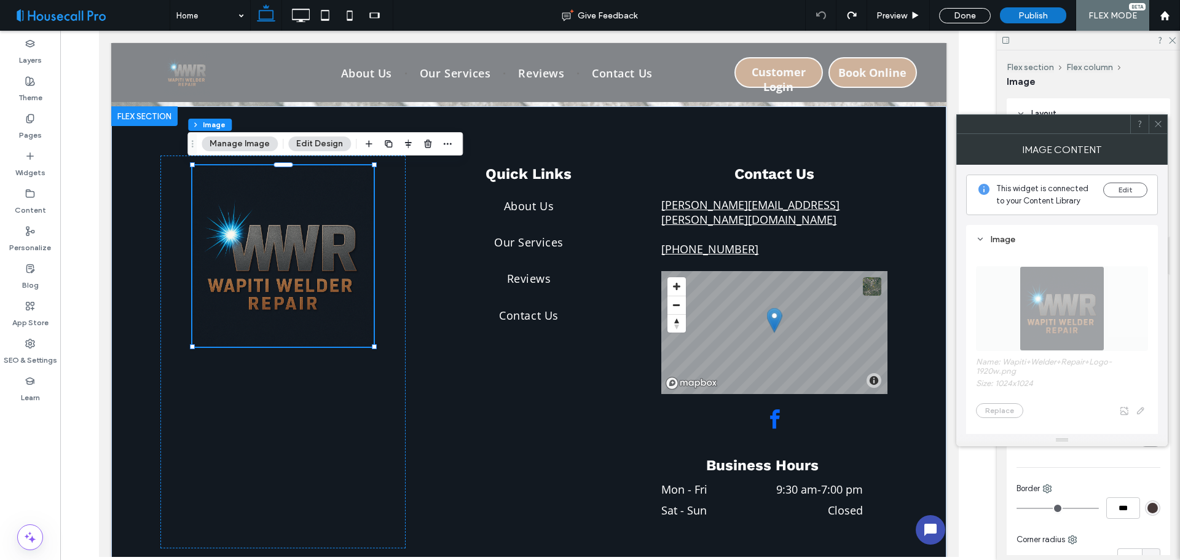
scroll to position [184, 0]
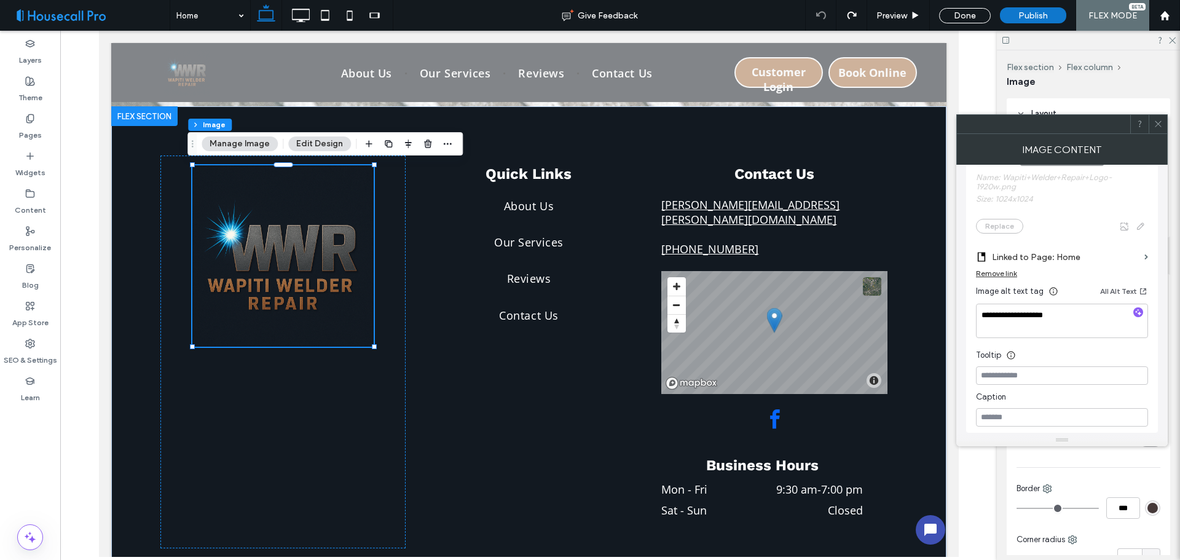
click at [1158, 120] on icon at bounding box center [1157, 123] width 9 height 9
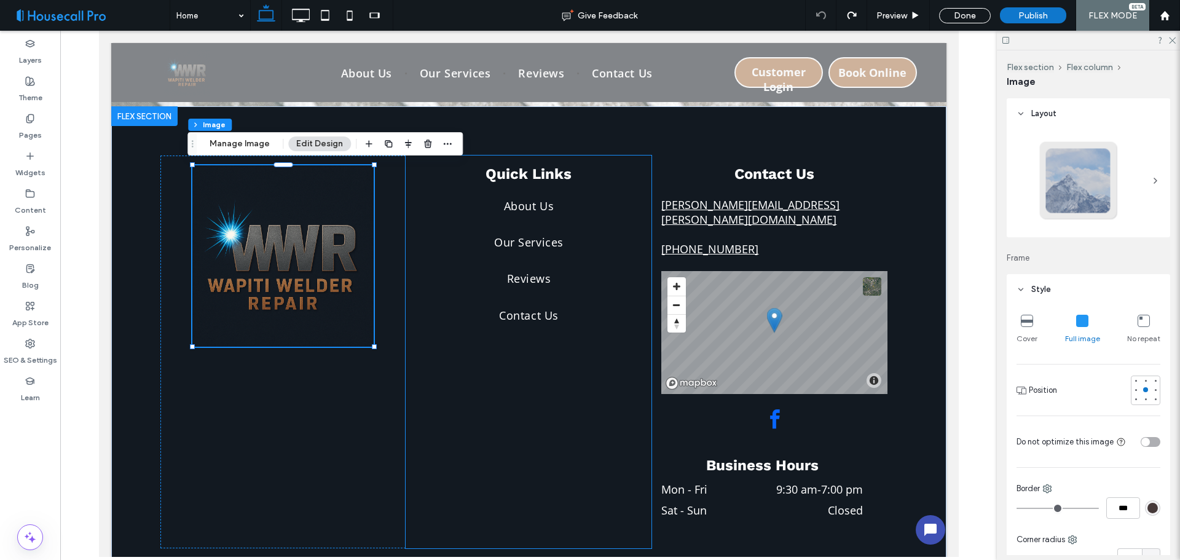
click at [513, 444] on div "Quick Links About Us Our Services Reviews Contact Us" at bounding box center [528, 351] width 246 height 393
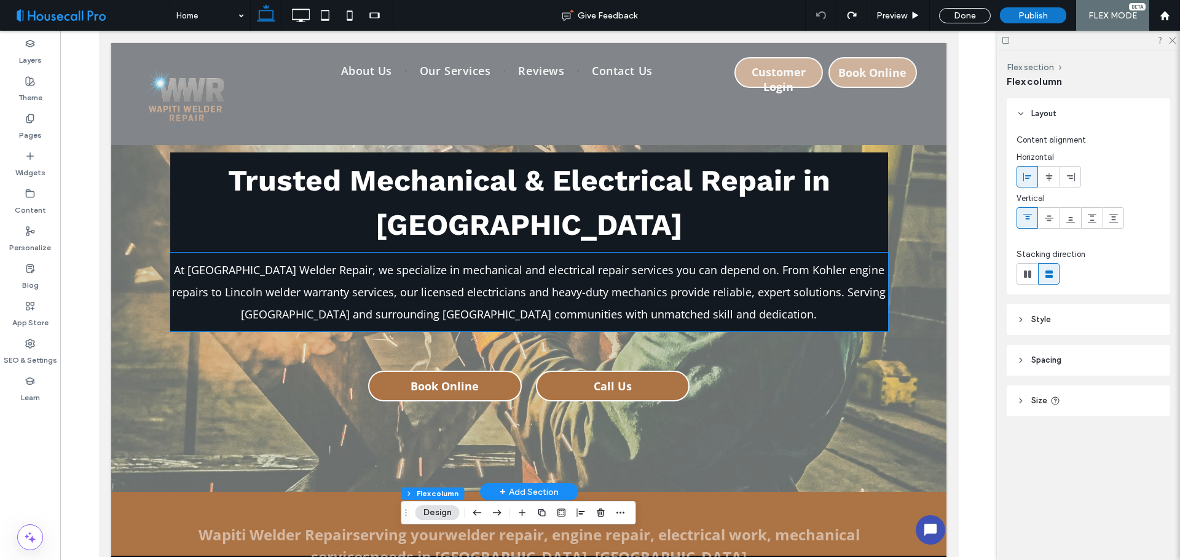
scroll to position [0, 0]
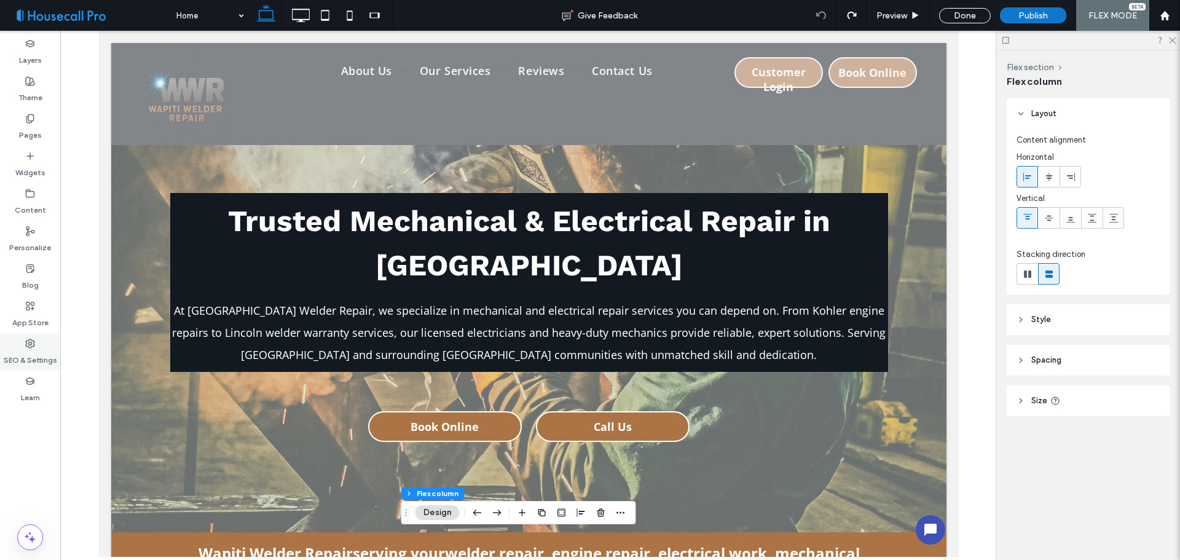
click at [35, 346] on div "SEO & Settings" at bounding box center [30, 351] width 60 height 37
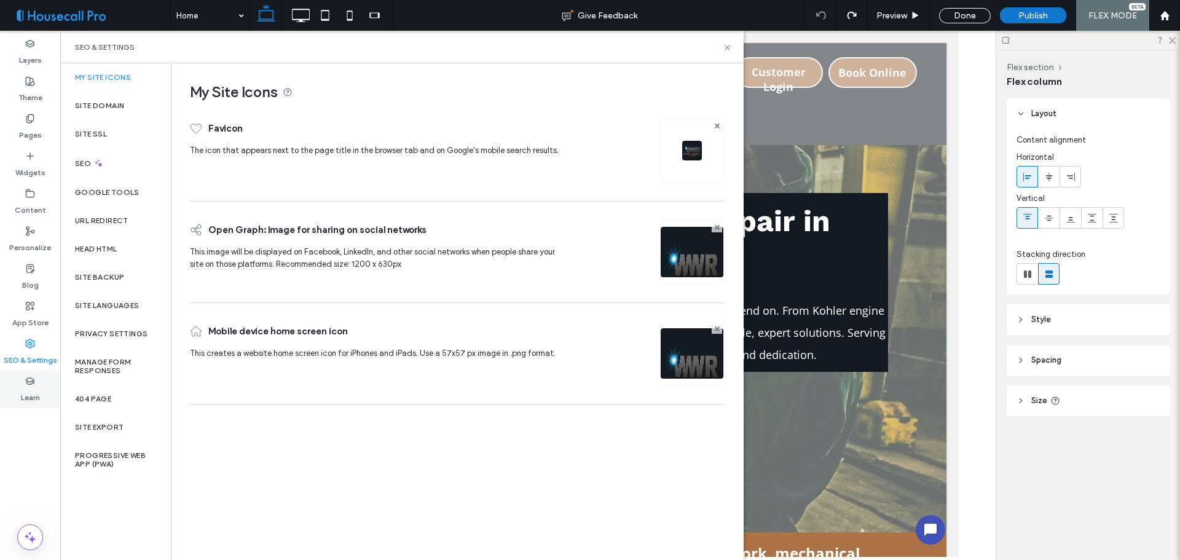
click at [47, 379] on div "Learn" at bounding box center [30, 389] width 60 height 37
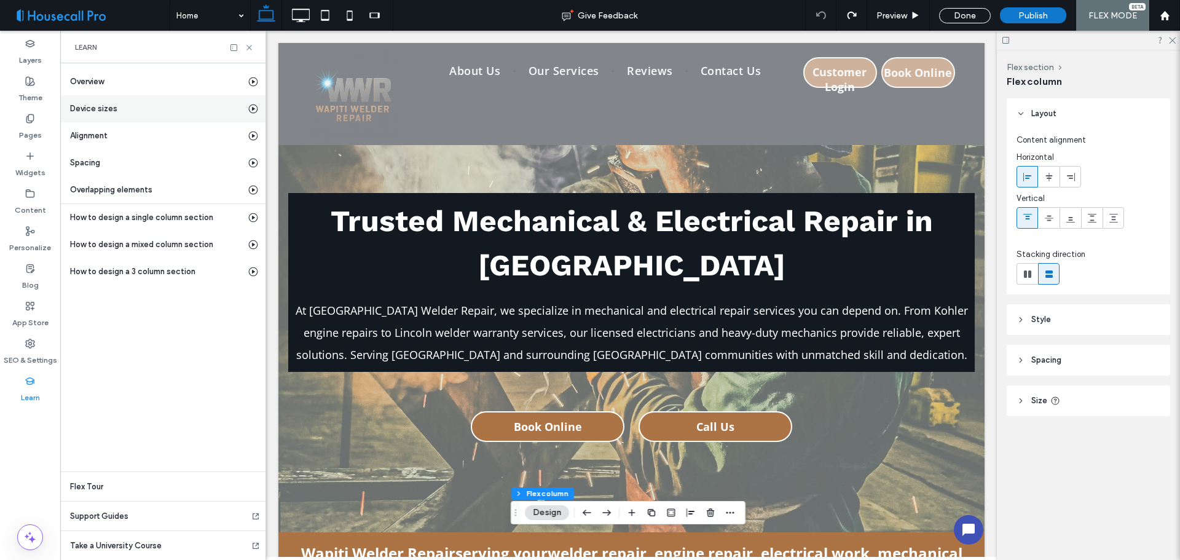
click at [206, 104] on div "Device sizes" at bounding box center [162, 108] width 205 height 27
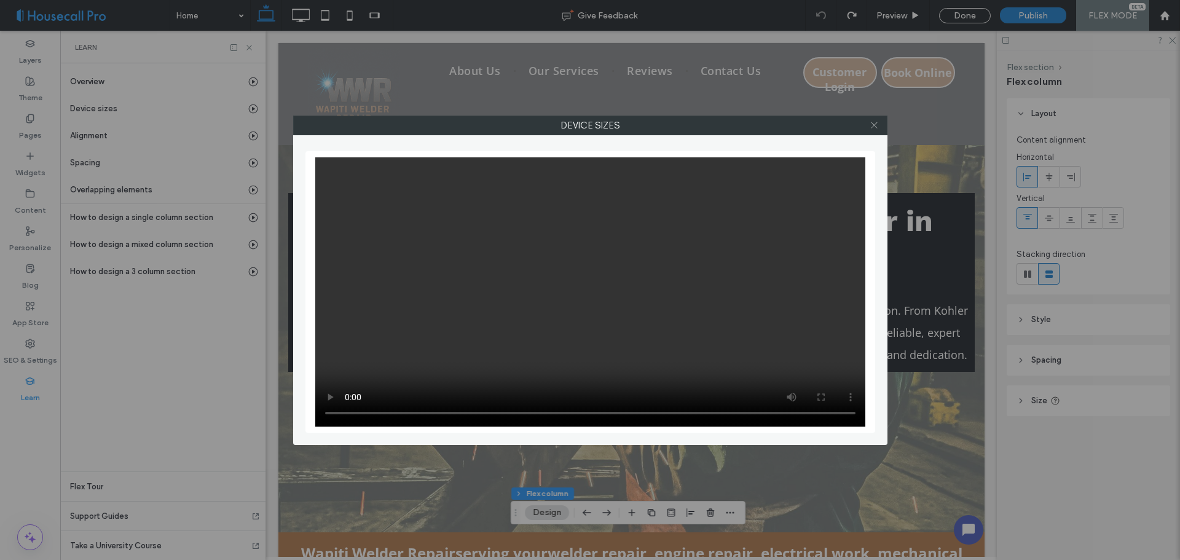
click at [874, 127] on icon at bounding box center [874, 124] width 9 height 9
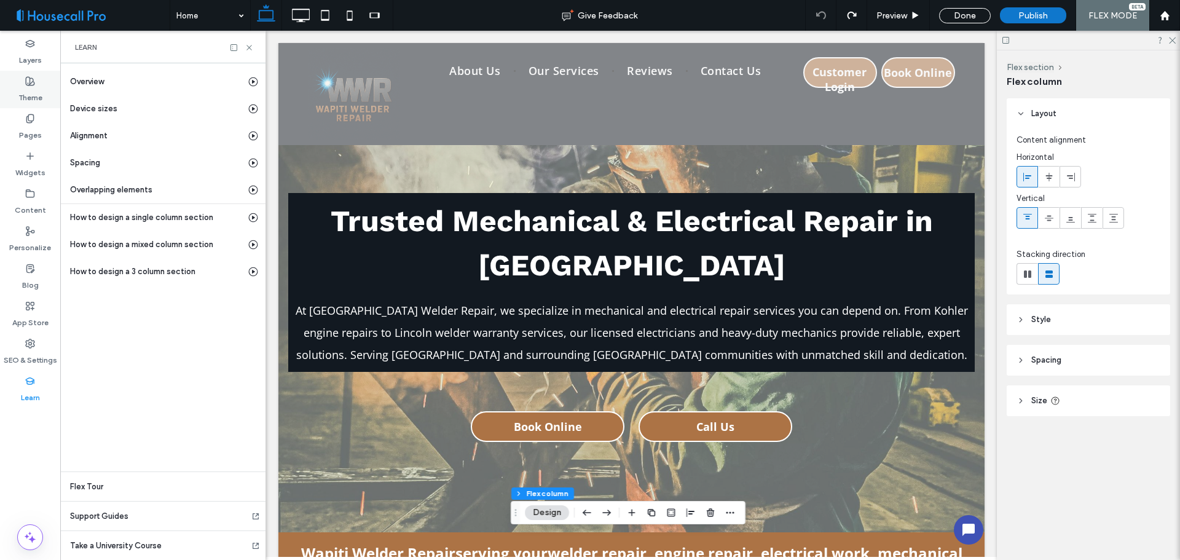
click at [28, 98] on label "Theme" at bounding box center [30, 94] width 24 height 17
